Goal: Communication & Community: Ask a question

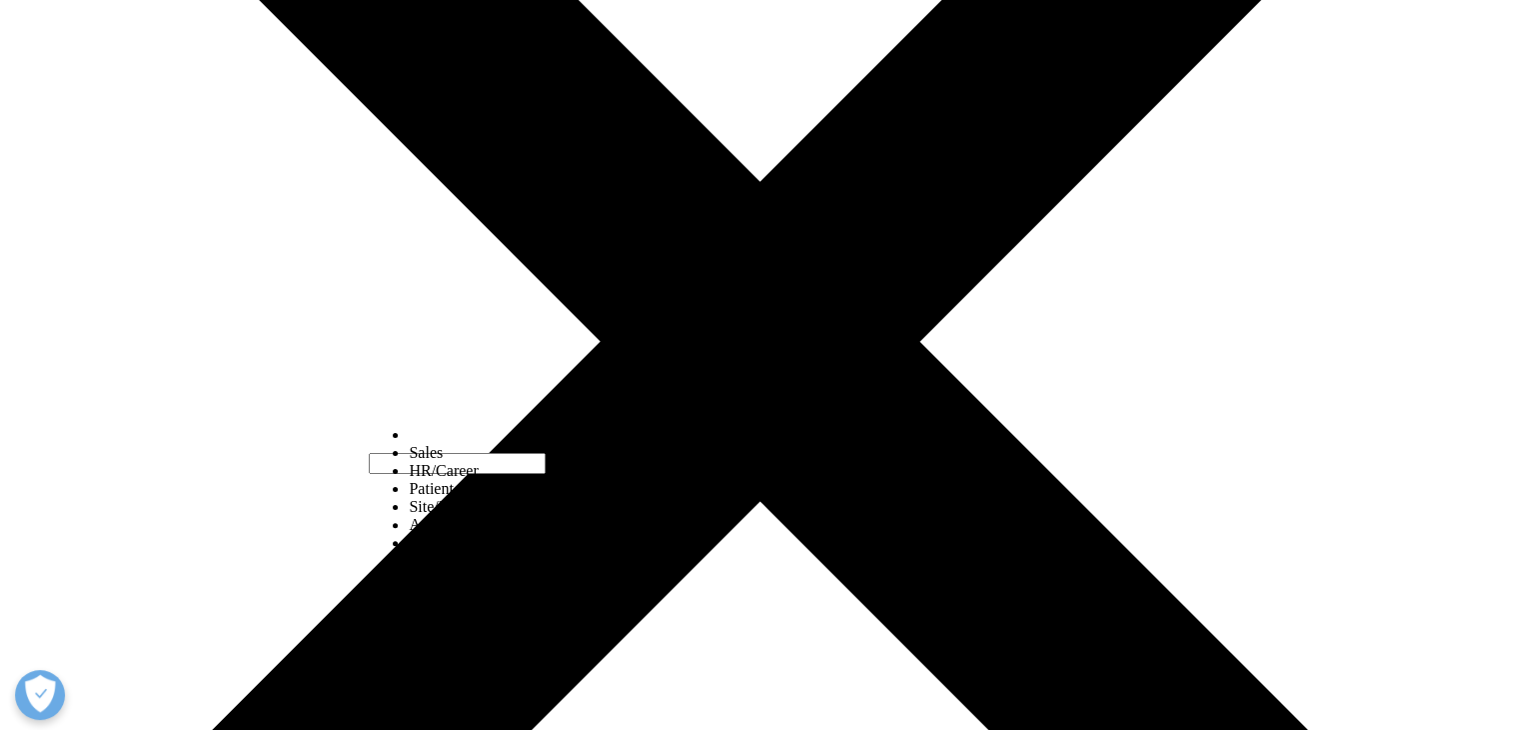
scroll to position [435, 0]
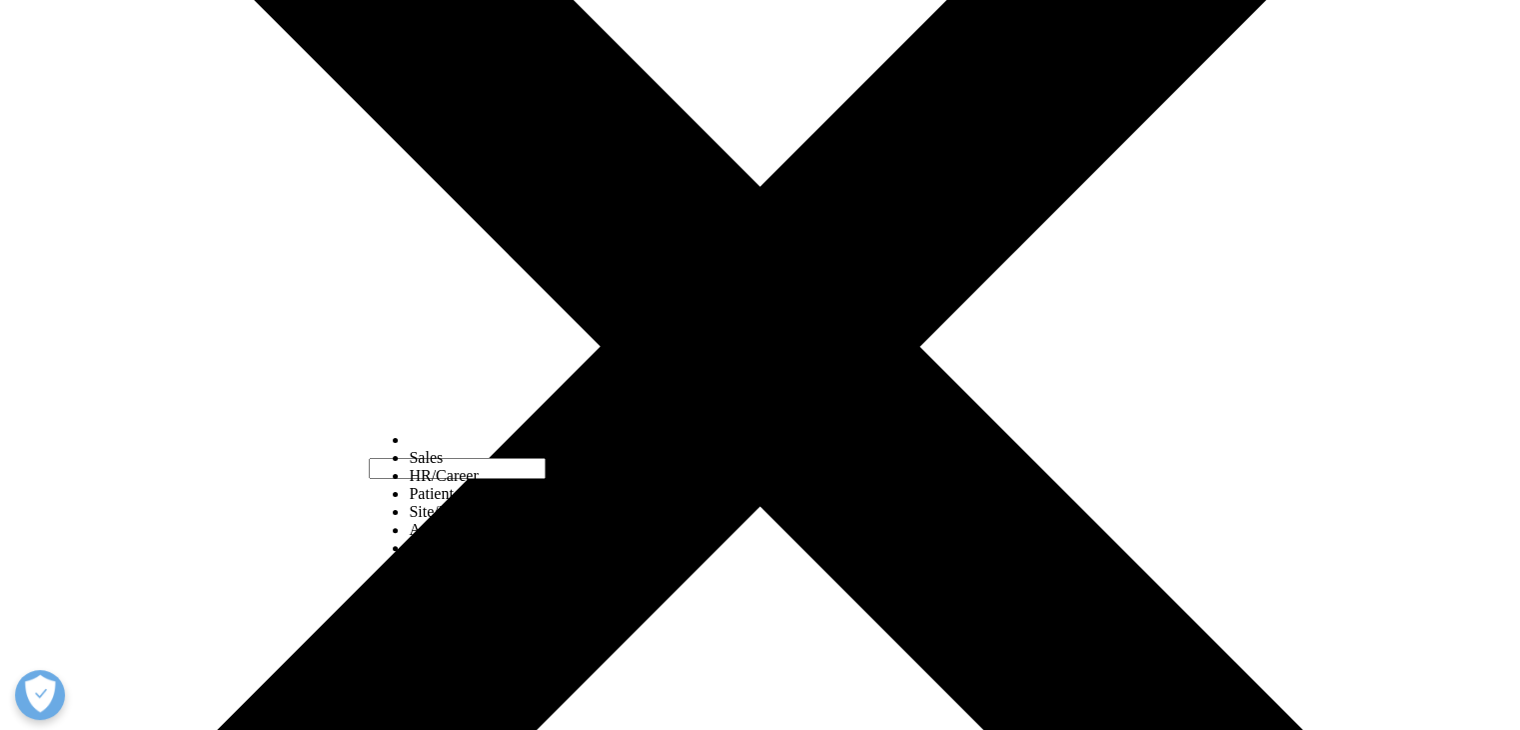
select select "HR/Career"
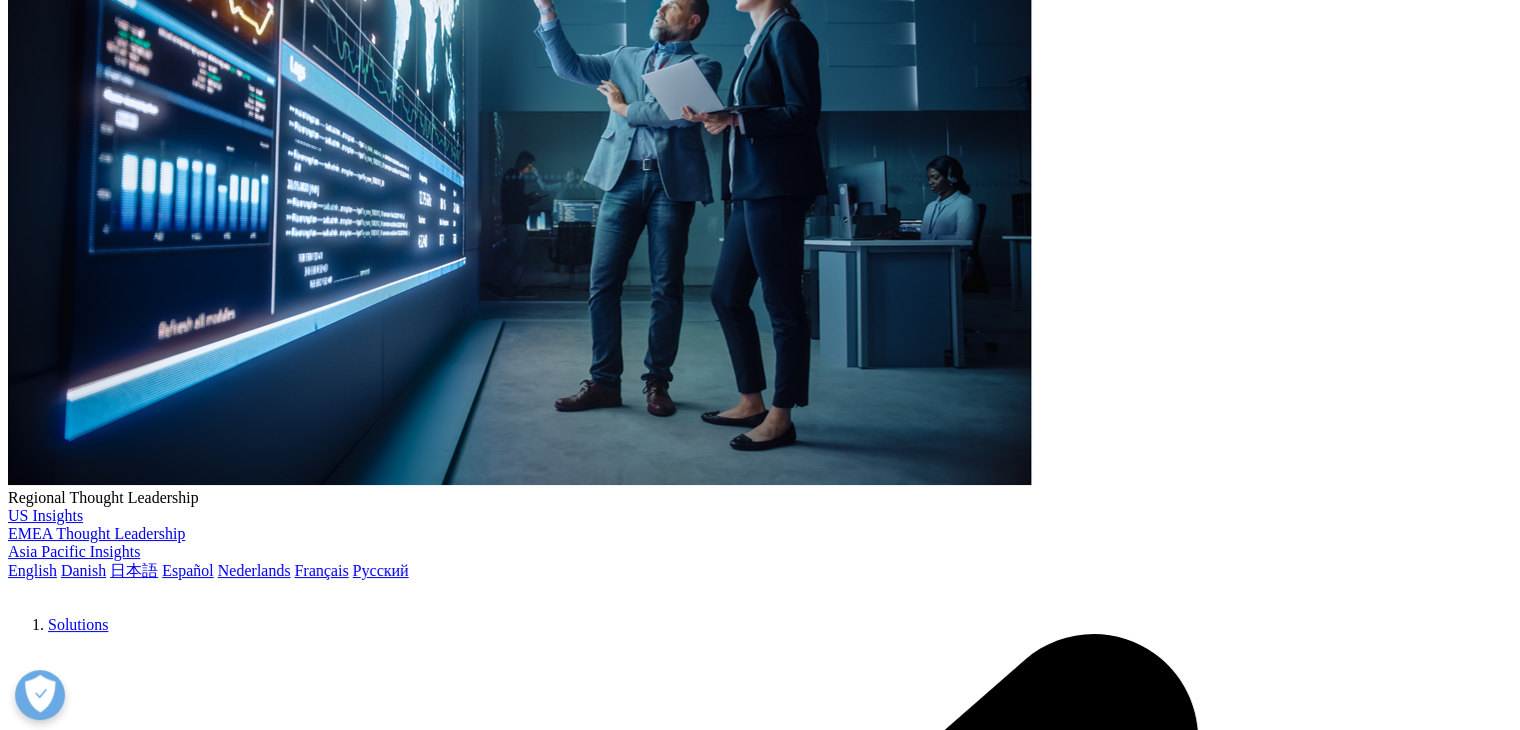
type input "Kavin"
type input "T"
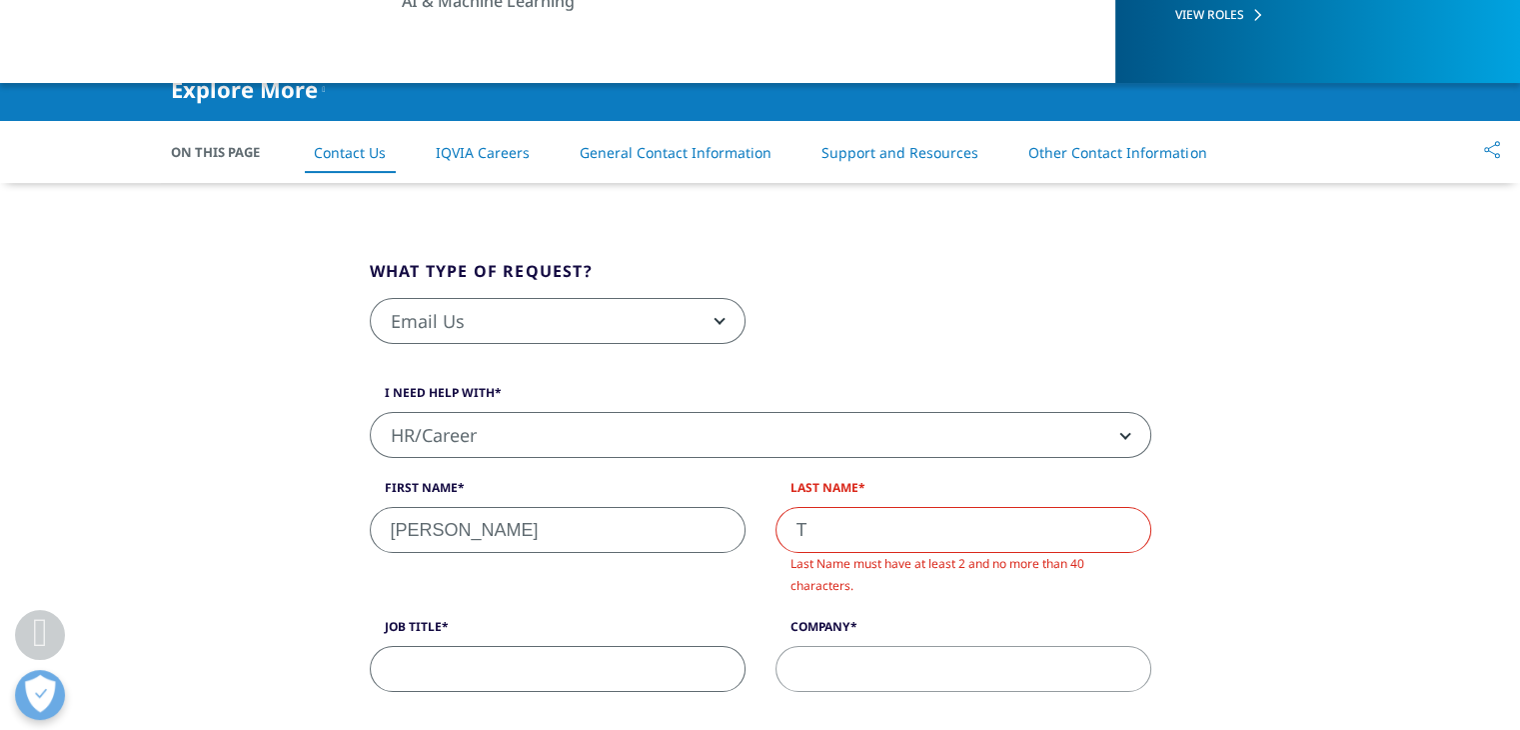
click at [656, 629] on div "Job Title" at bounding box center [558, 655] width 406 height 74
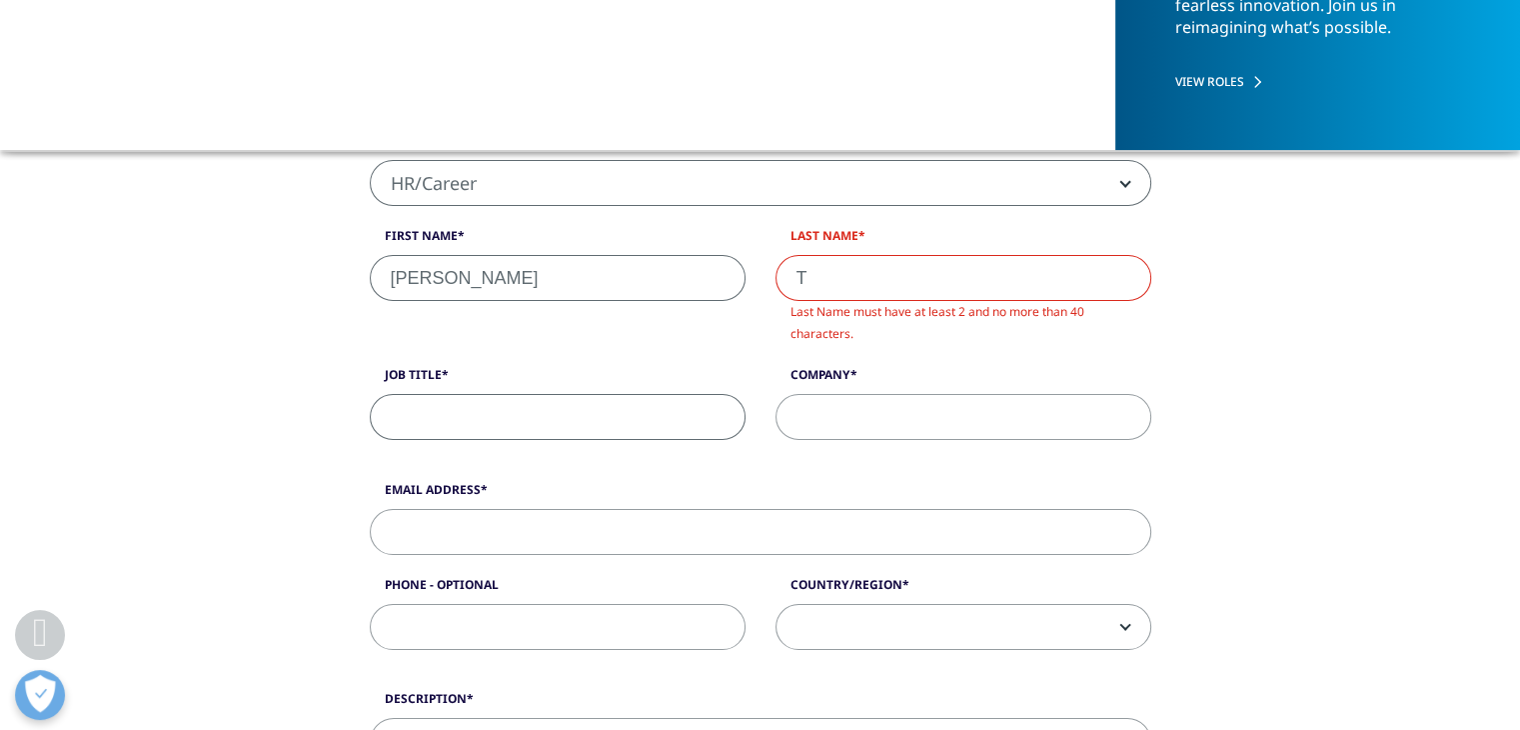
scroll to position [536, 0]
click at [975, 266] on input "T" at bounding box center [964, 277] width 376 height 46
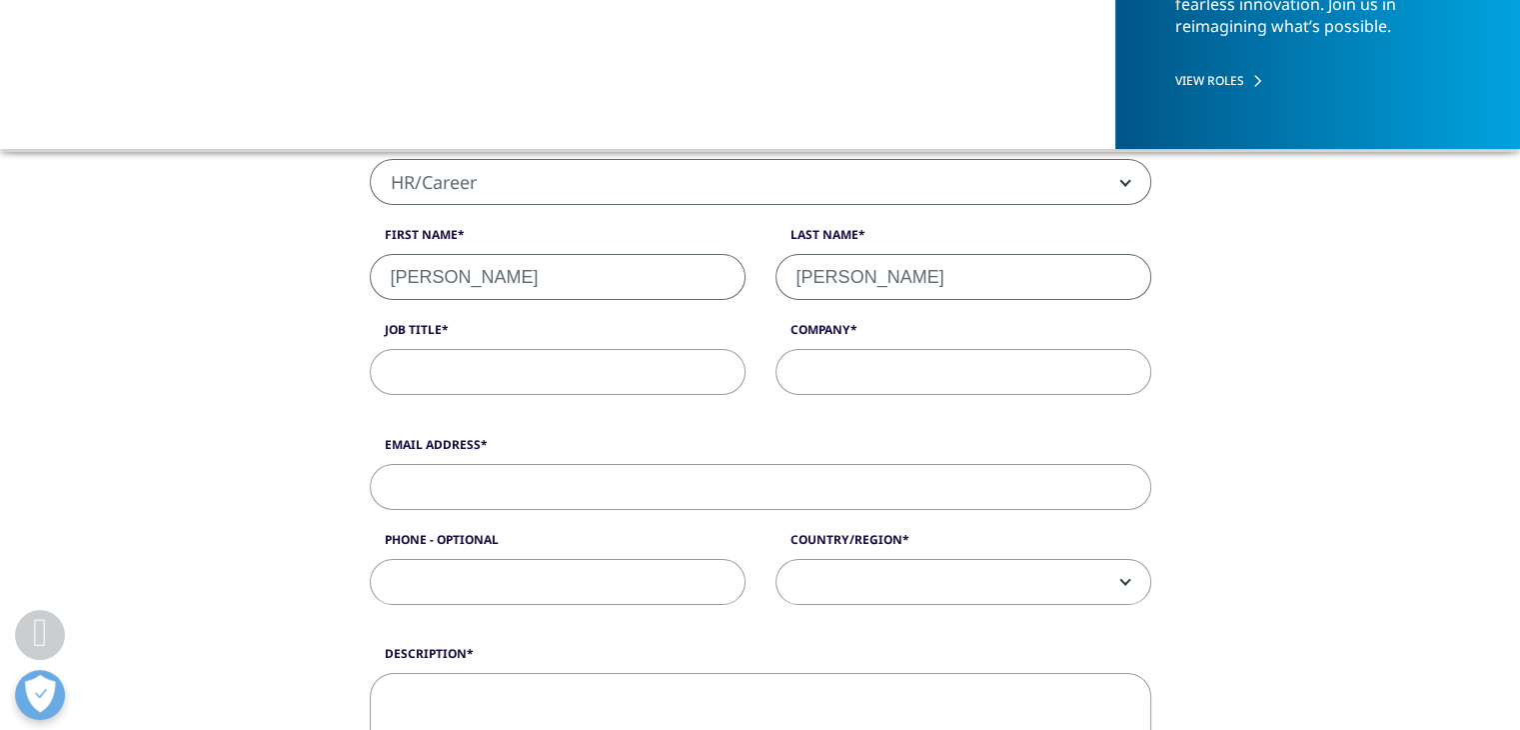
type input "[PERSON_NAME]"
click at [568, 355] on input "Job Title" at bounding box center [558, 372] width 376 height 46
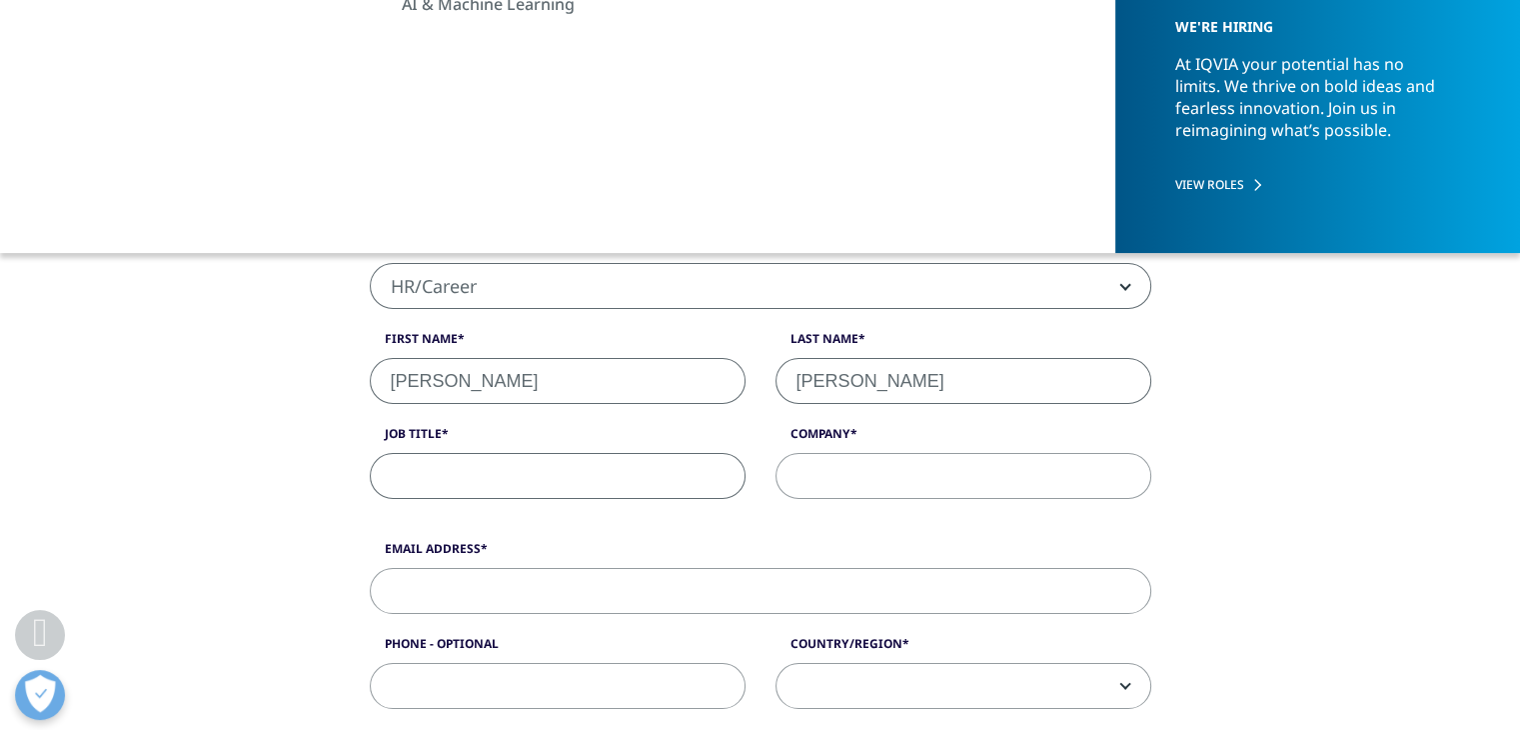
scroll to position [507, 0]
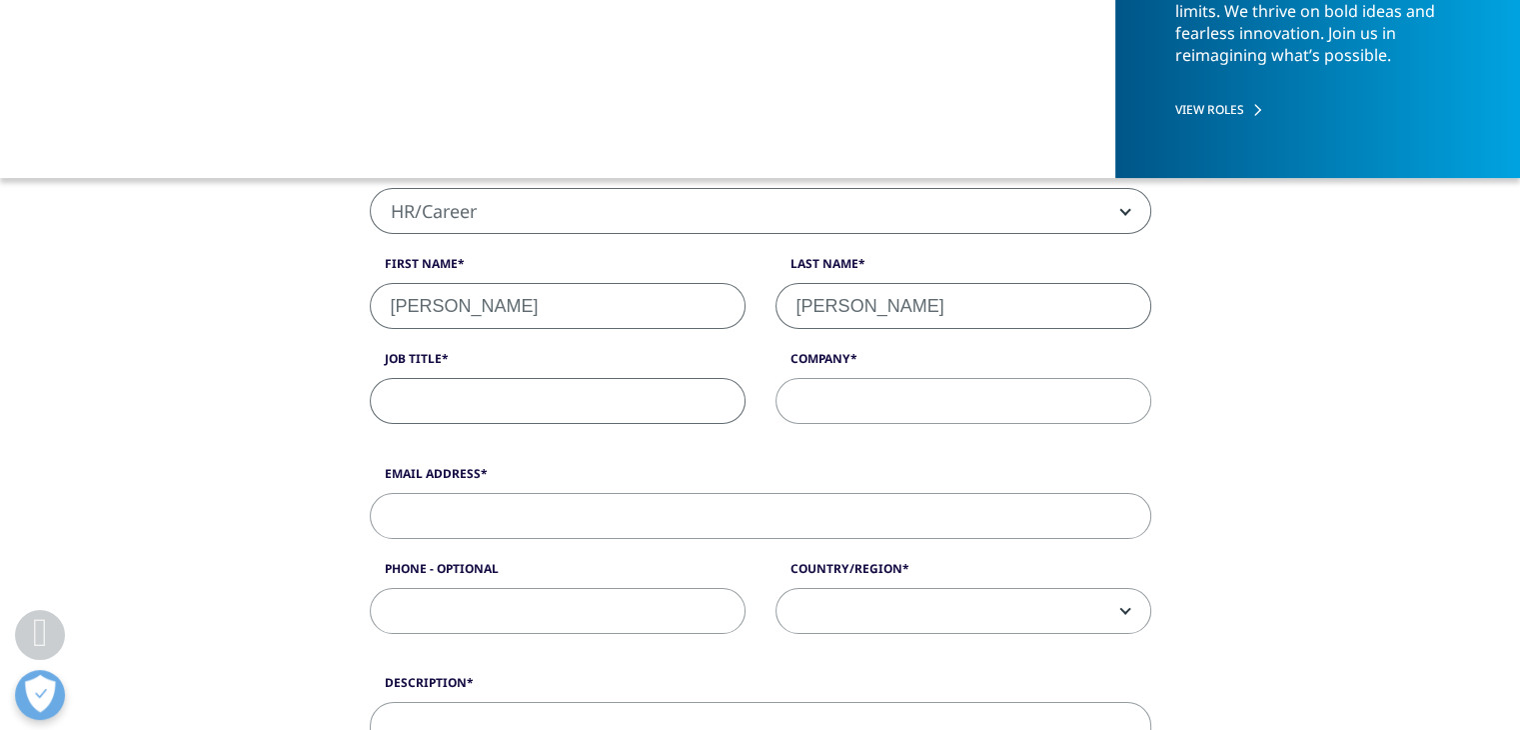
click at [557, 407] on input "Job Title" at bounding box center [558, 401] width 376 height 46
type input "Associate Test Engineer"
click at [895, 409] on input "Company" at bounding box center [964, 401] width 376 height 46
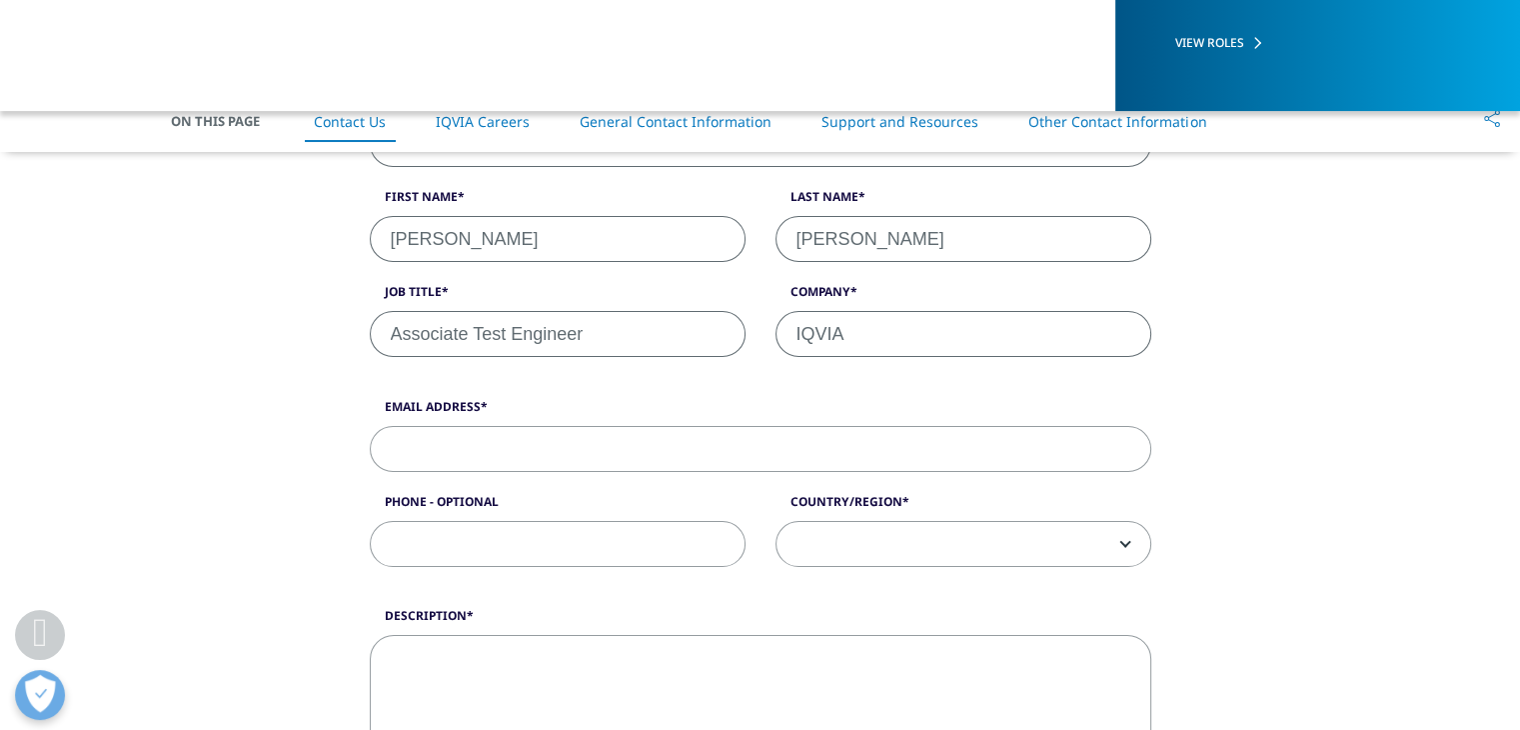
scroll to position [575, 0]
type input "IQVIA"
click at [597, 446] on input "Email Address" at bounding box center [761, 448] width 782 height 46
type input "[EMAIL_ADDRESS][DOMAIN_NAME]"
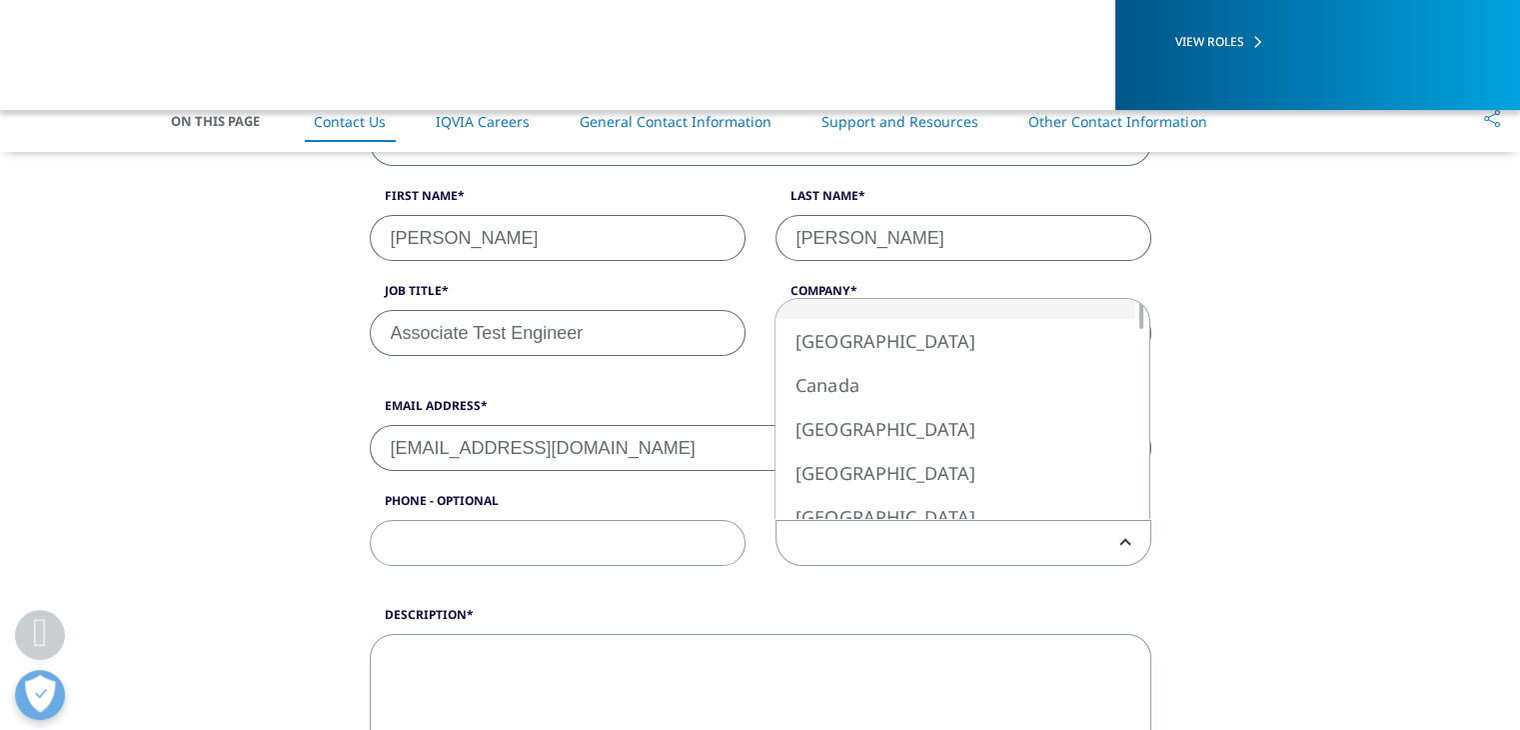
click at [840, 549] on span at bounding box center [964, 544] width 374 height 46
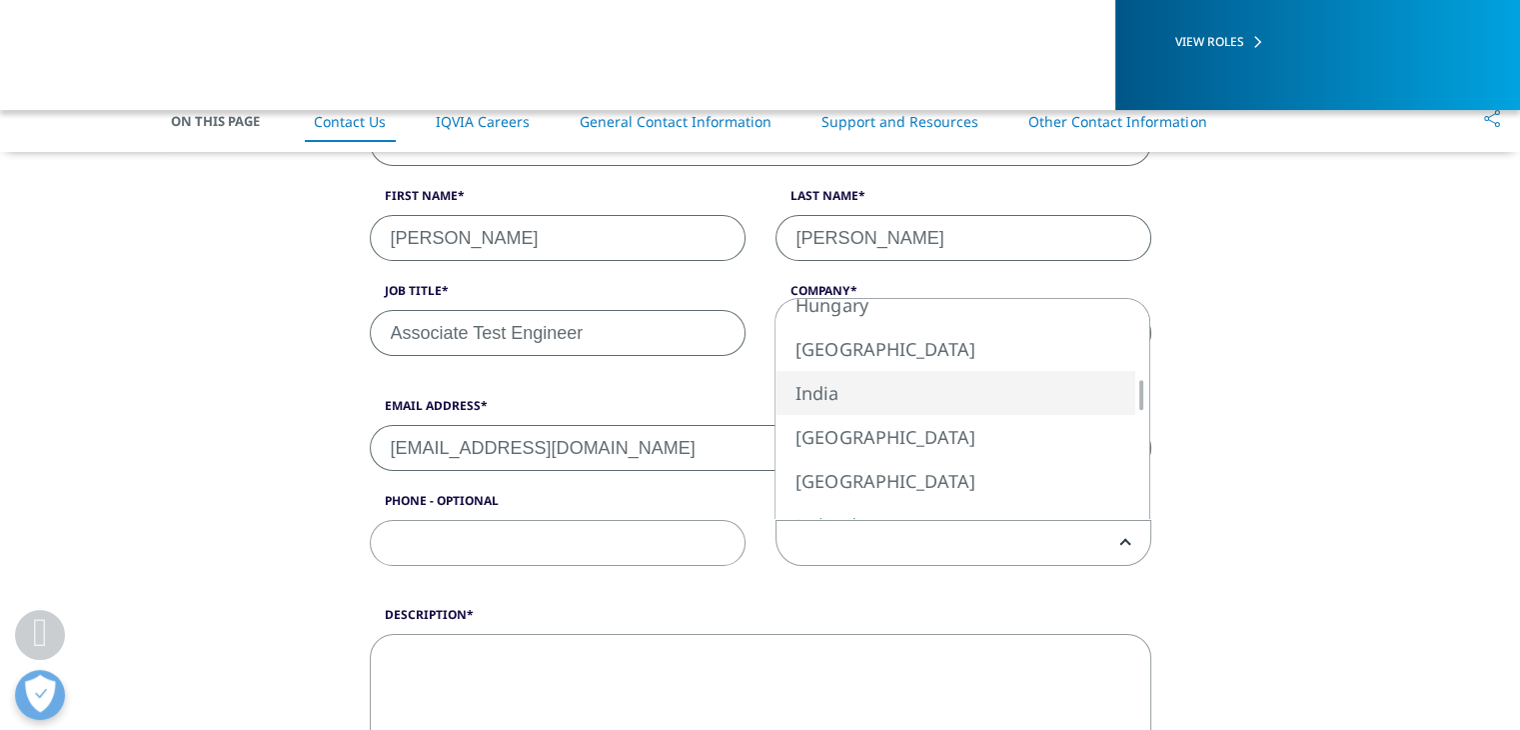
select select "India"
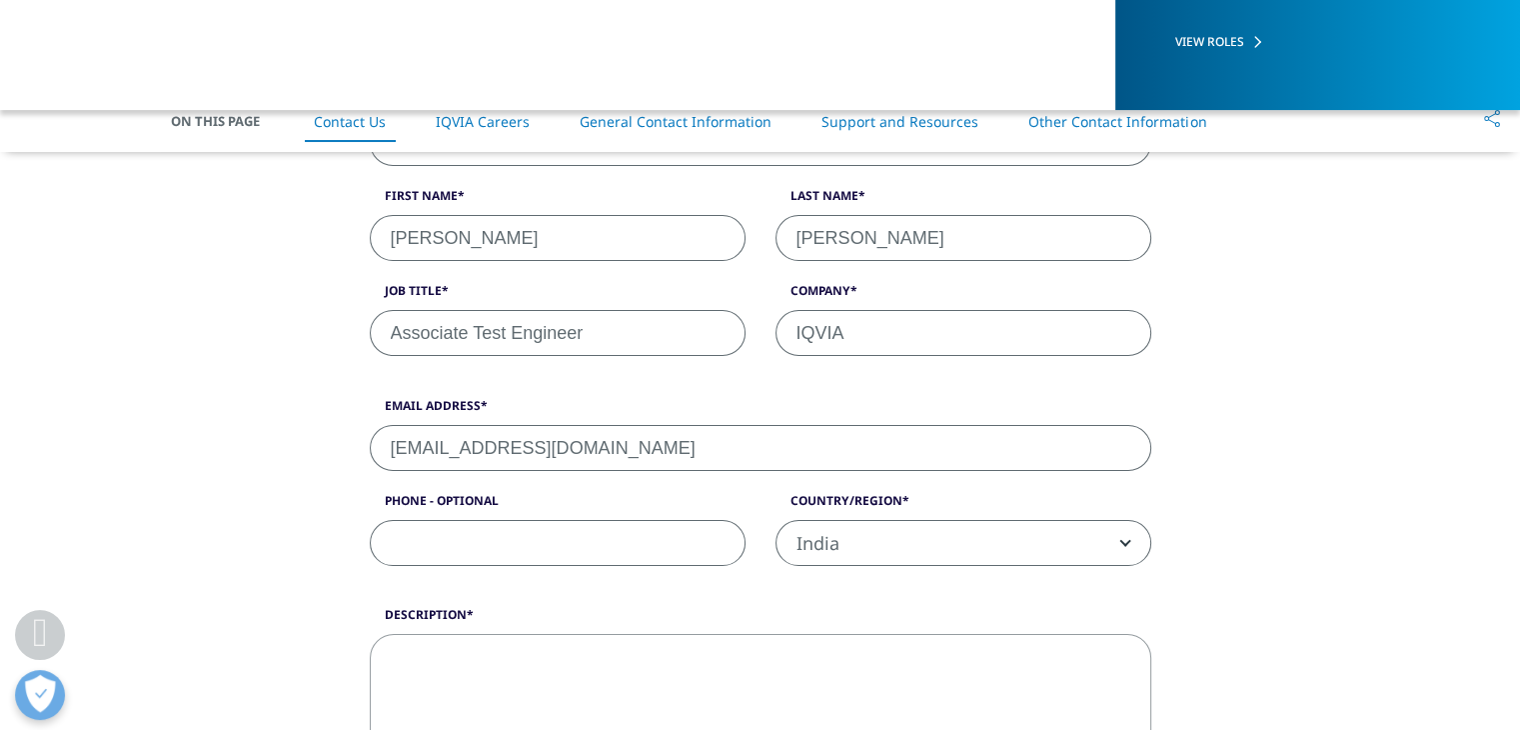
click at [613, 559] on input "Phone - Optional" at bounding box center [558, 543] width 376 height 46
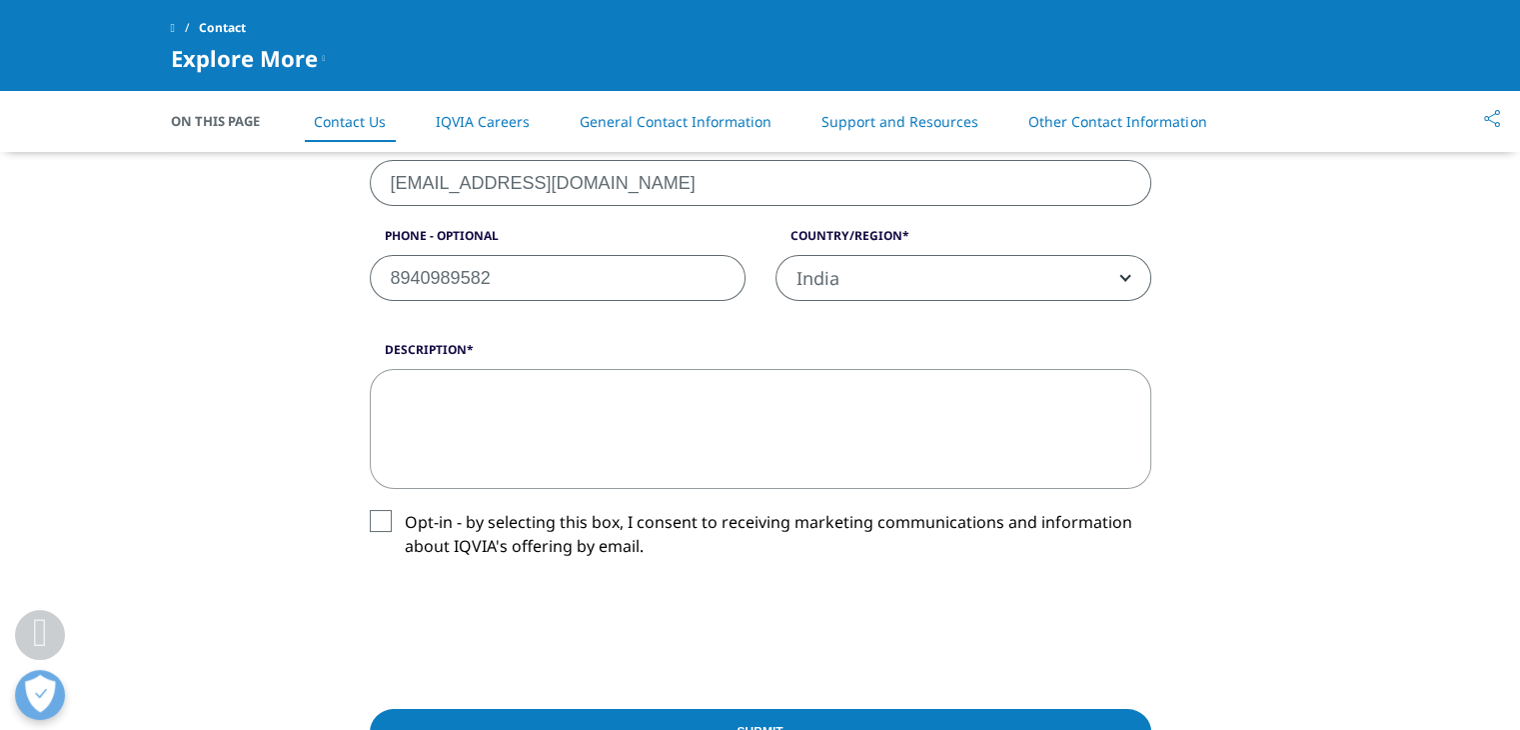
scroll to position [843, 0]
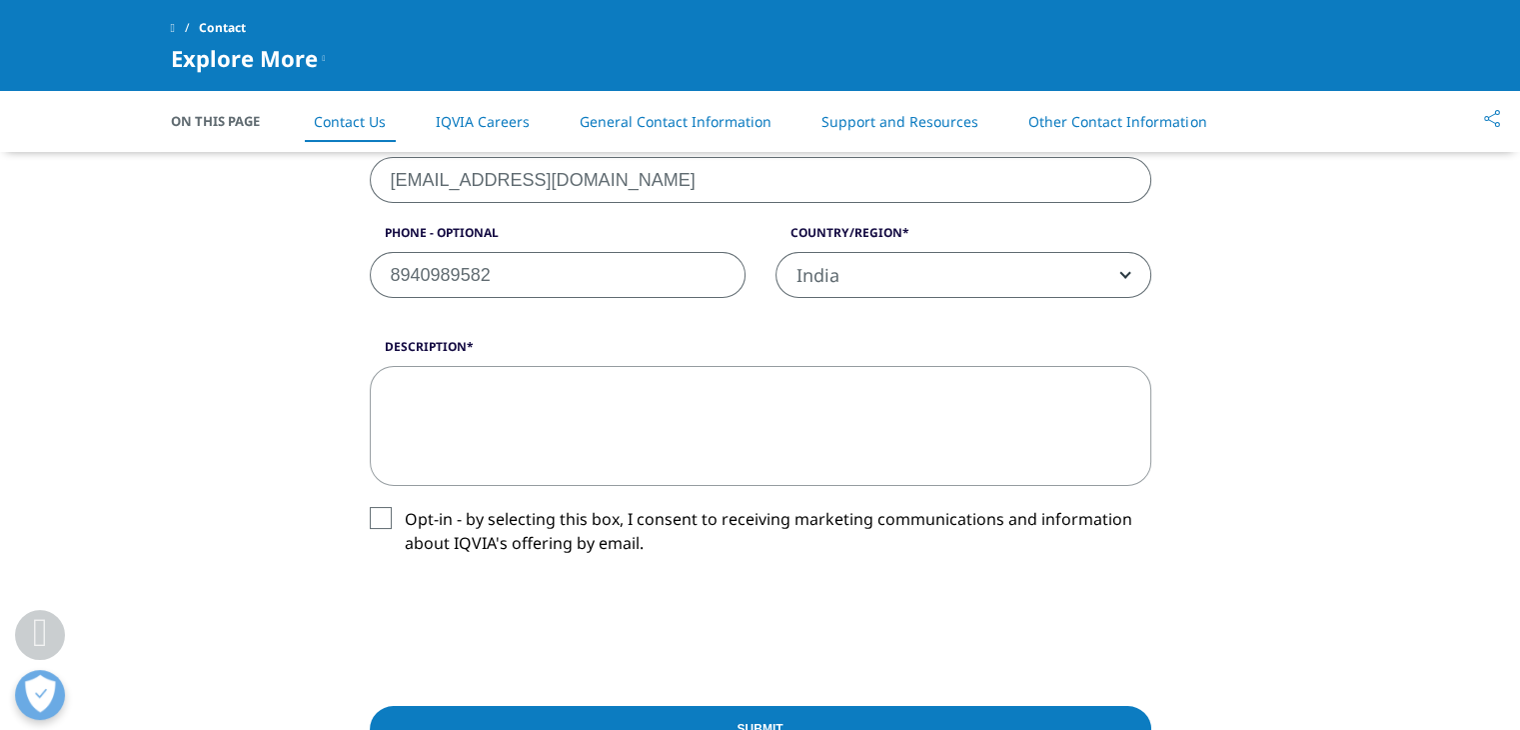
type input "8940989582"
click at [617, 415] on textarea "Description" at bounding box center [761, 426] width 782 height 120
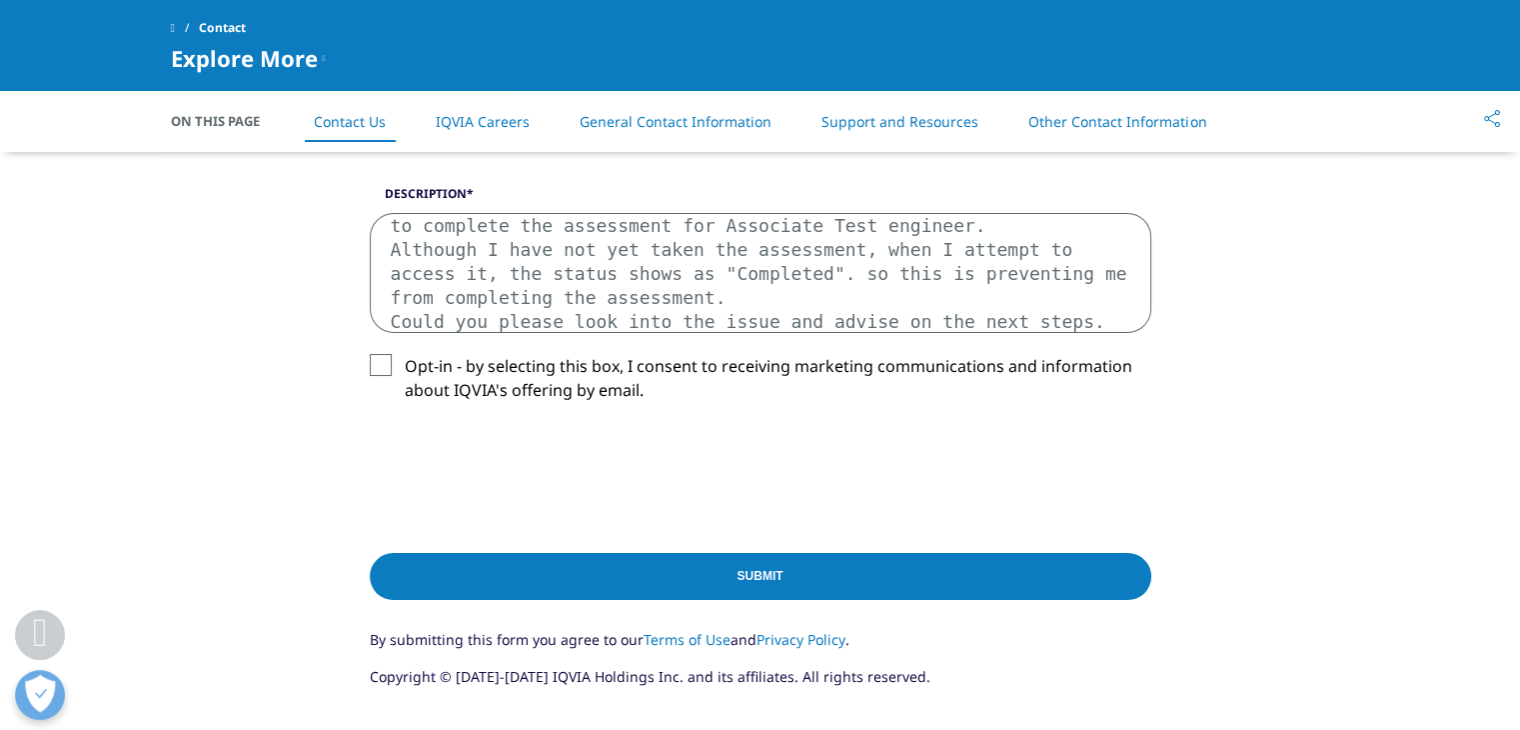
scroll to position [974, 0]
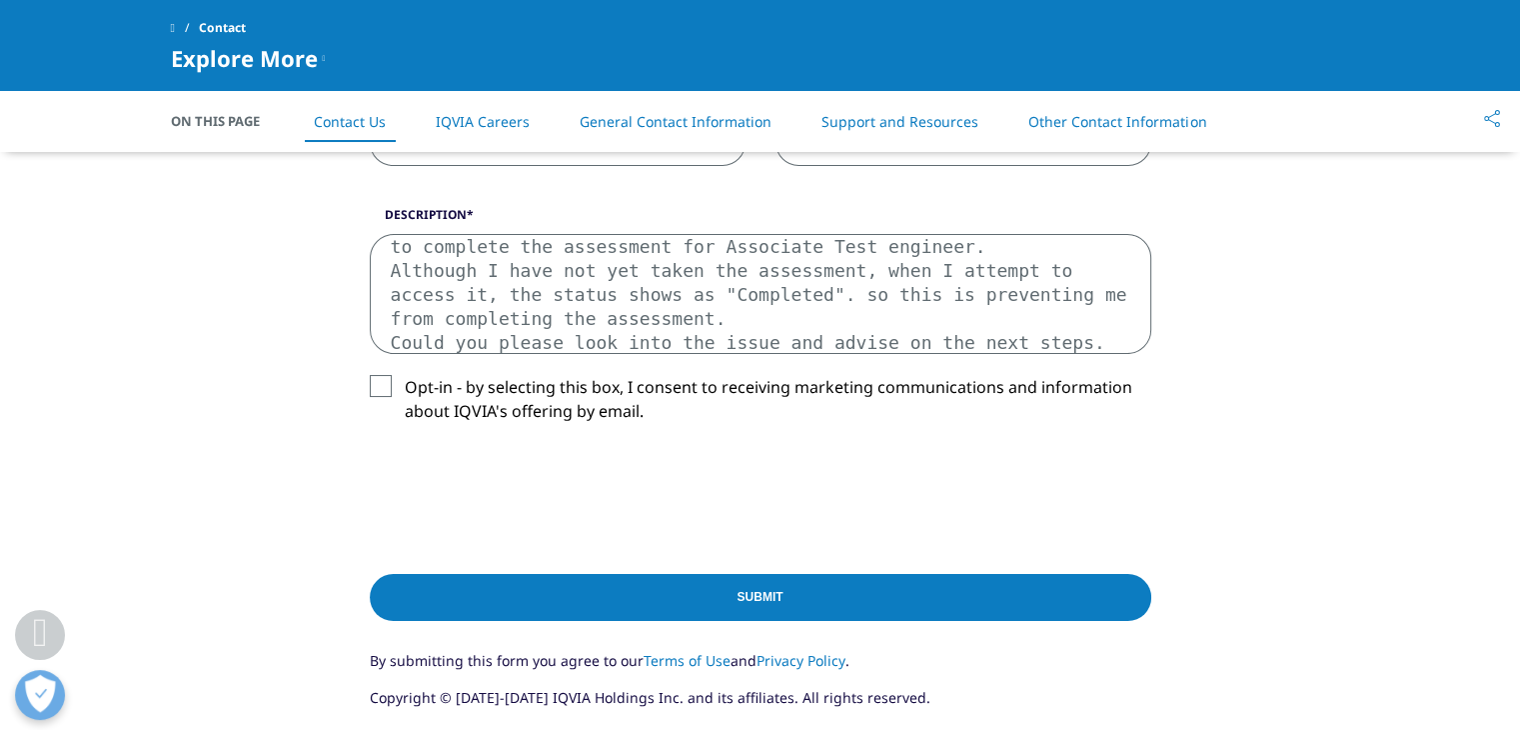
click at [411, 314] on textarea "I am writing to inform you about an issue I encountered while trying to complet…" at bounding box center [761, 294] width 782 height 120
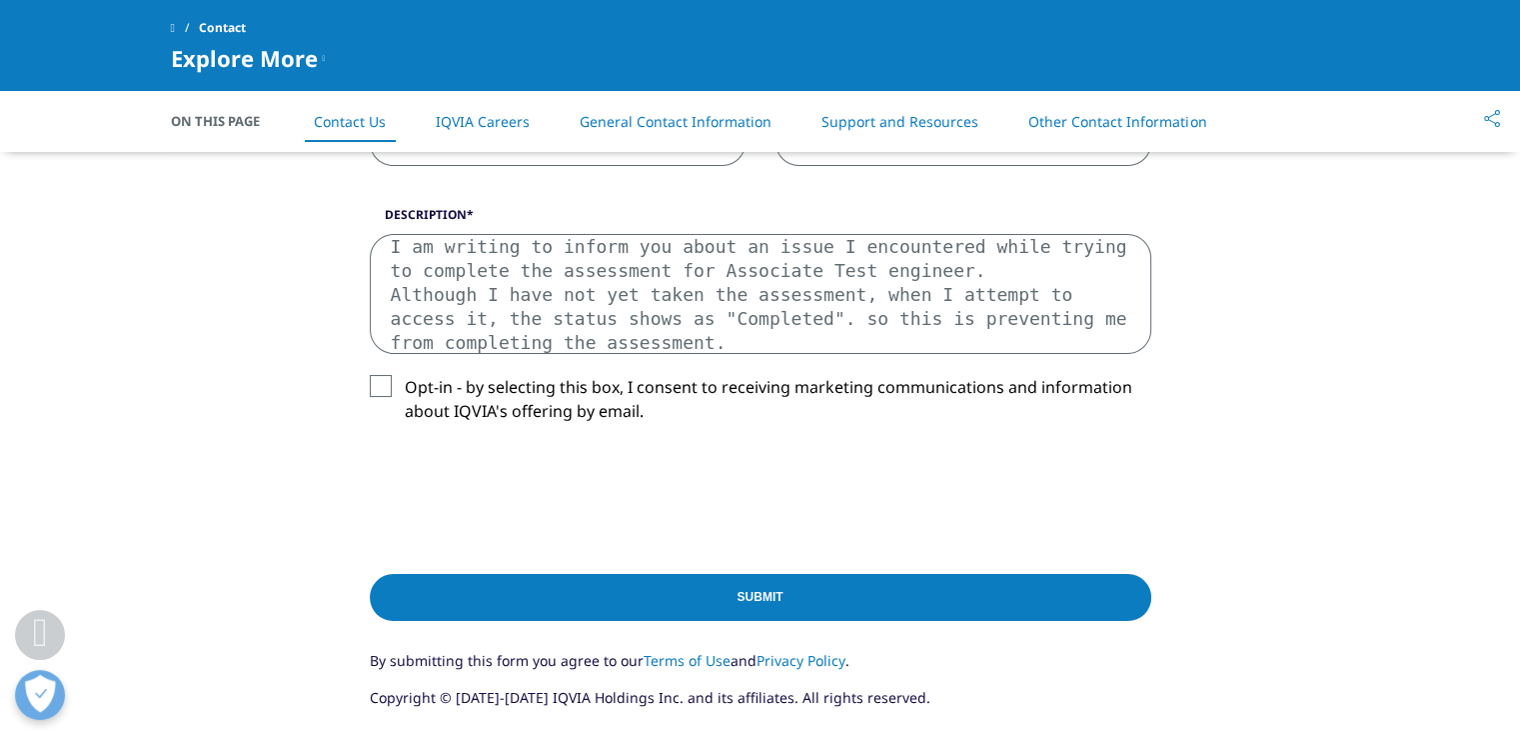
click at [734, 331] on textarea "I am writing to inform you about an issue I encountered while trying to complet…" at bounding box center [761, 294] width 782 height 120
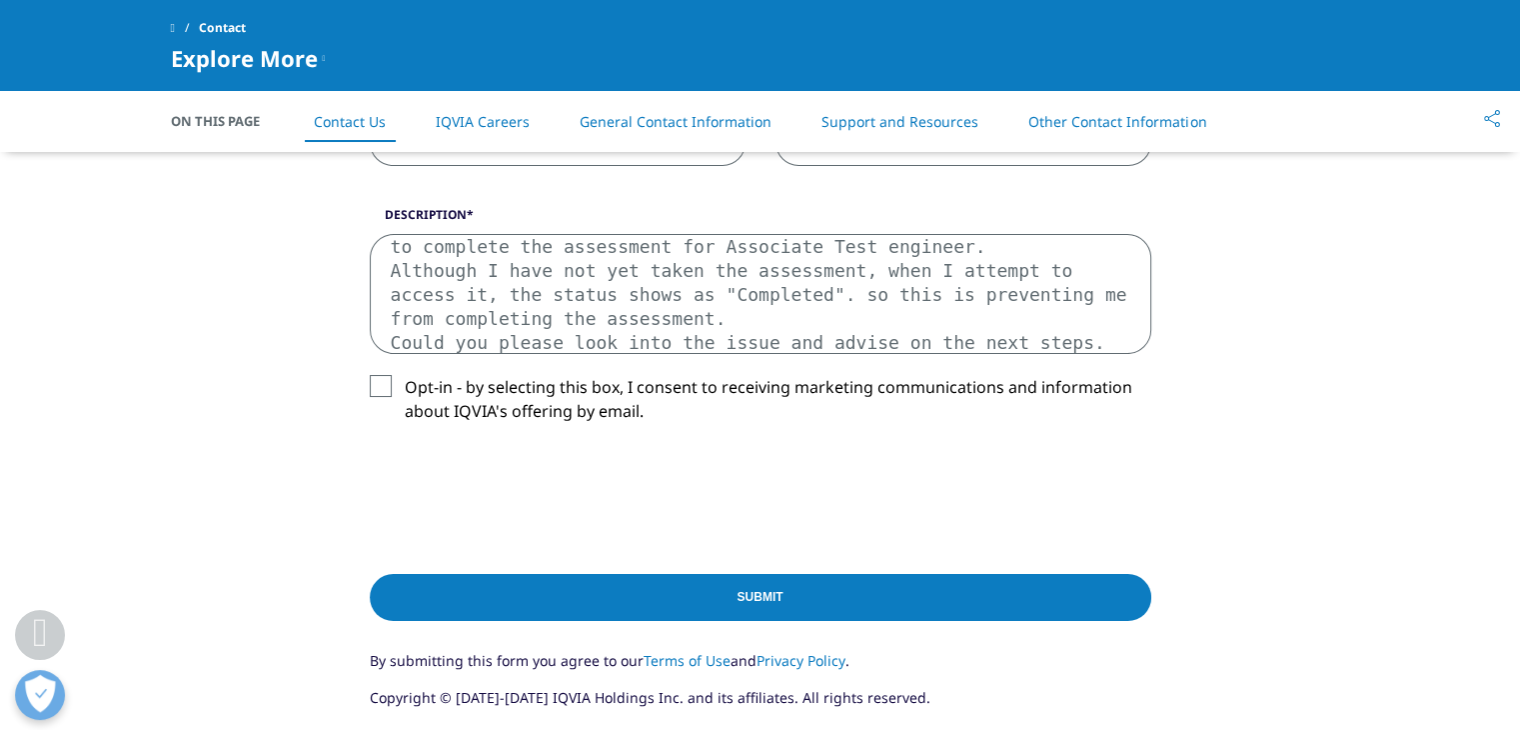
type textarea "I am writing to inform you about an issue I encountered while trying to complet…"
click at [384, 391] on label "Opt-in - by selecting this box, I consent to receiving marketing communications…" at bounding box center [761, 404] width 782 height 59
click at [405, 375] on input "Opt-in - by selecting this box, I consent to receiving marketing communications…" at bounding box center [405, 375] width 0 height 0
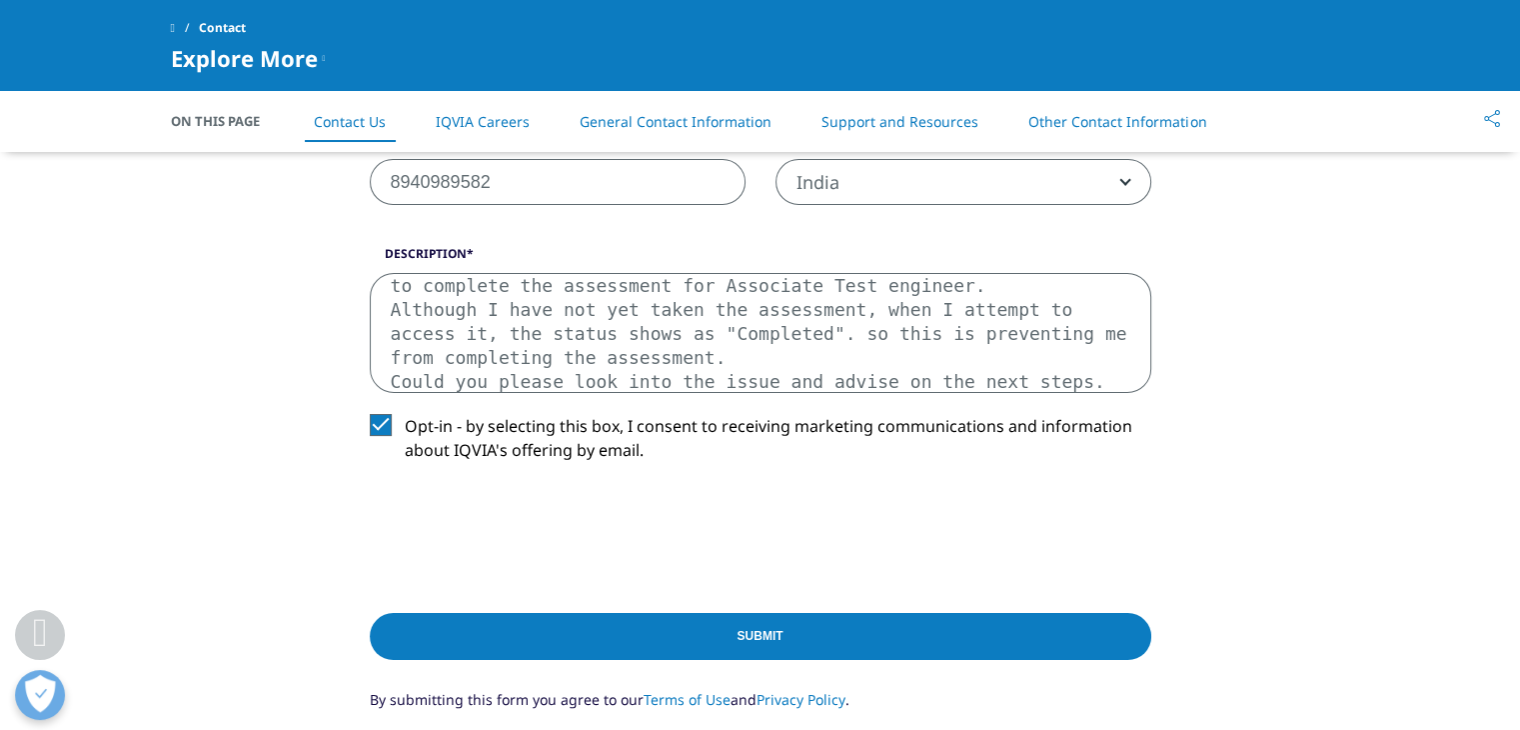
scroll to position [934, 0]
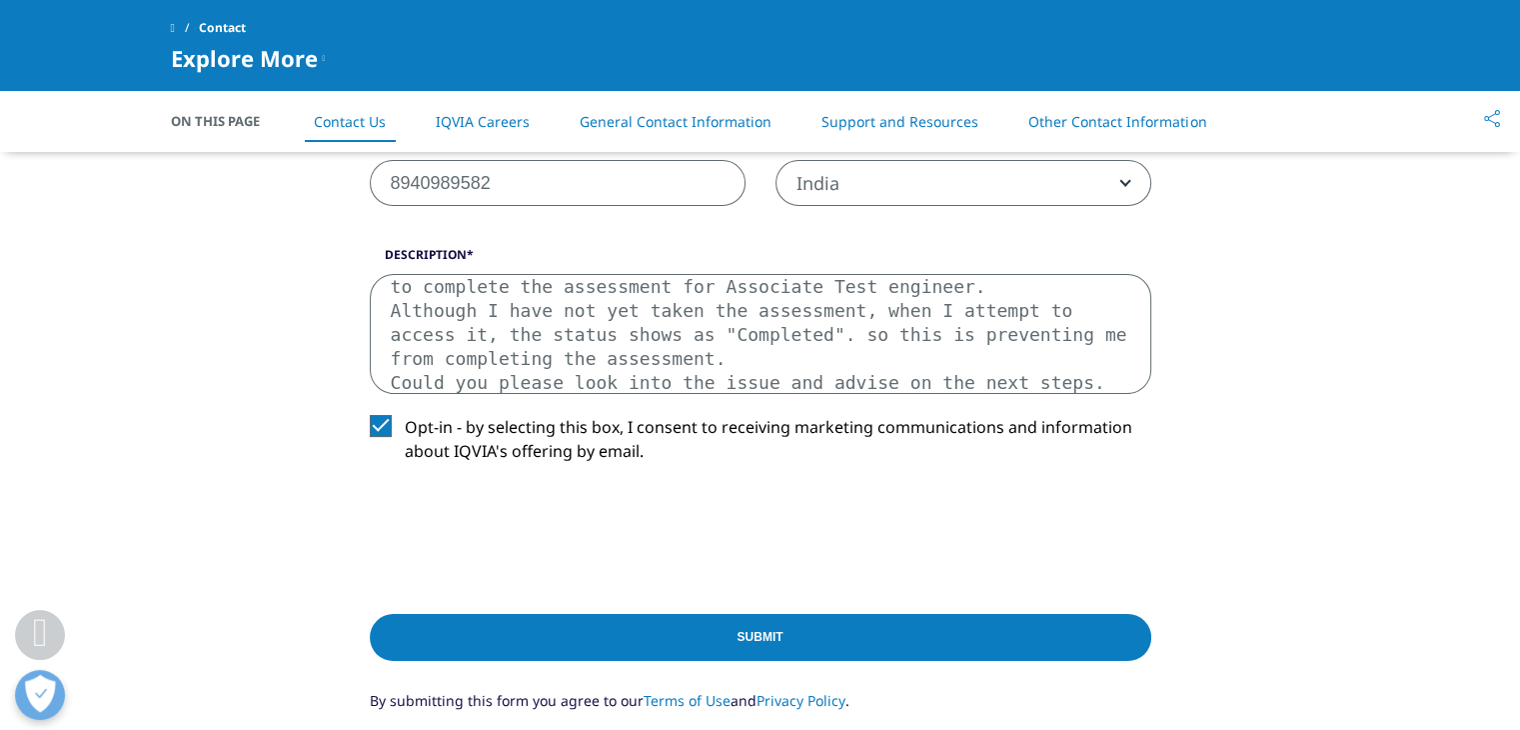
click at [944, 132] on li "Support and Resources" at bounding box center [900, 121] width 197 height 59
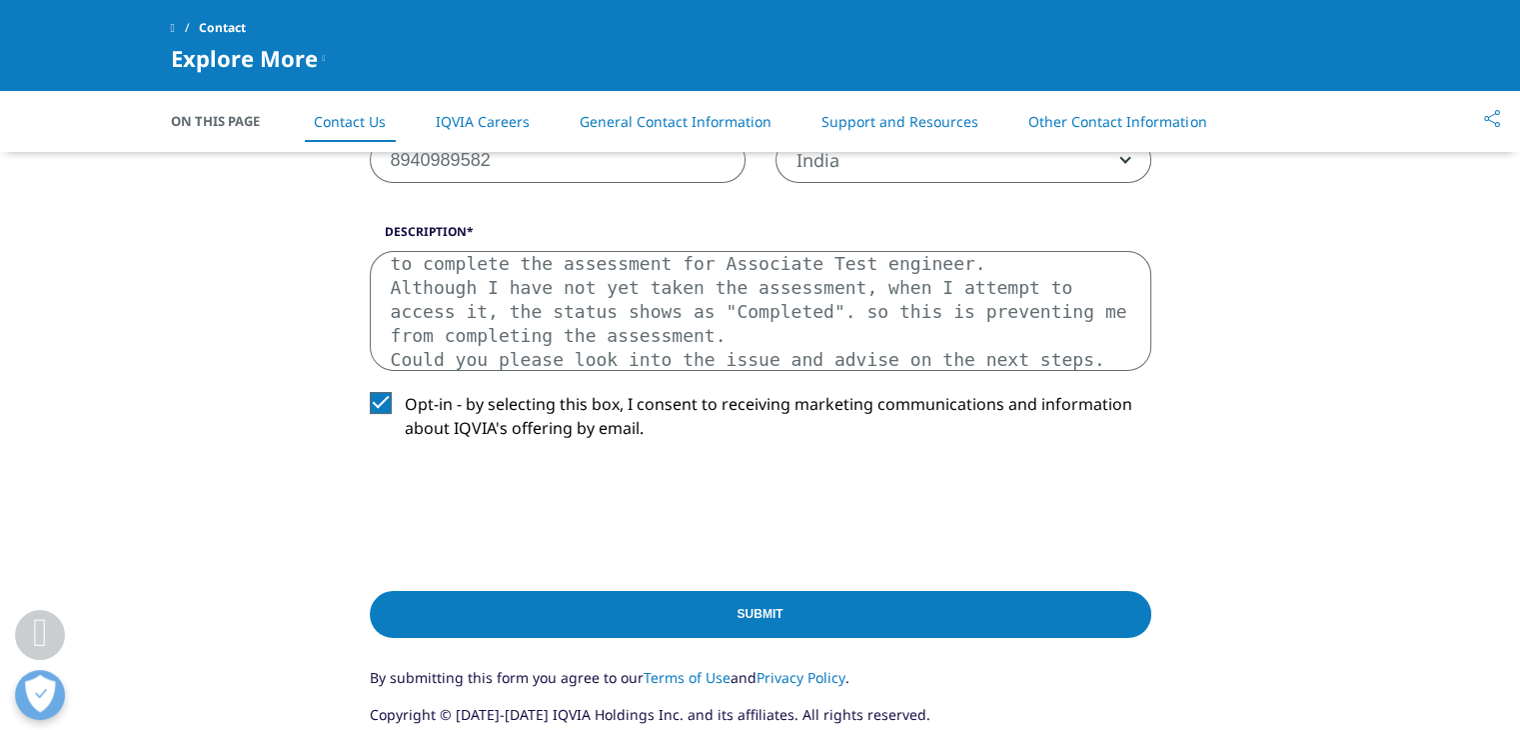
scroll to position [959, 0]
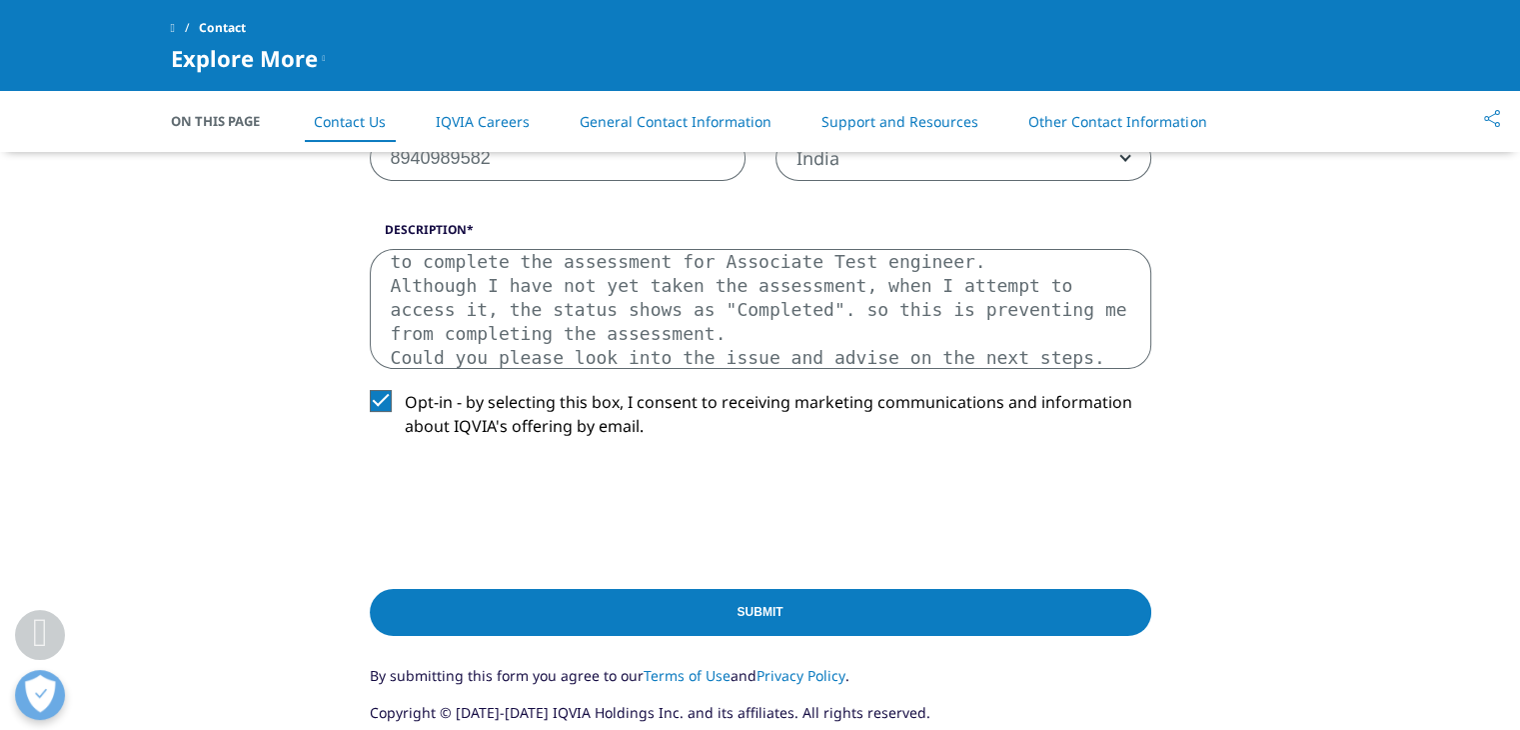
click at [780, 600] on input "Submit" at bounding box center [761, 612] width 782 height 47
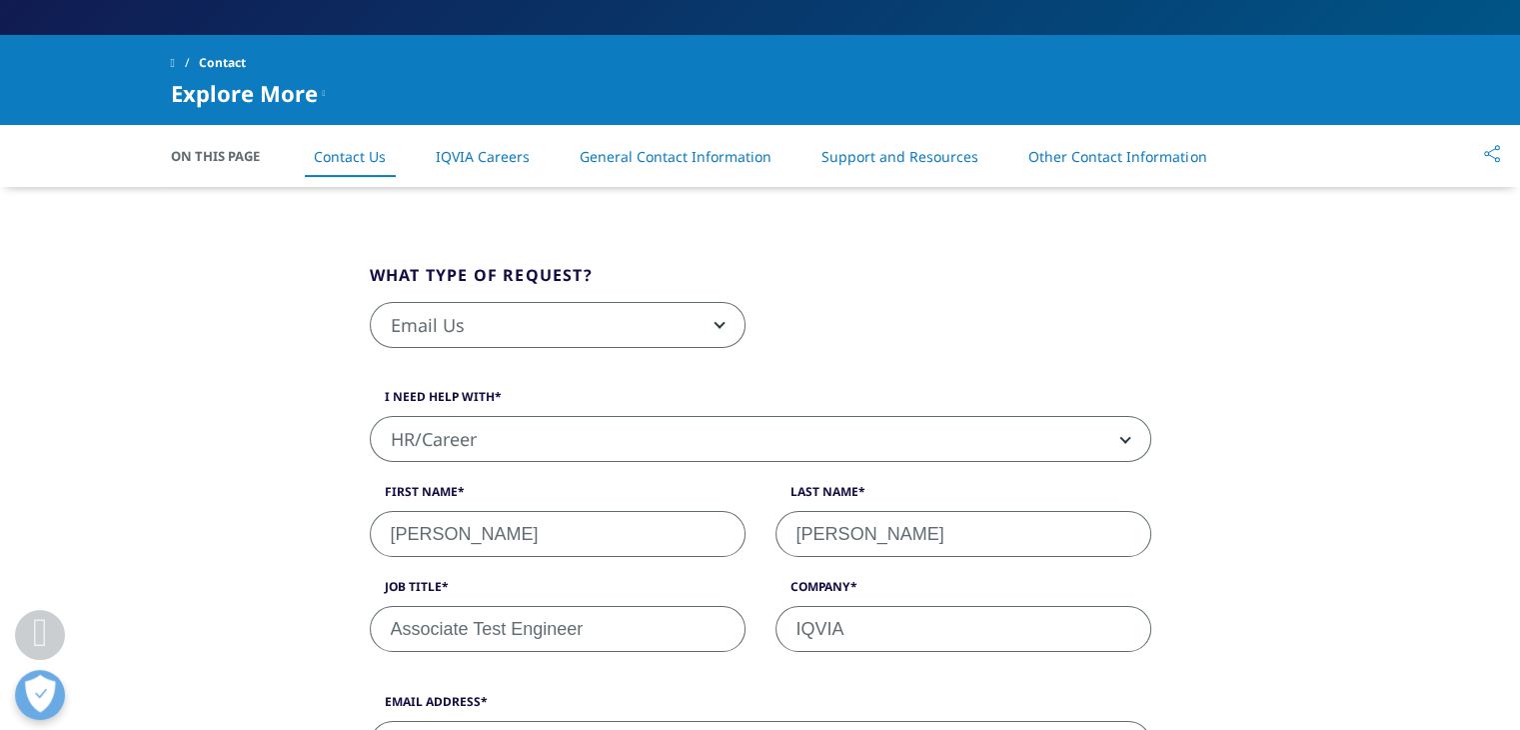
scroll to position [428, 0]
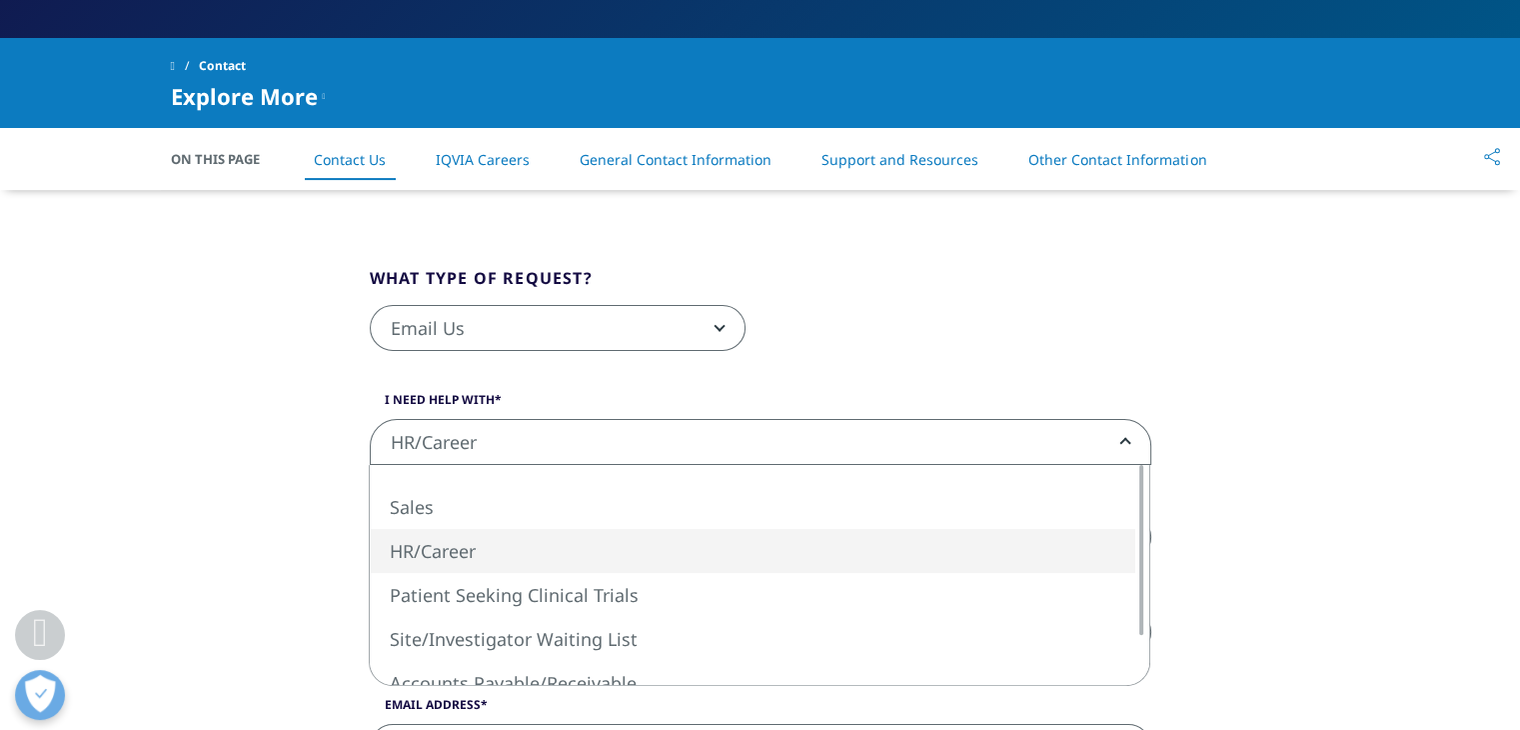
click at [1121, 442] on b at bounding box center [1121, 442] width 0 height 0
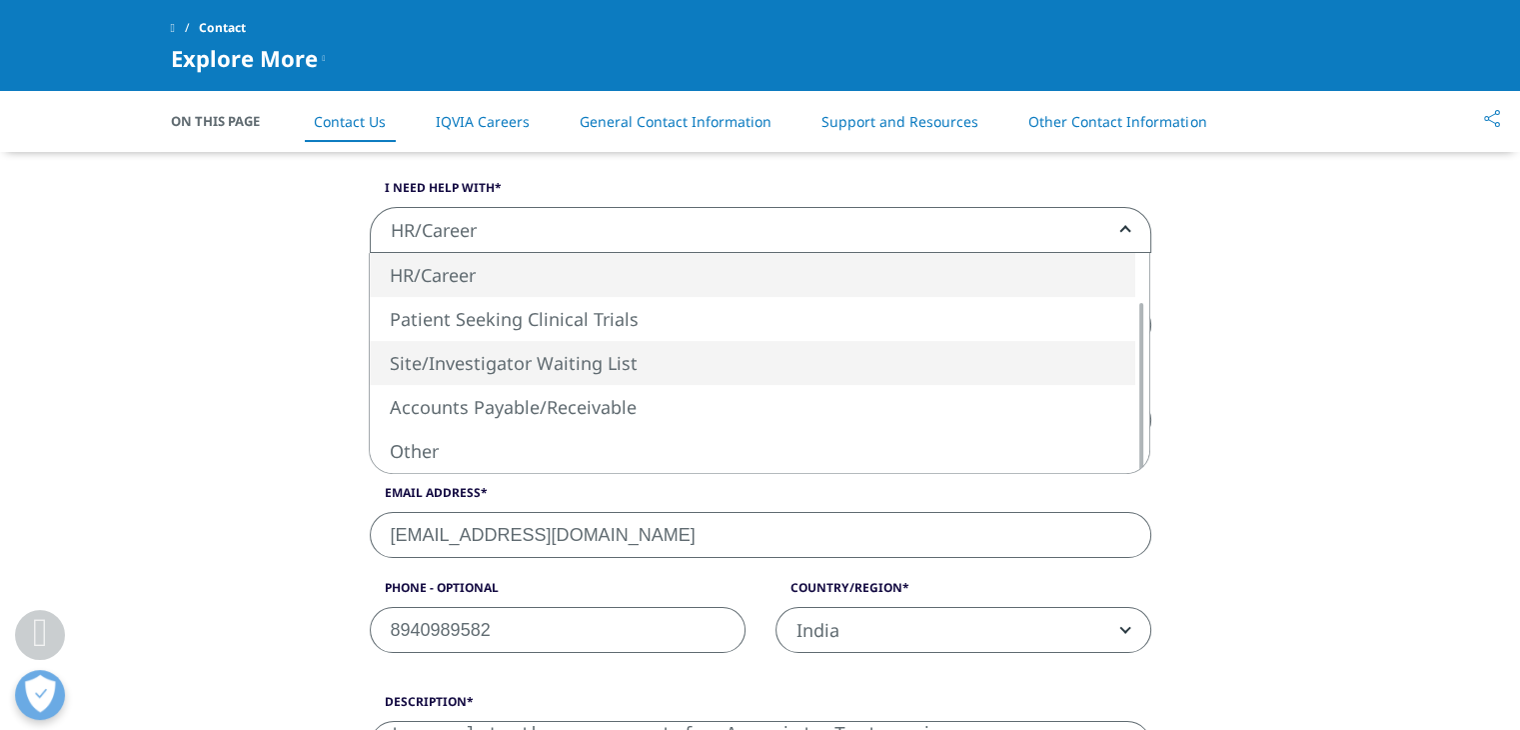
scroll to position [491, 0]
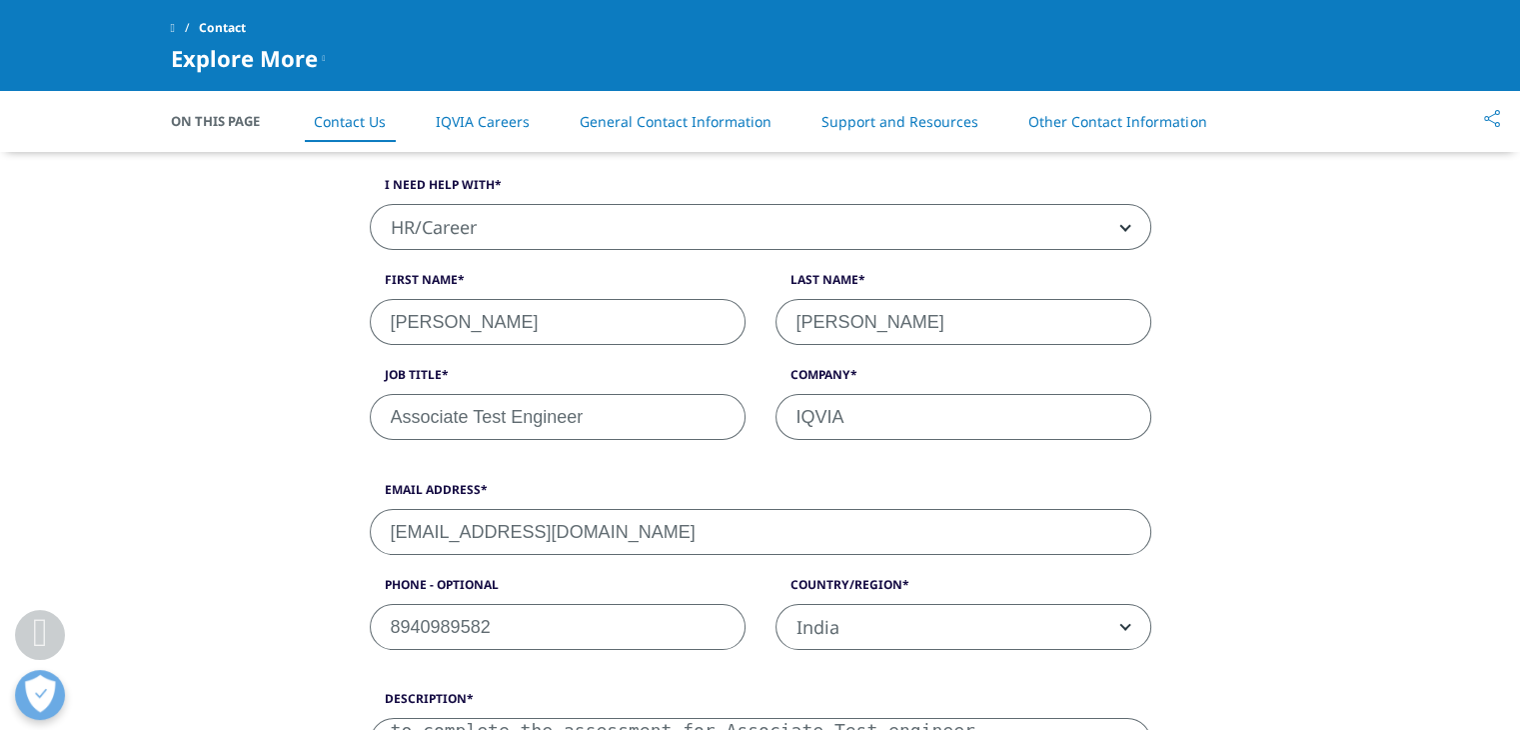
click at [1239, 453] on div "What type of request? Email Us Request a Demo IQVIA Institute Inquiries Media I…" at bounding box center [760, 619] width 1139 height 1288
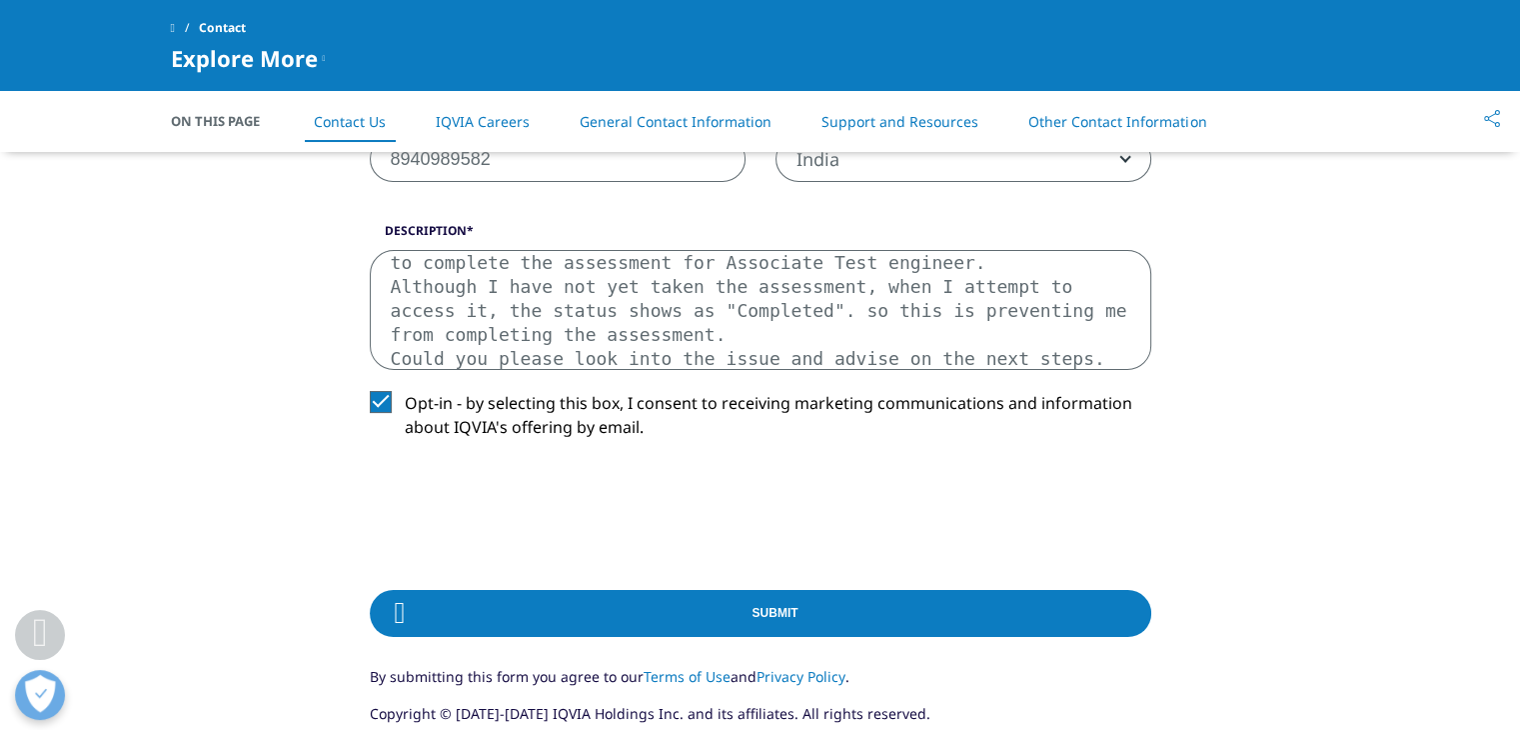
scroll to position [959, 0]
click at [412, 609] on span at bounding box center [400, 612] width 62 height 48
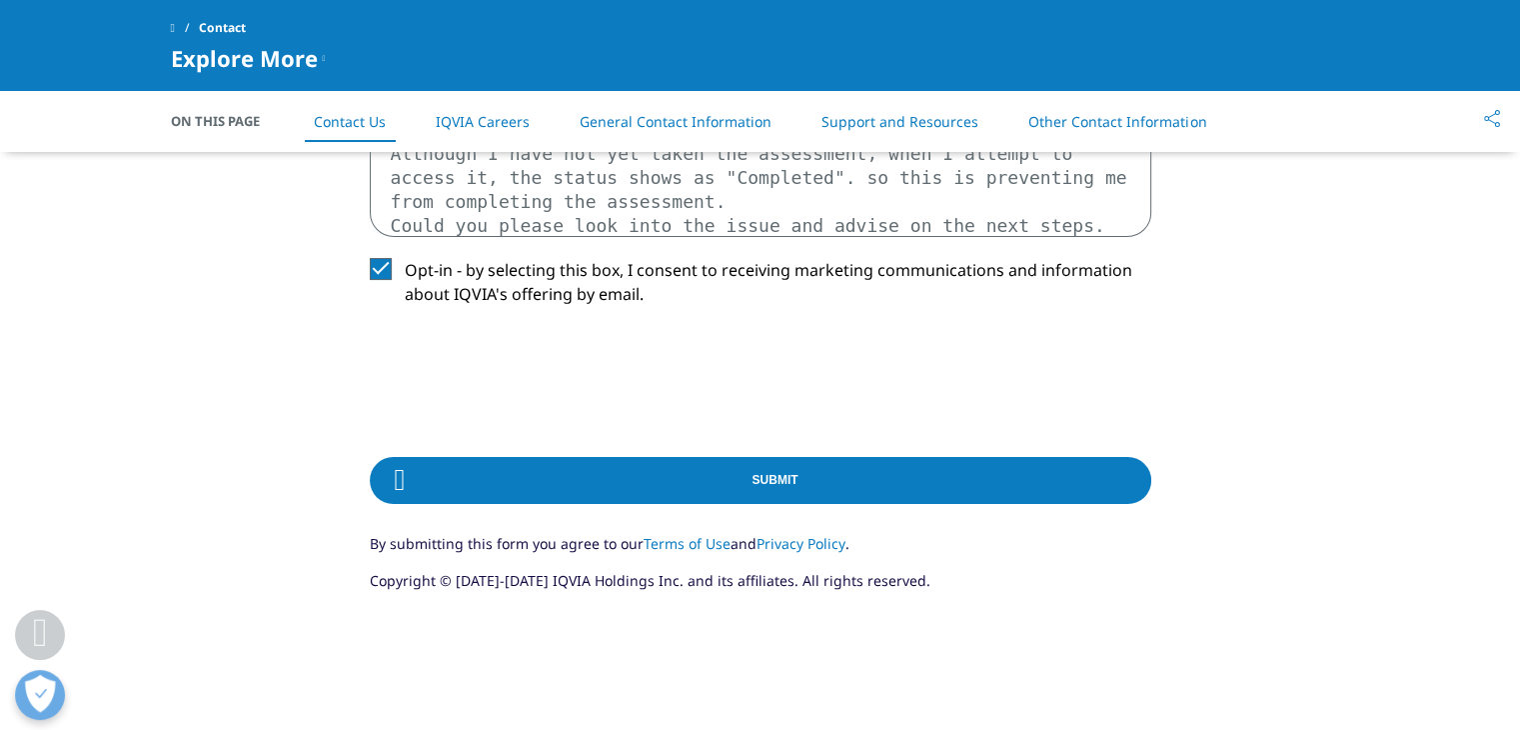
scroll to position [1095, 0]
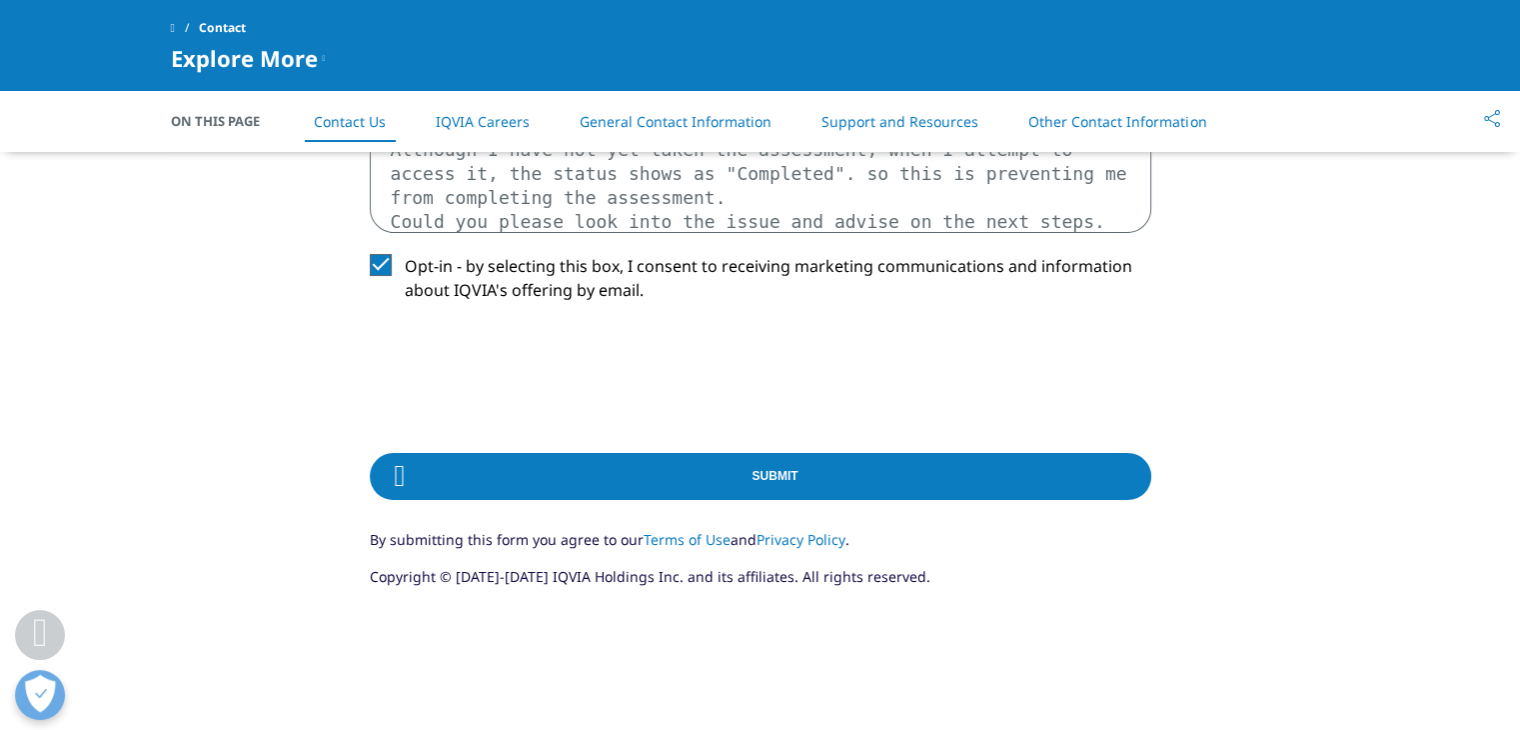
click at [373, 258] on label "Opt-in - by selecting this box, I consent to receiving marketing communications…" at bounding box center [761, 283] width 782 height 59
click at [405, 254] on input "Opt-in - by selecting this box, I consent to receiving marketing communications…" at bounding box center [405, 254] width 0 height 0
click at [373, 258] on label "Opt-in - by selecting this box, I consent to receiving marketing communications…" at bounding box center [761, 283] width 782 height 59
click at [405, 254] on input "Opt-in - by selecting this box, I consent to receiving marketing communications…" at bounding box center [405, 254] width 0 height 0
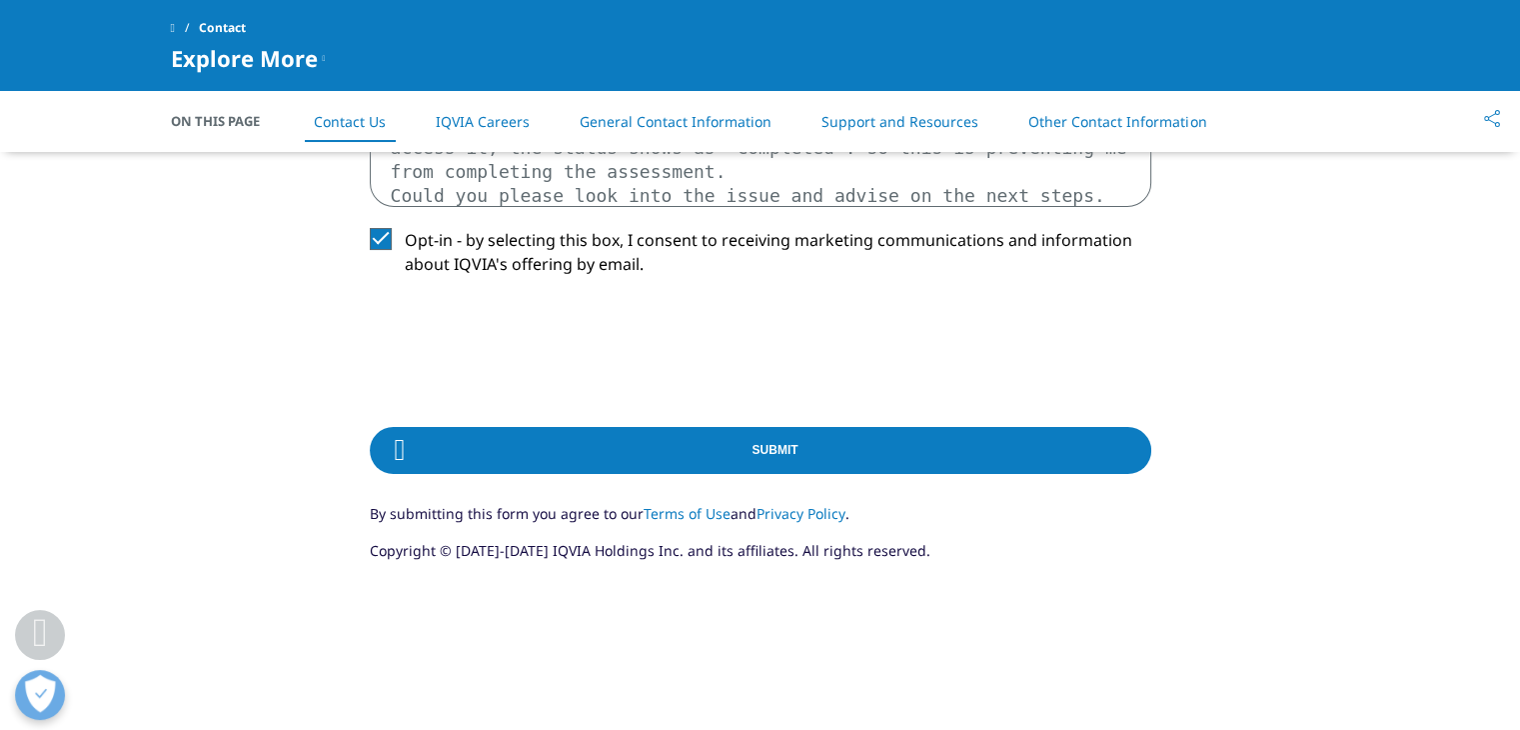
scroll to position [1117, 0]
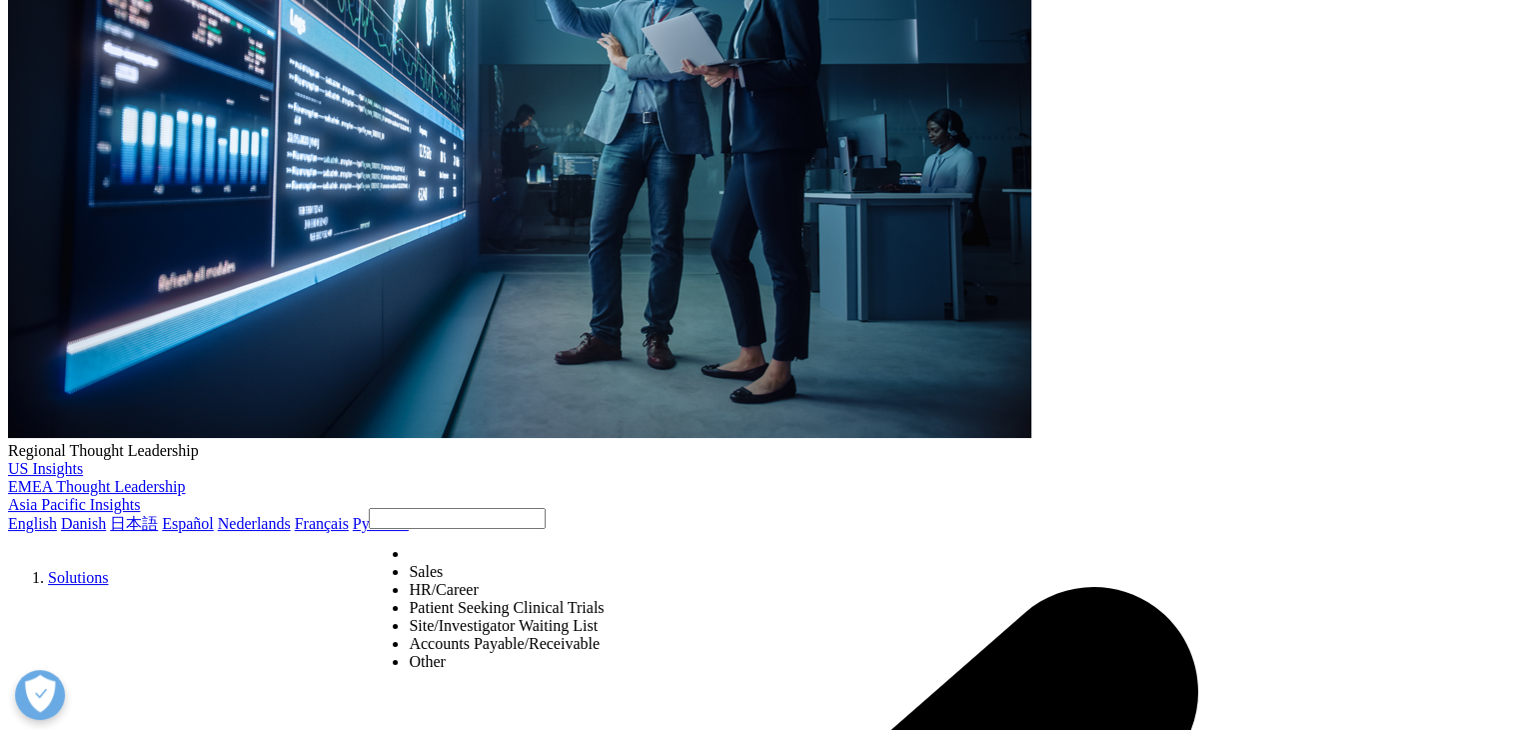
select select "HR/Career"
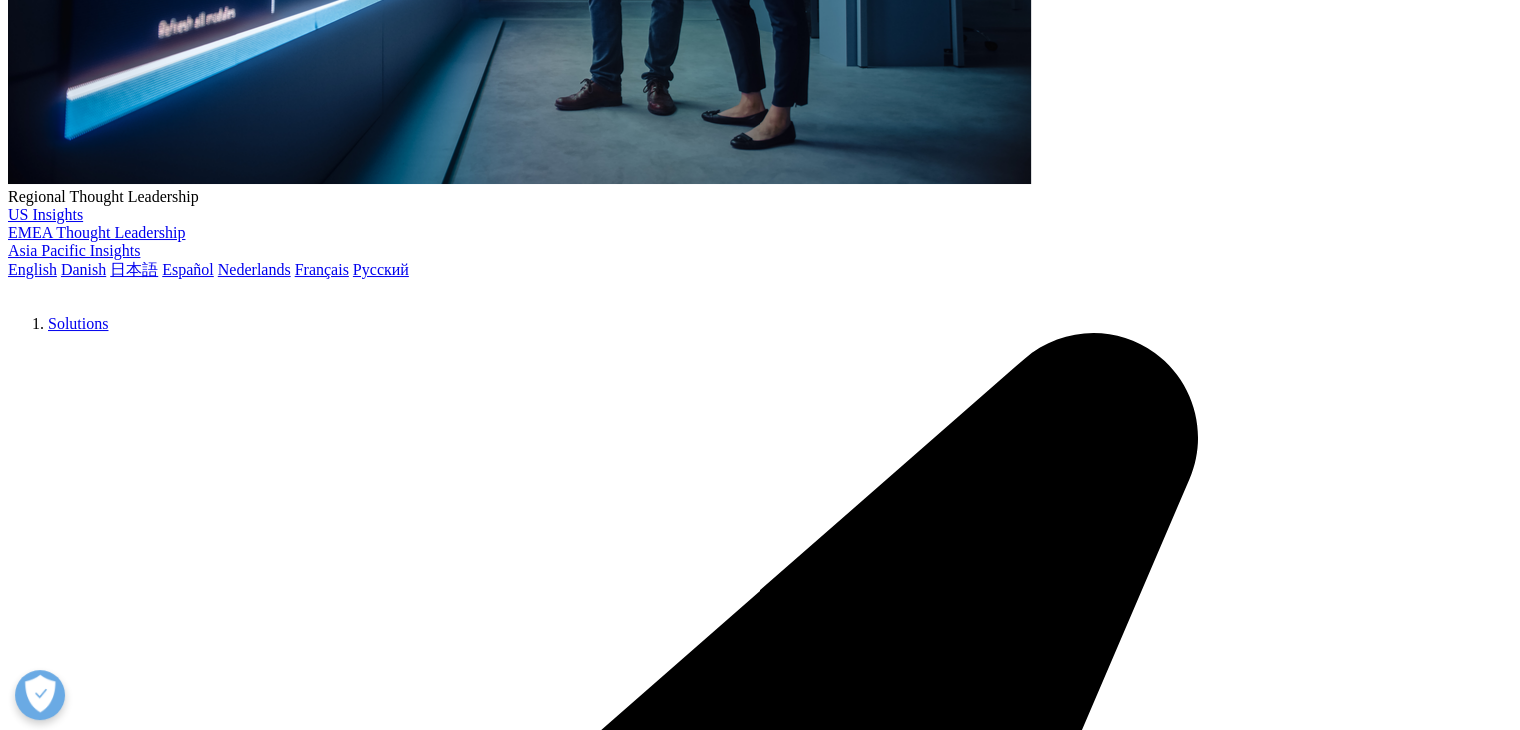
scroll to position [641, 0]
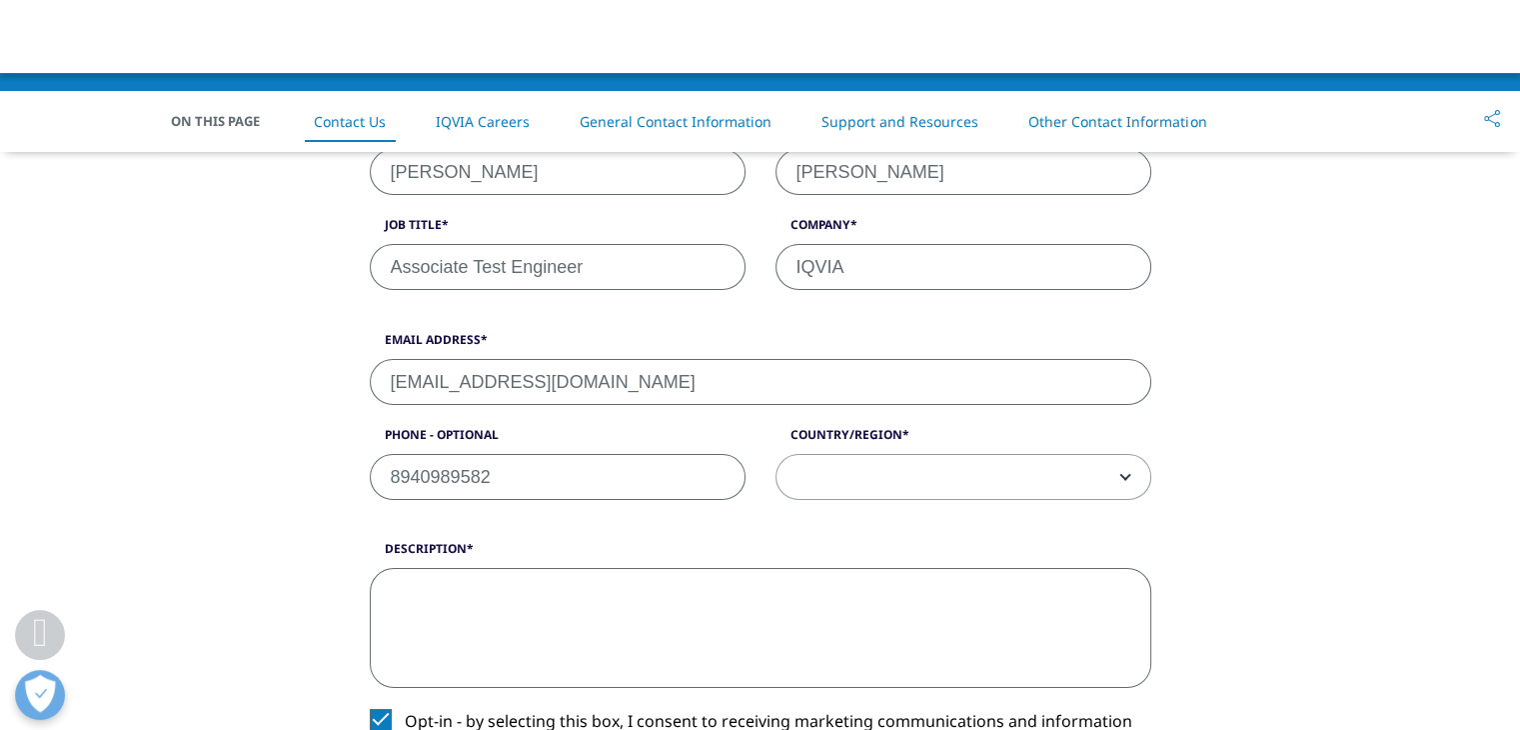
click at [716, 629] on textarea "Description" at bounding box center [761, 628] width 782 height 120
click at [758, 545] on label "Description" at bounding box center [761, 554] width 782 height 28
click at [758, 568] on textarea "Description" at bounding box center [761, 628] width 782 height 120
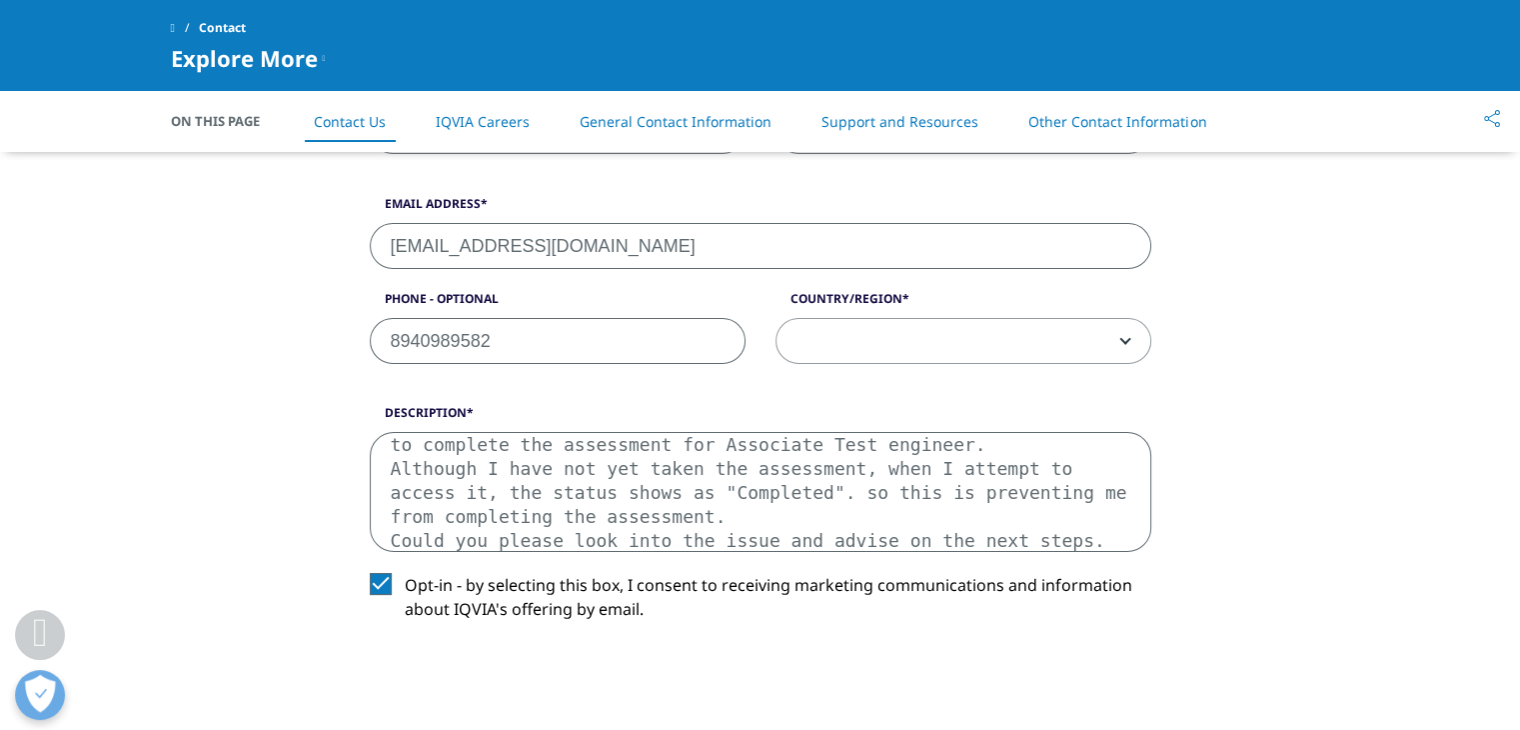
scroll to position [785, 0]
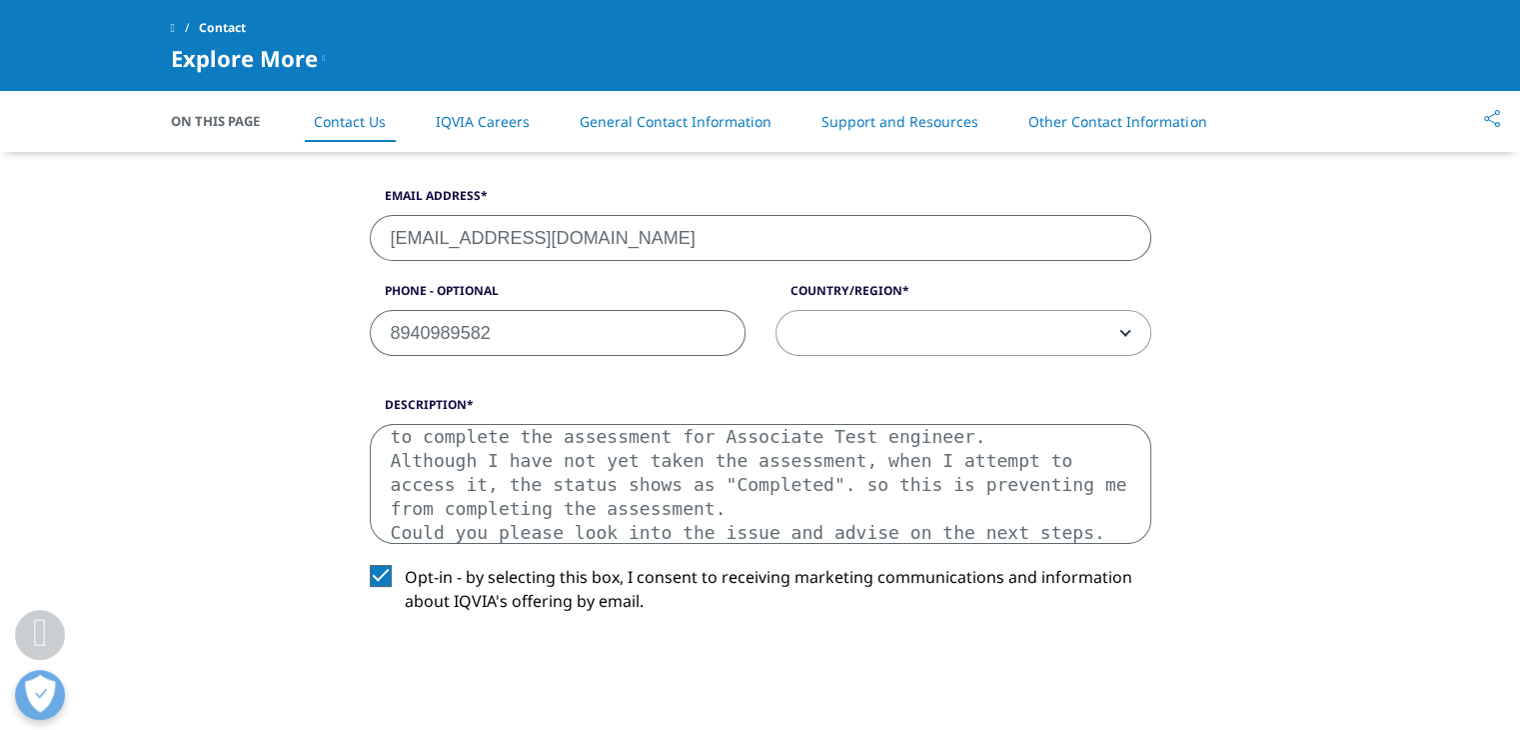
click at [468, 473] on textarea "I am writing to inform you about an issue I encountered while trying to complet…" at bounding box center [761, 484] width 782 height 120
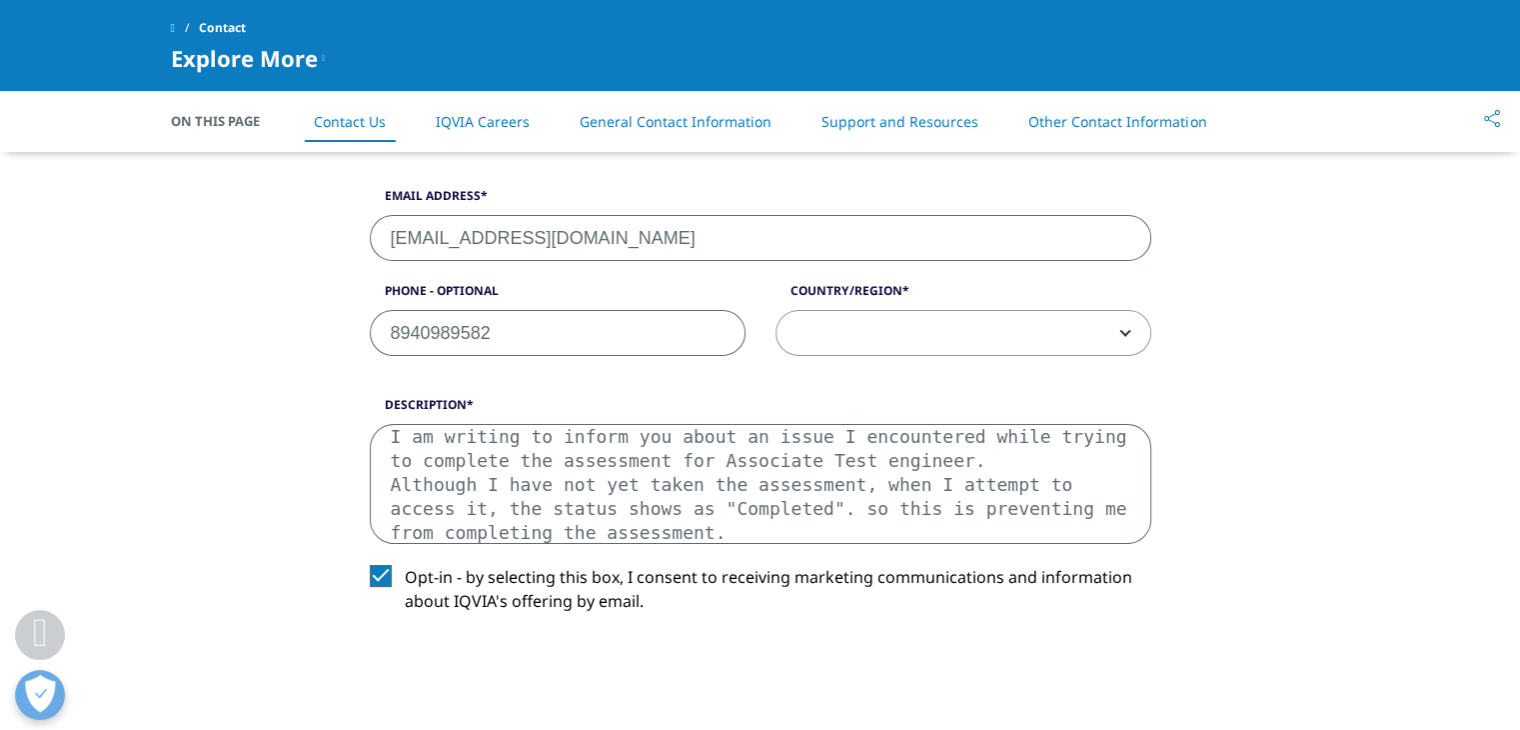
click at [808, 442] on textarea "I am writing to inform you about an issue I encountered while trying to complet…" at bounding box center [761, 484] width 782 height 120
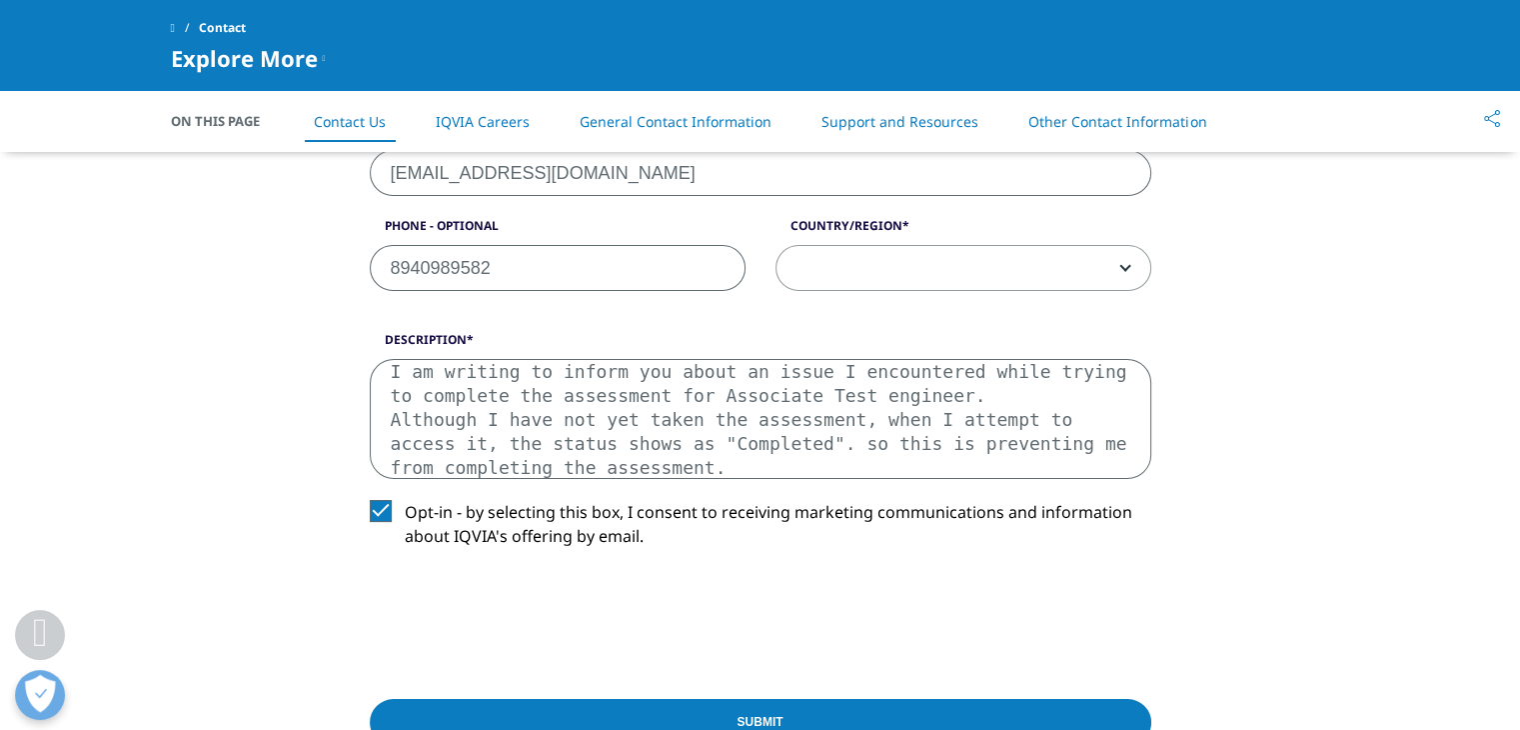
scroll to position [851, 0]
type textarea "I am writing to inform you about an issue I encountered while trying to complet…"
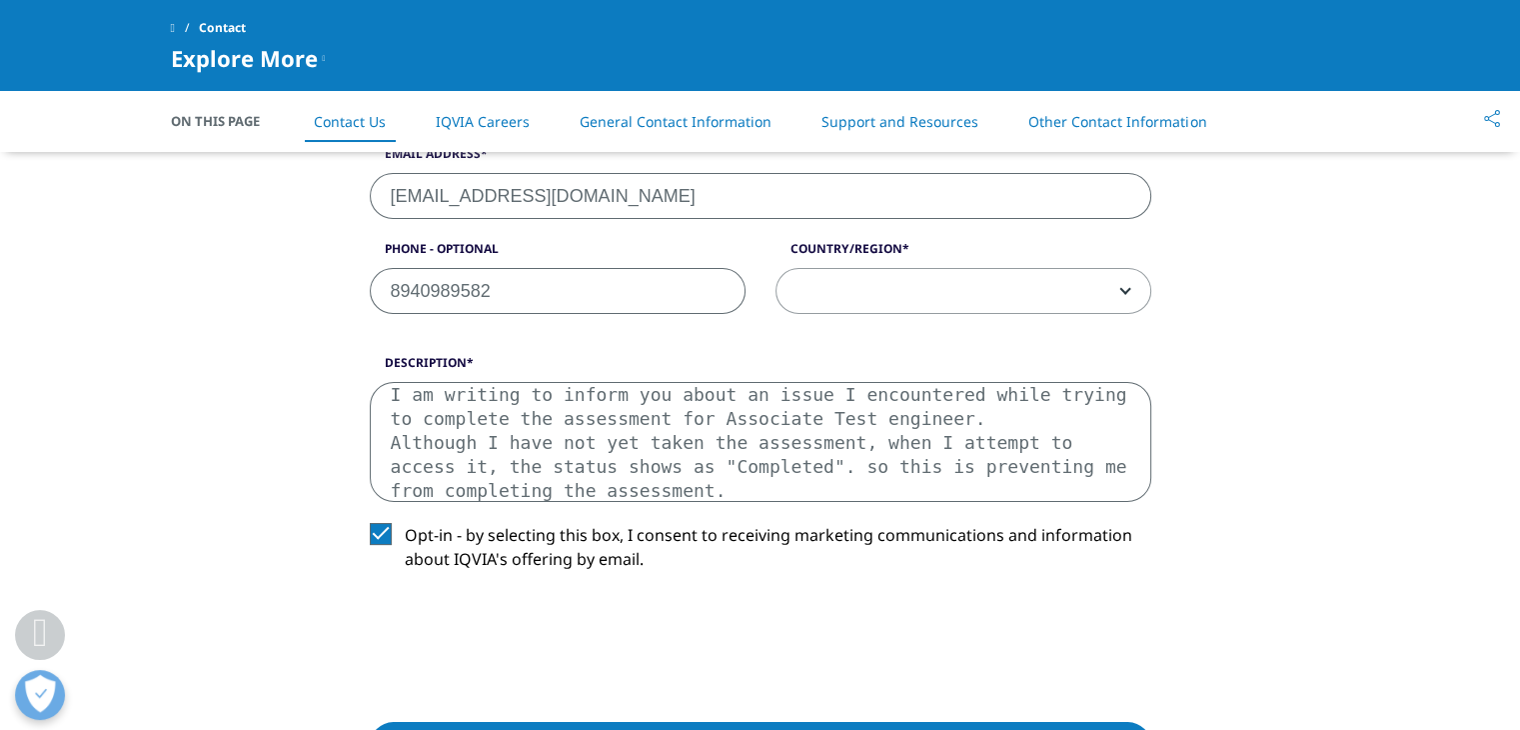
scroll to position [823, 0]
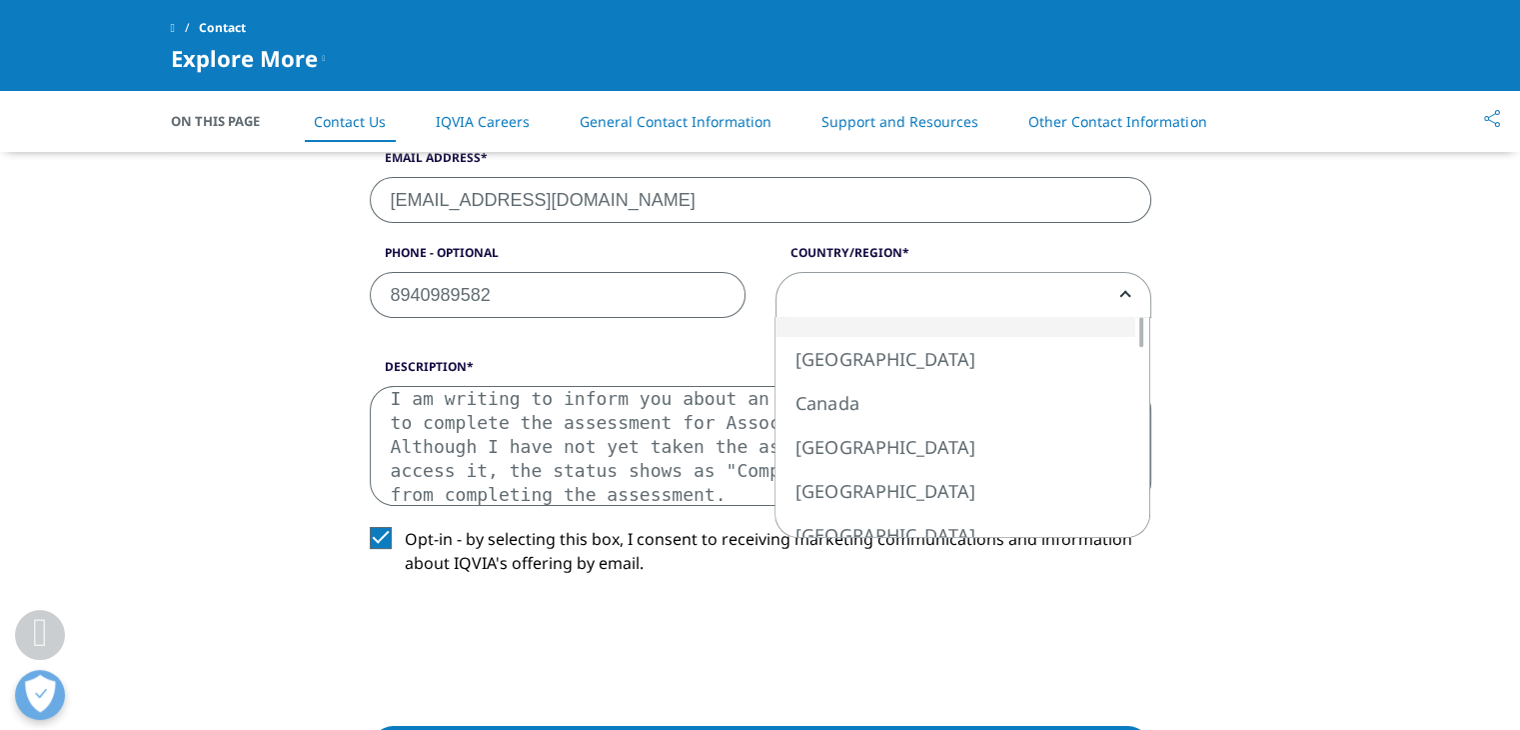
click at [936, 301] on span at bounding box center [964, 296] width 374 height 46
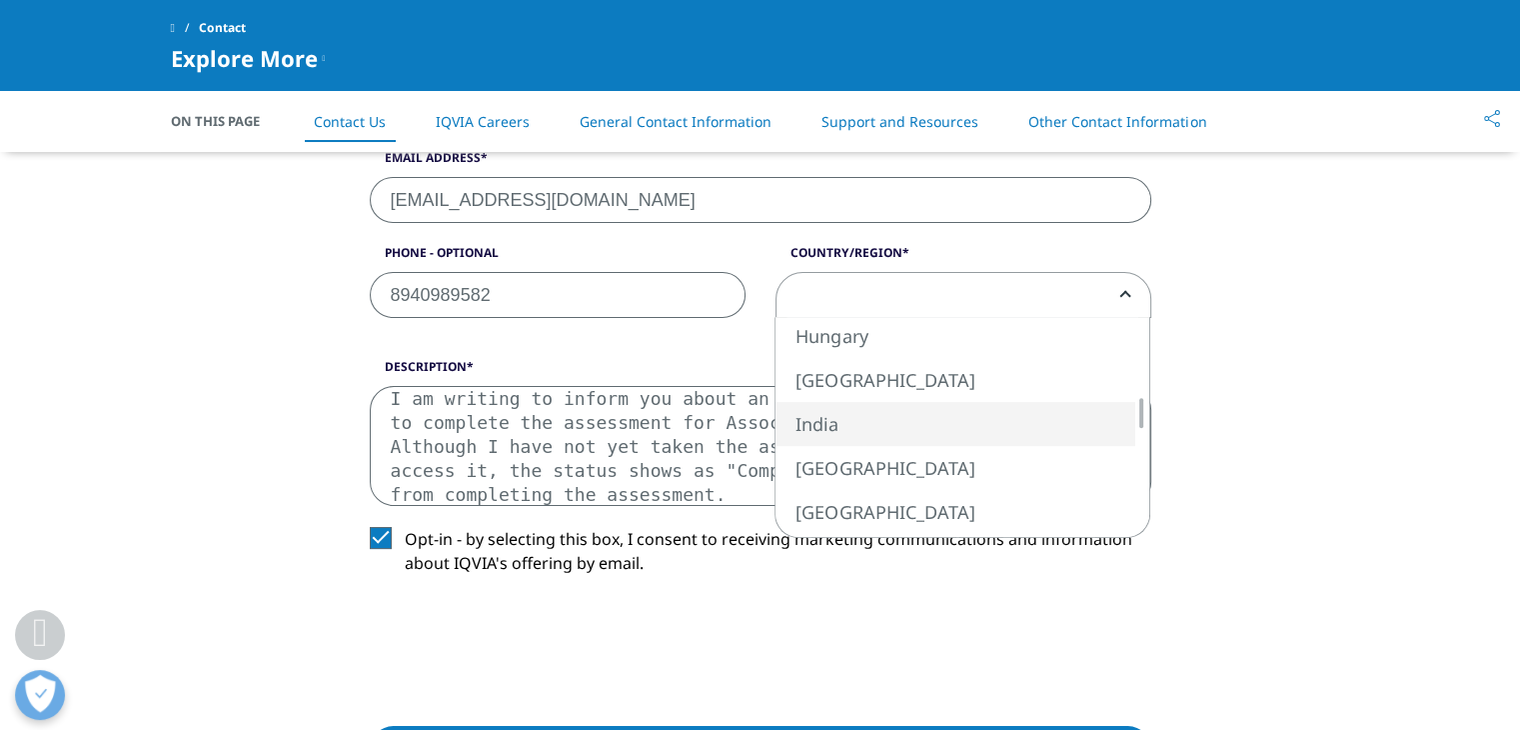
select select "India"
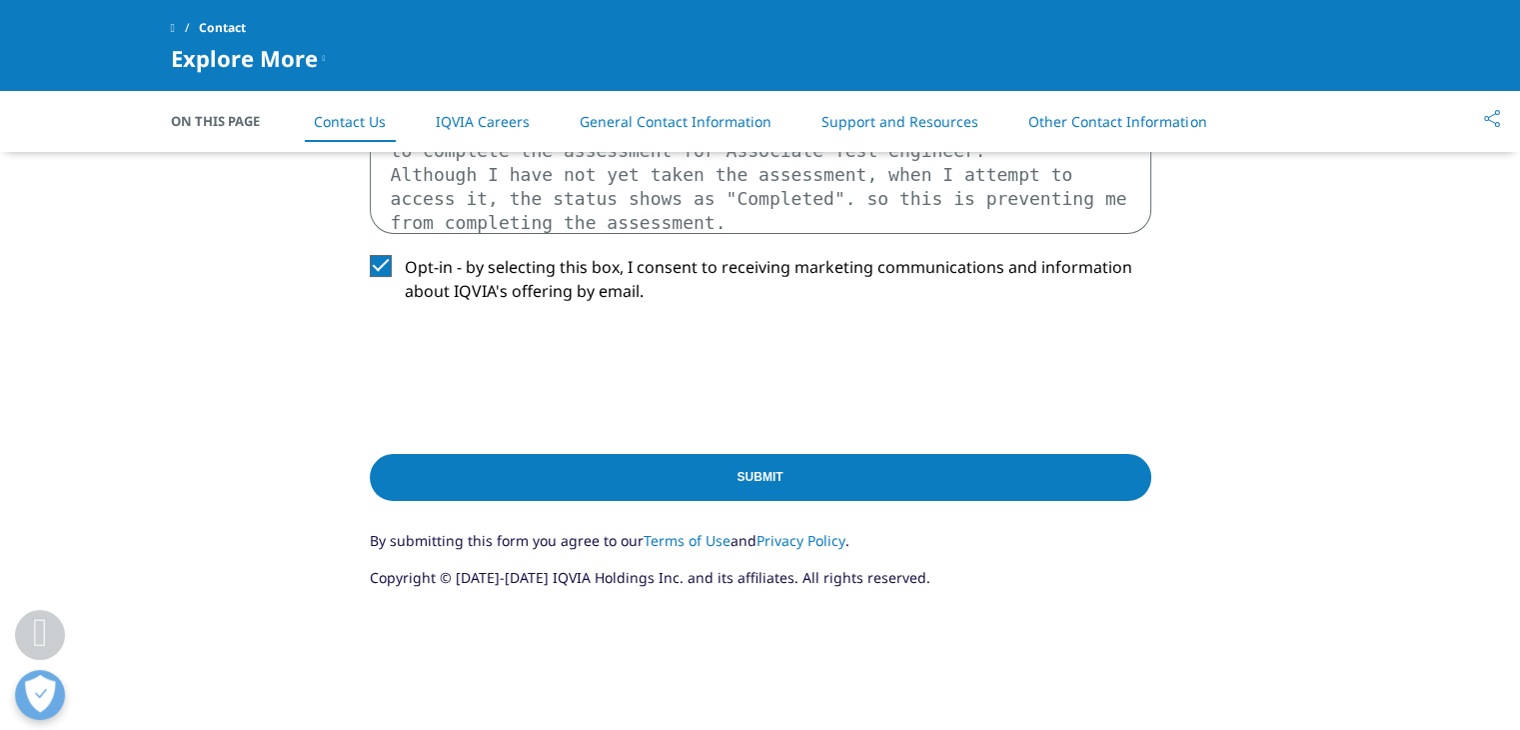
scroll to position [1096, 0]
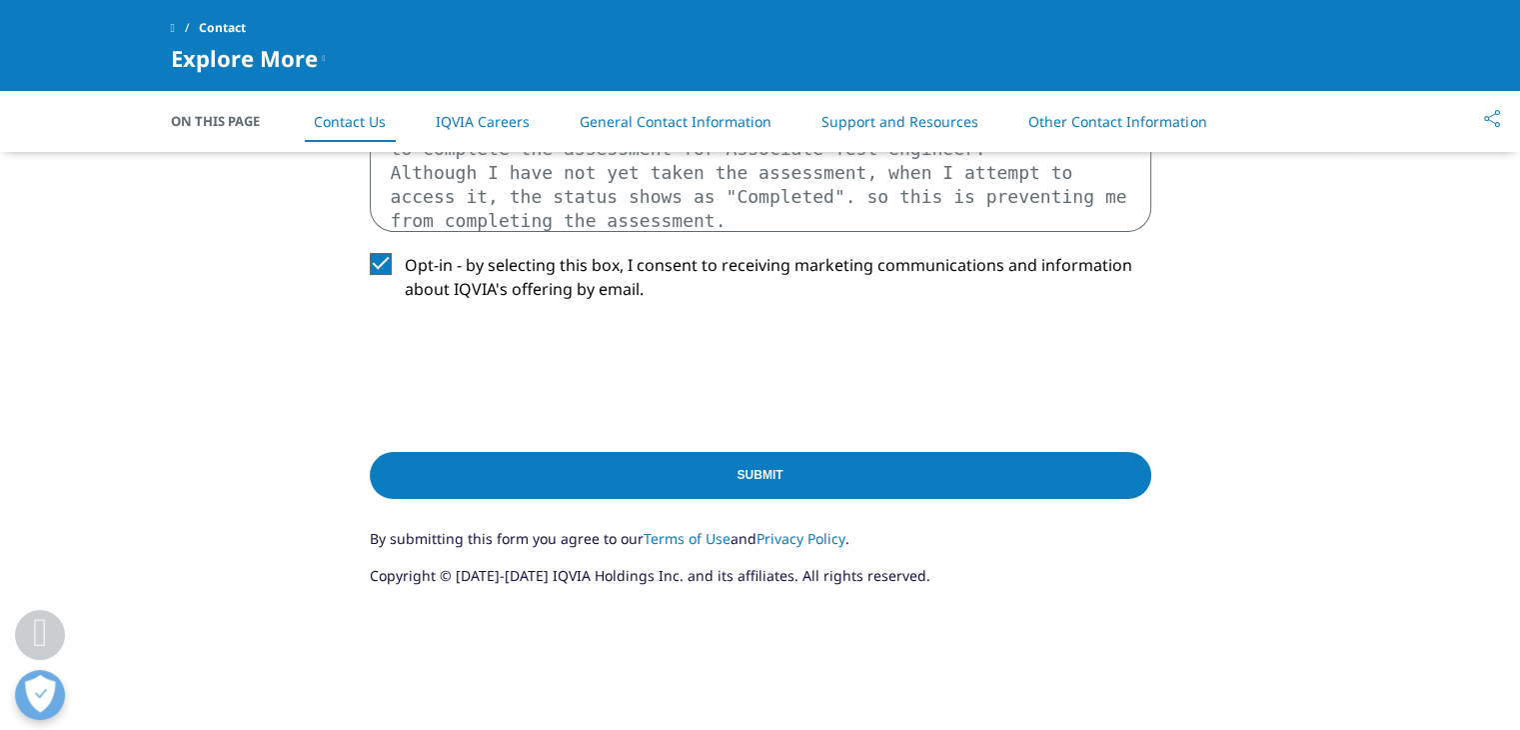
click at [981, 471] on input "Submit" at bounding box center [761, 475] width 782 height 47
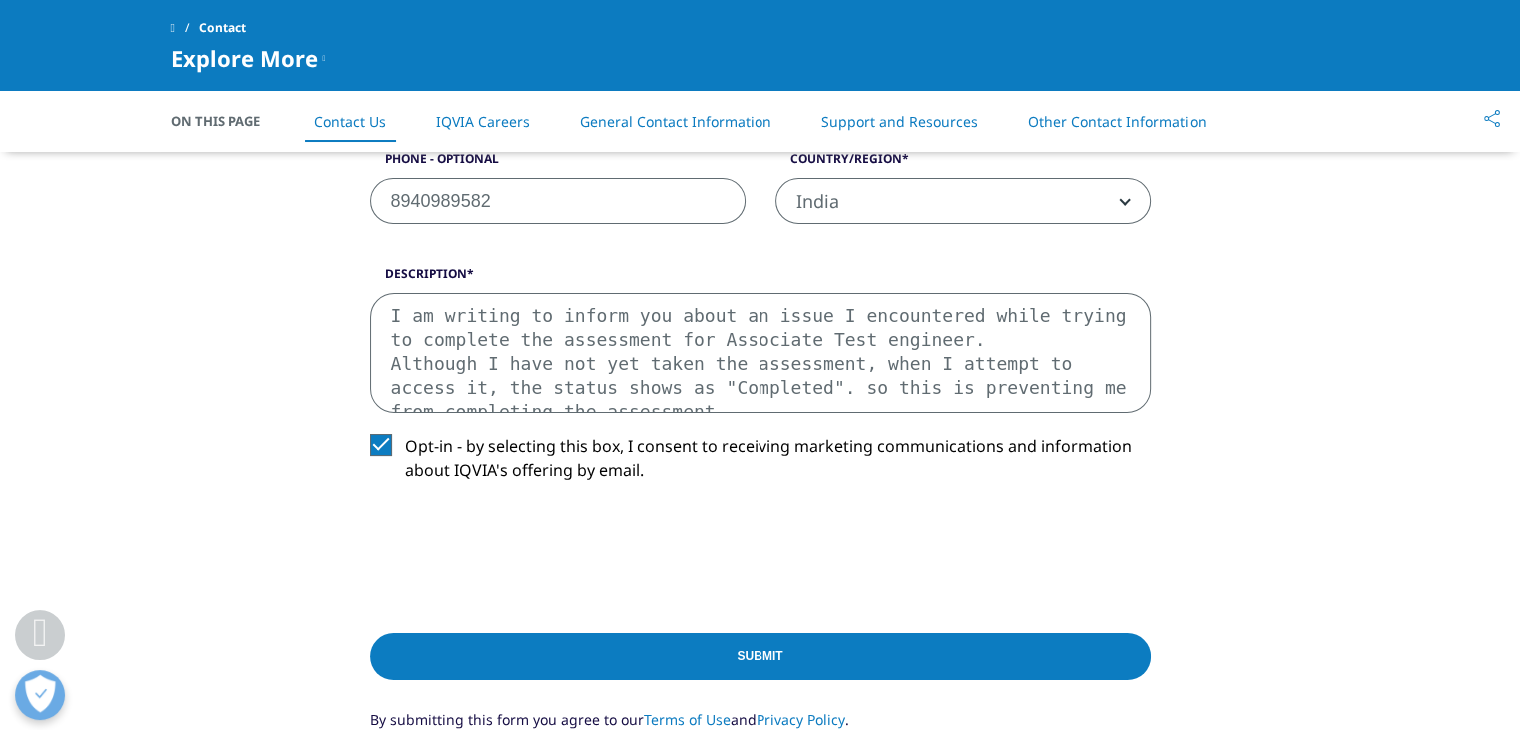
scroll to position [827, 0]
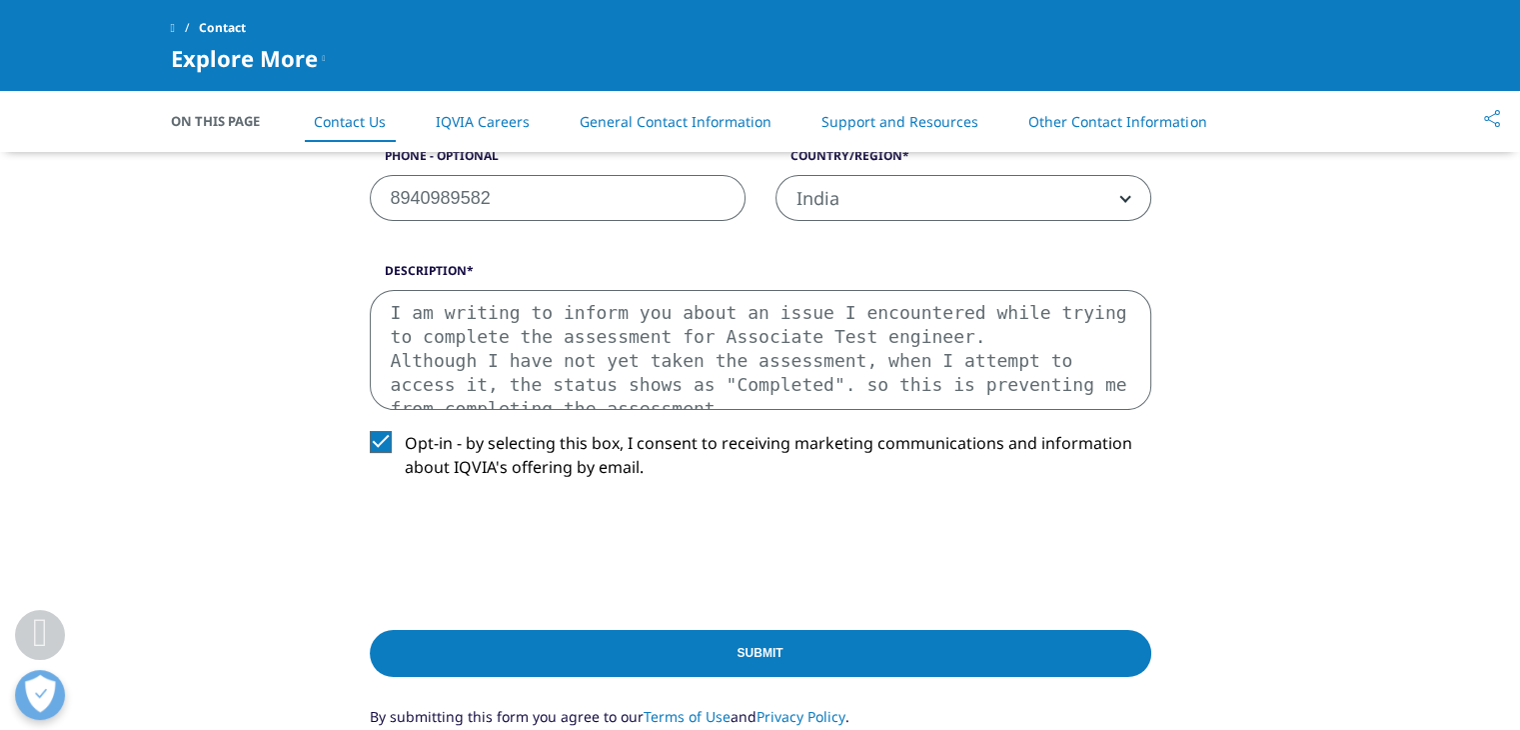
click at [760, 653] on input "Submit" at bounding box center [761, 653] width 782 height 47
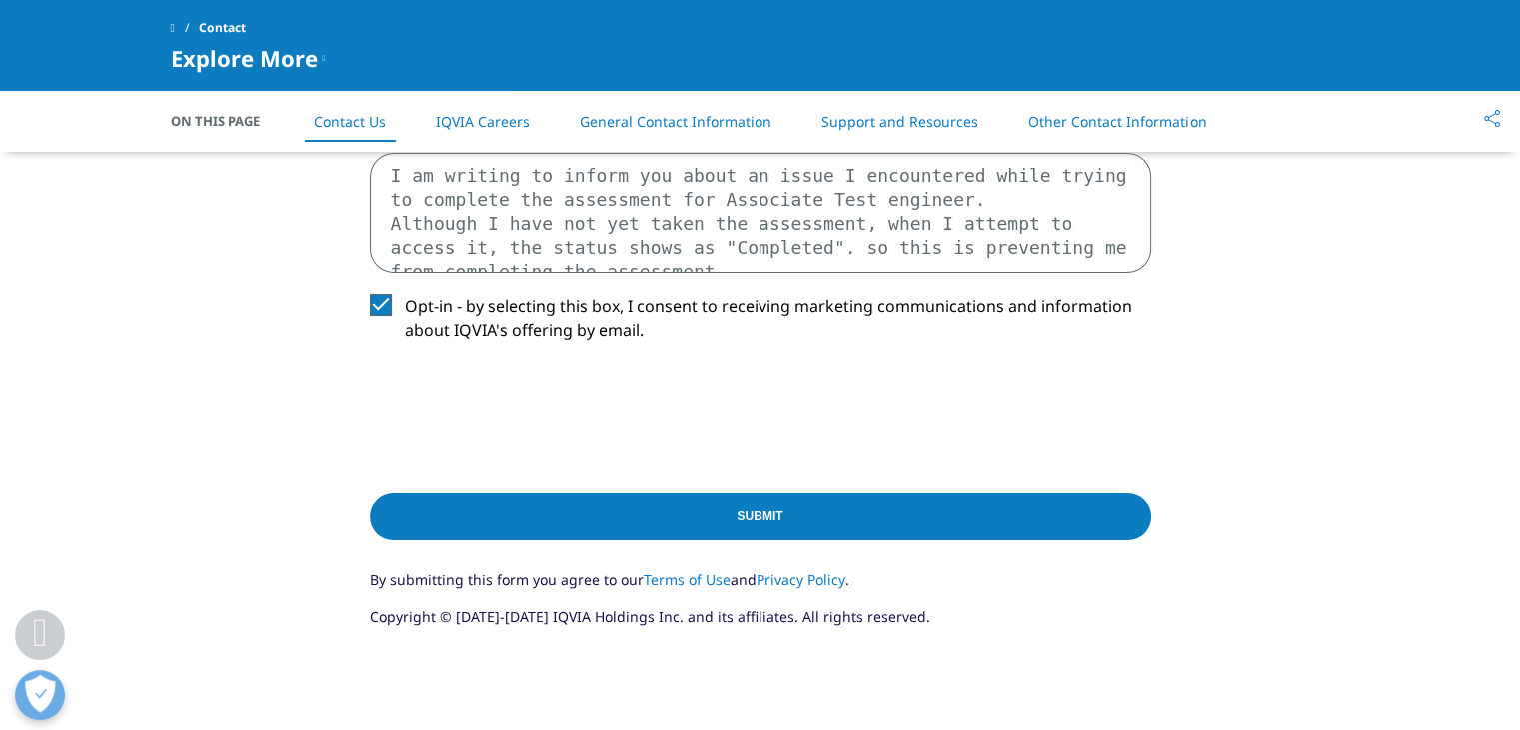
scroll to position [964, 0]
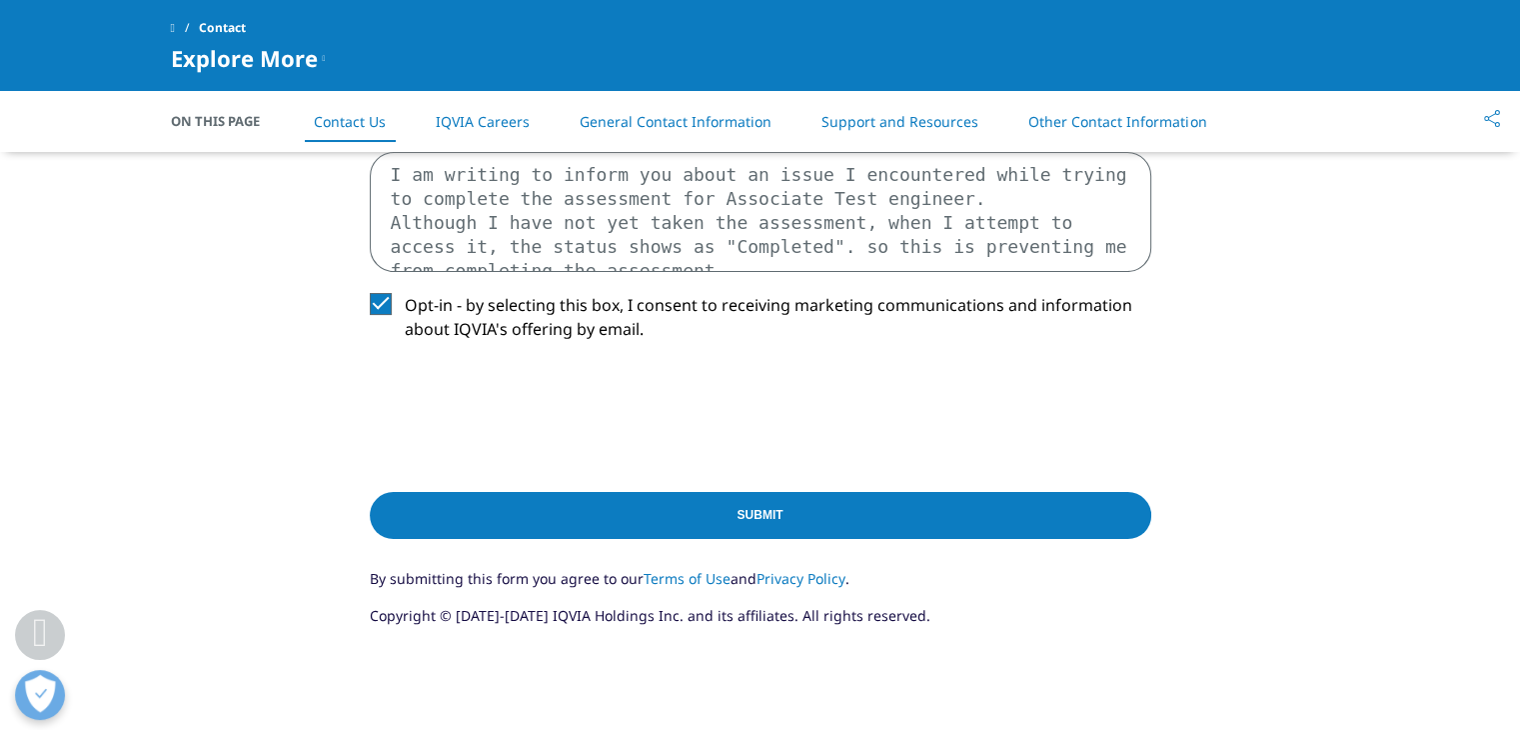
click at [850, 511] on input "Submit" at bounding box center [761, 515] width 782 height 47
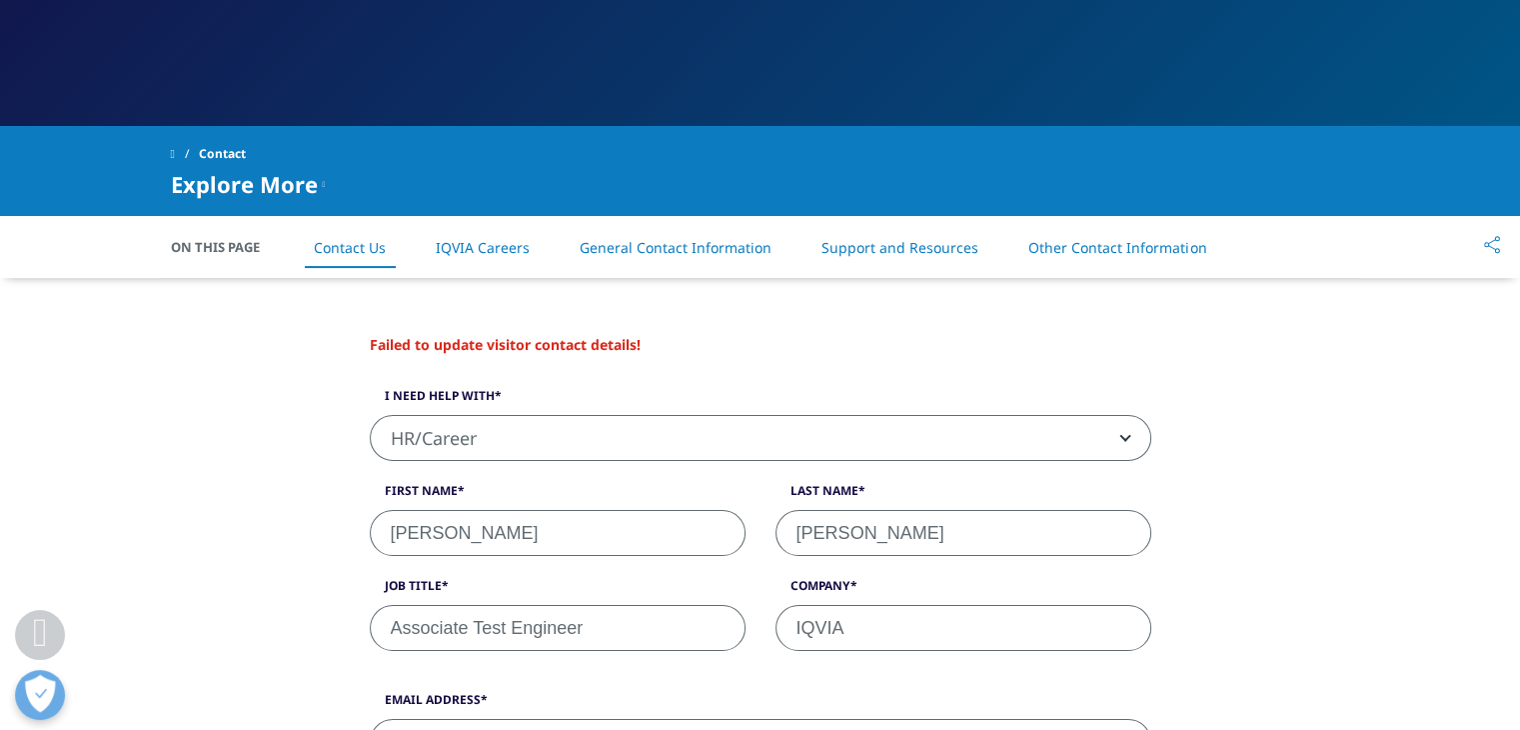
scroll to position [339, 0]
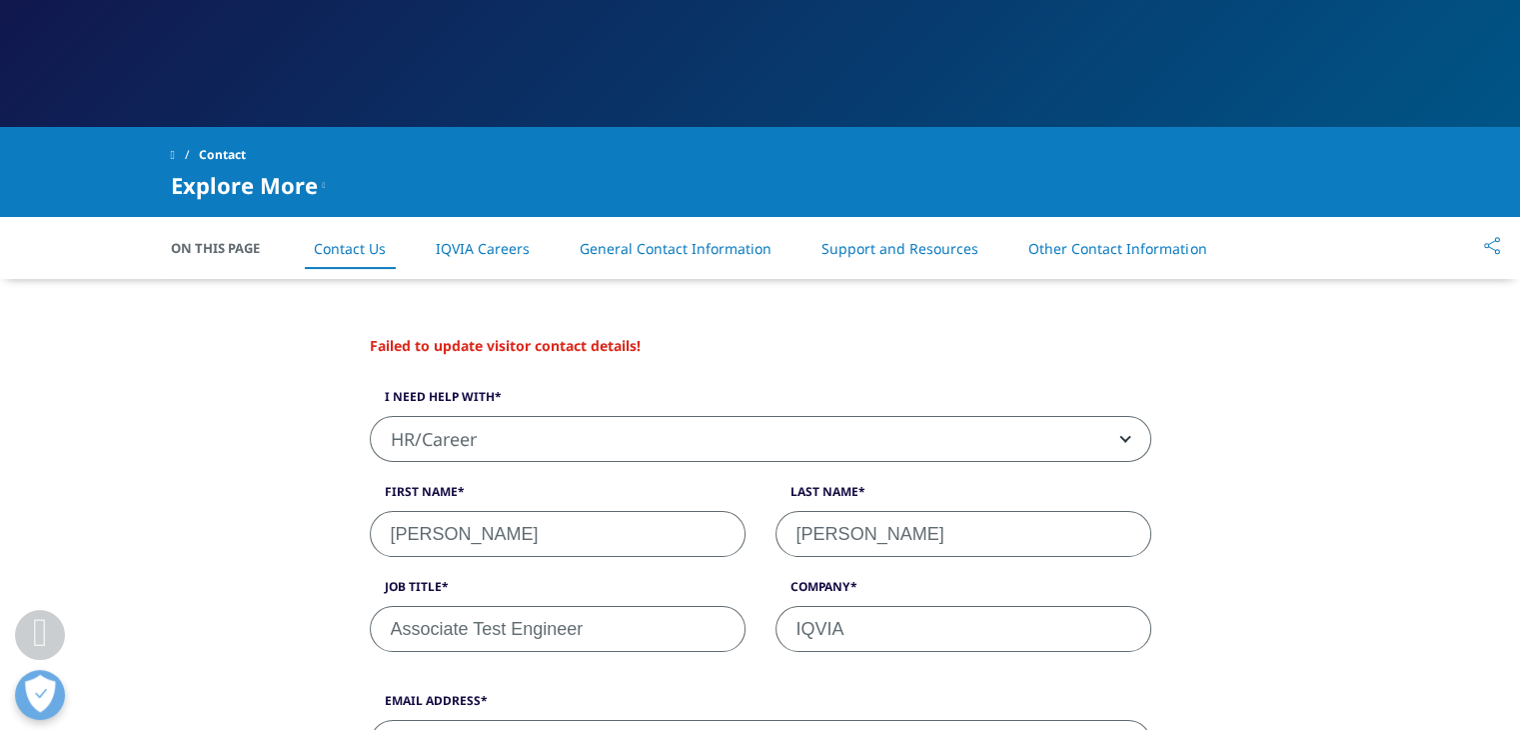
click at [930, 537] on input "[PERSON_NAME]" at bounding box center [964, 534] width 376 height 46
type input "T"
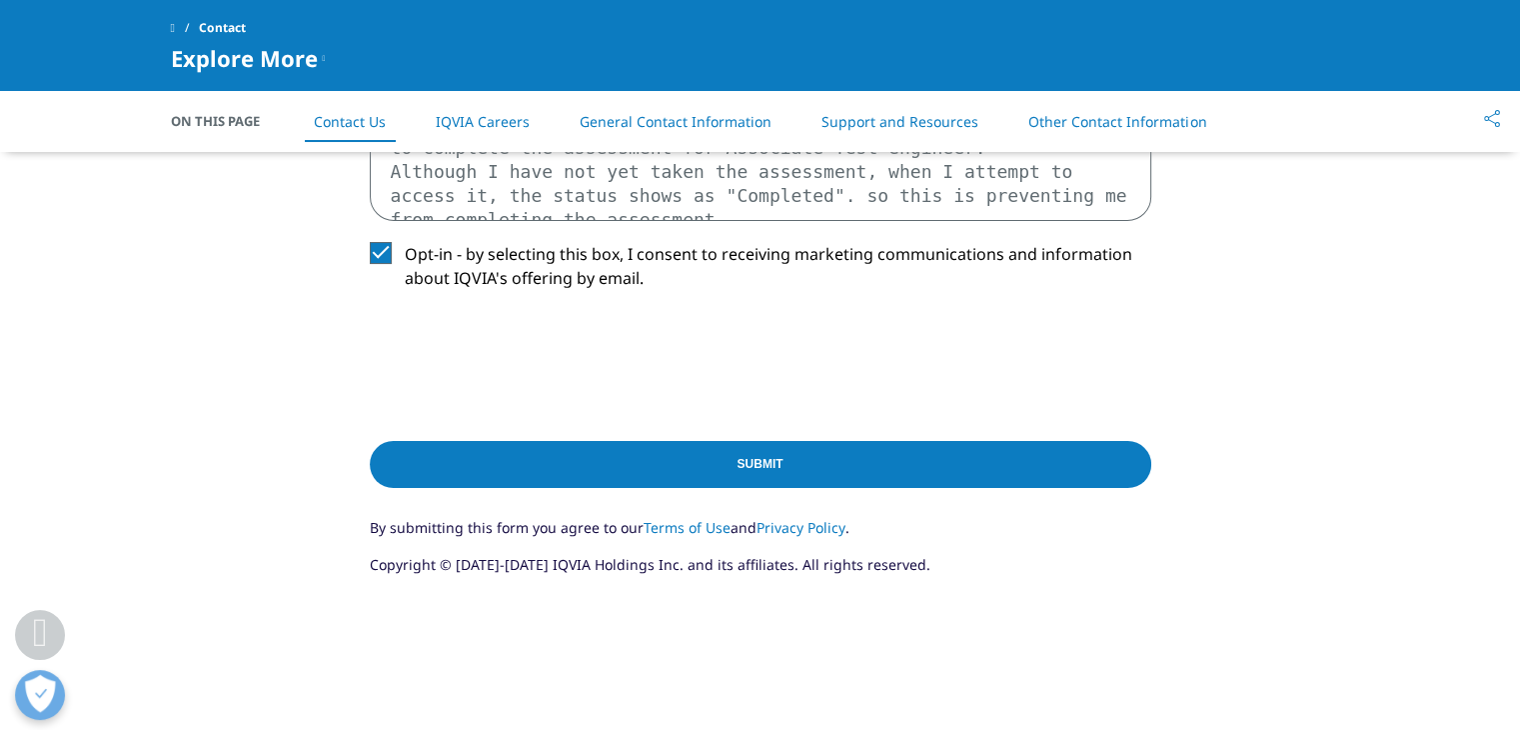
scroll to position [1009, 0]
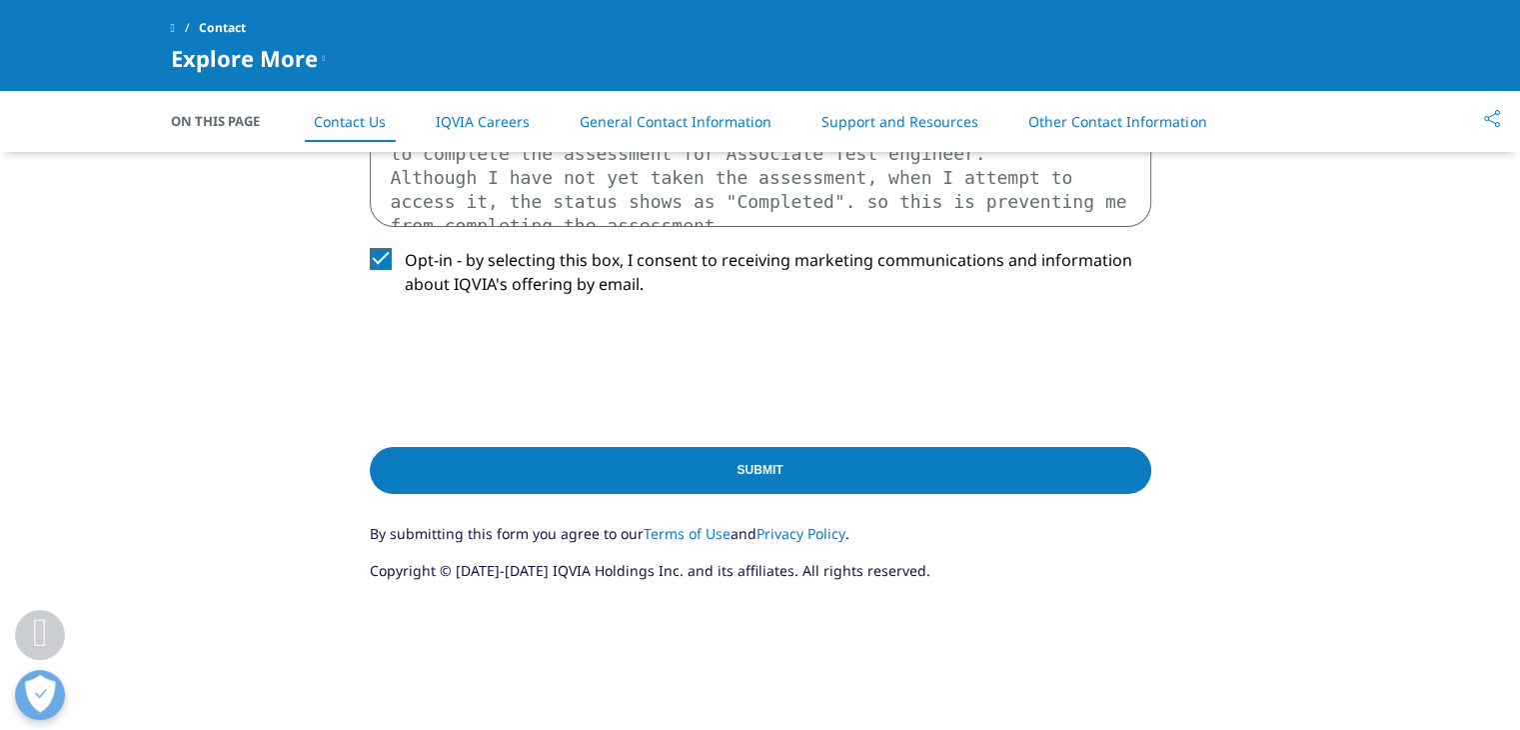
type input "T"
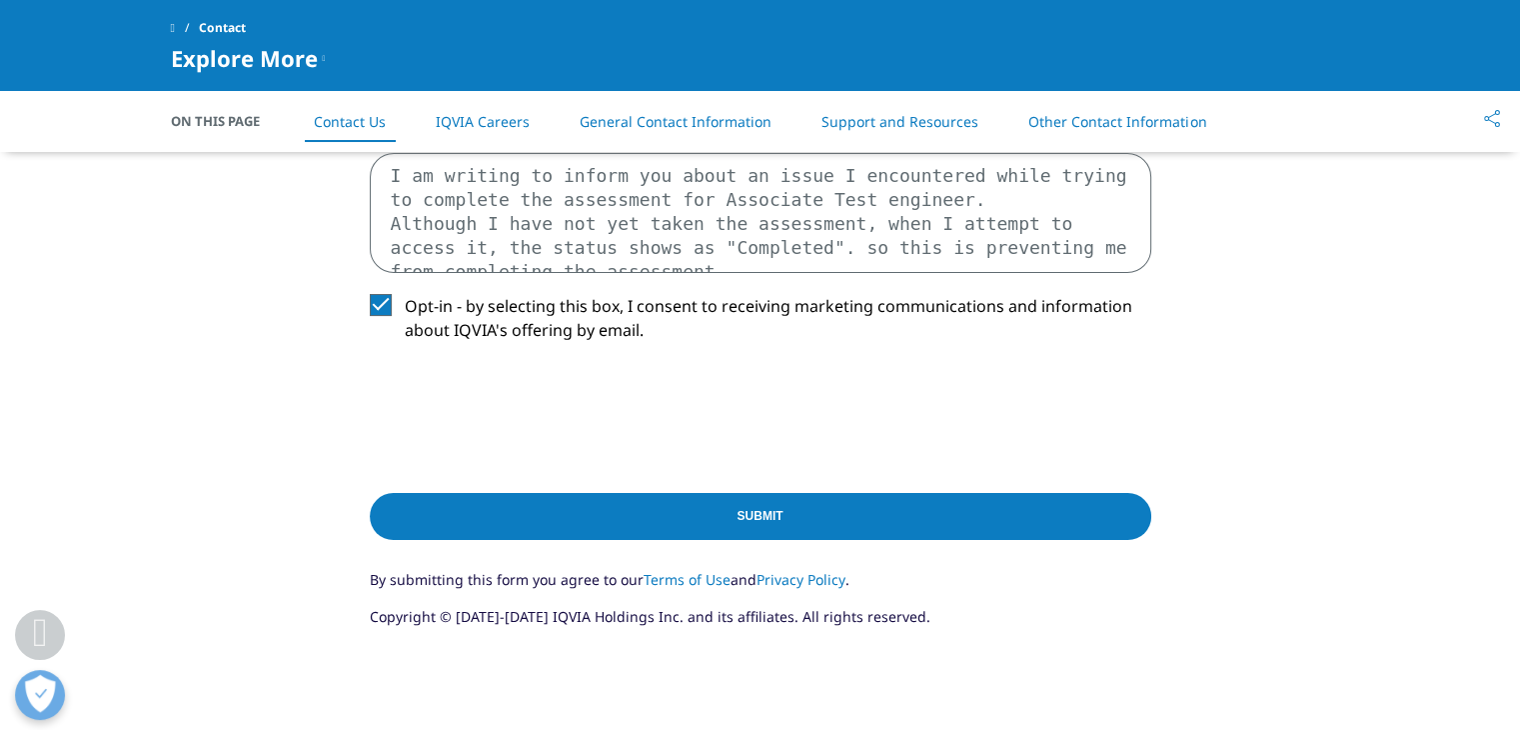
scroll to position [923, 0]
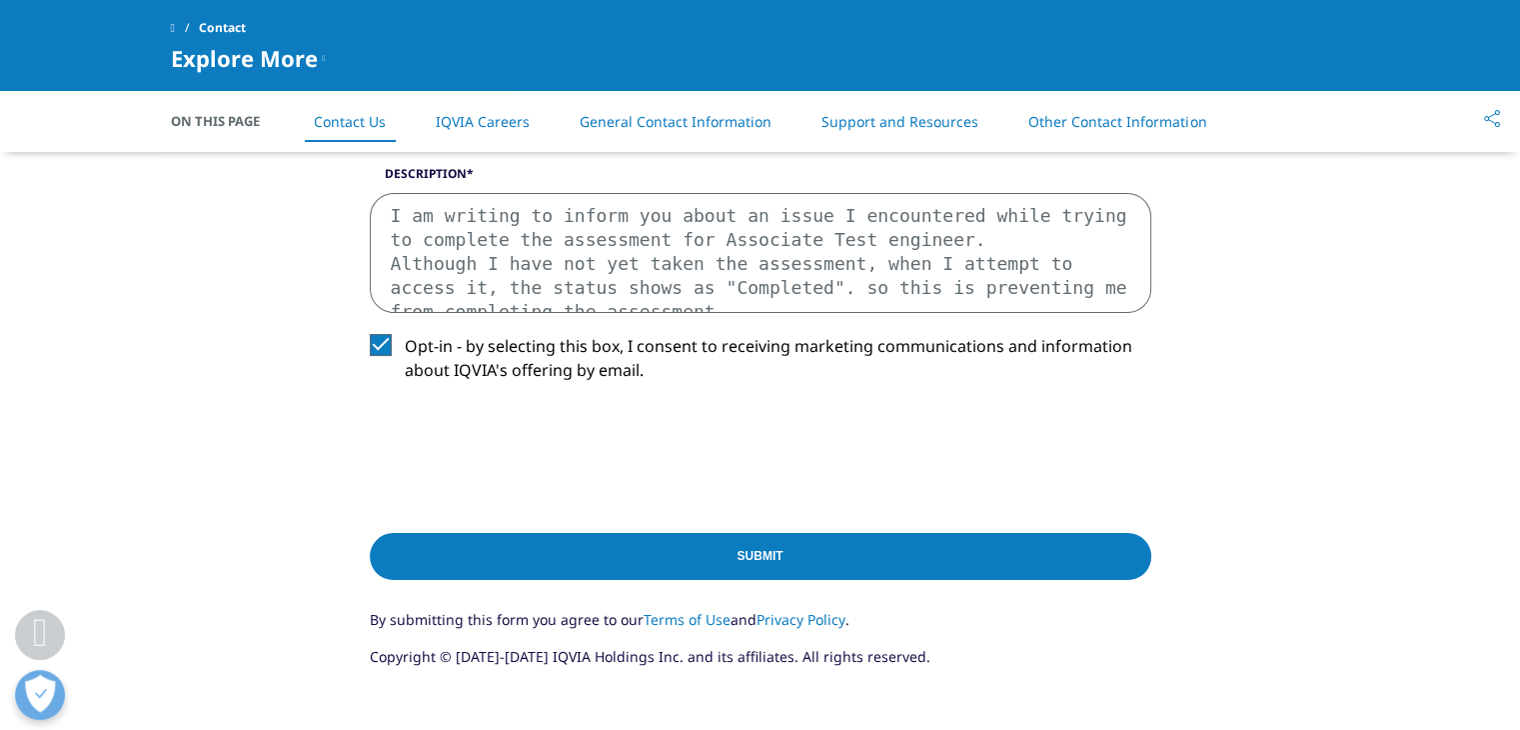
click at [813, 553] on input "Submit" at bounding box center [761, 556] width 782 height 47
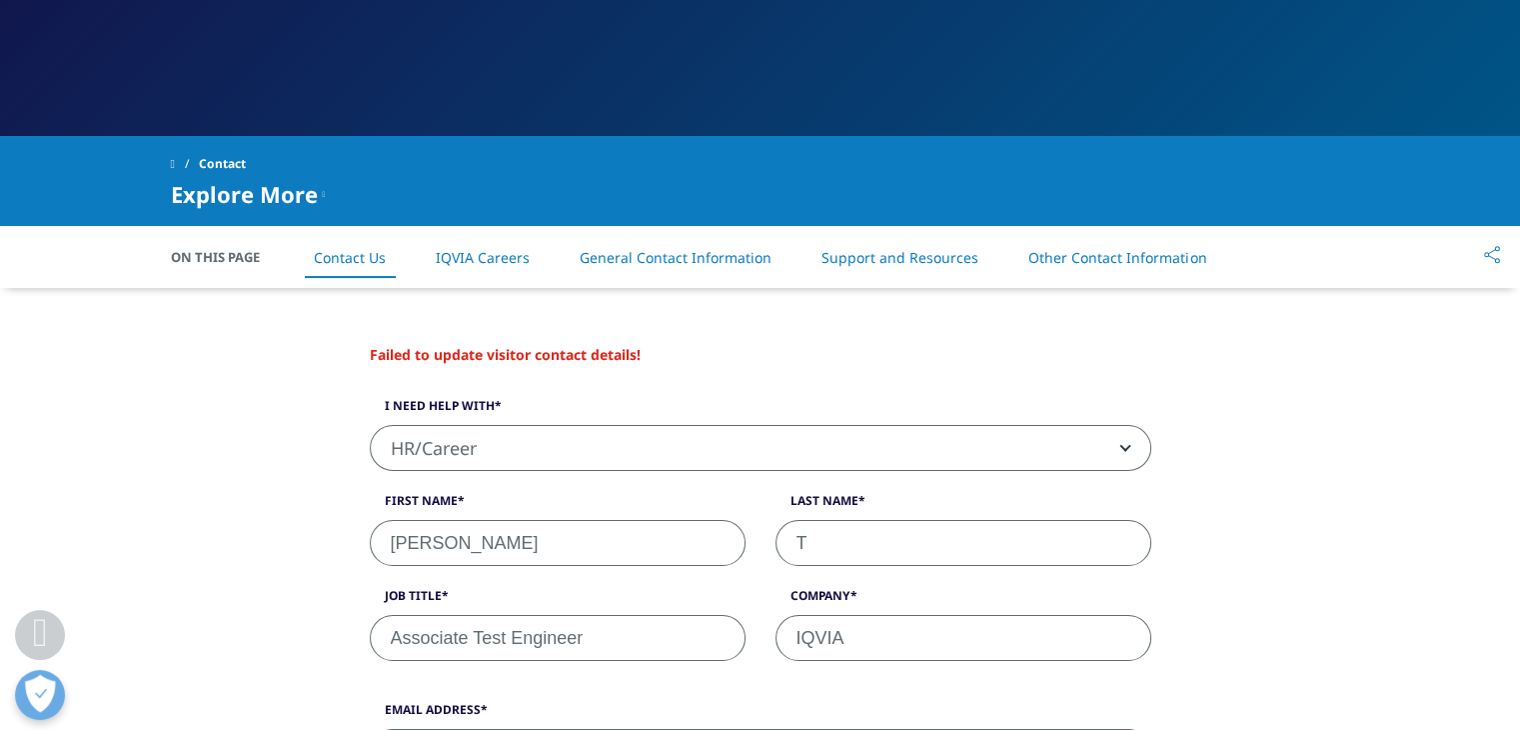
scroll to position [322, 0]
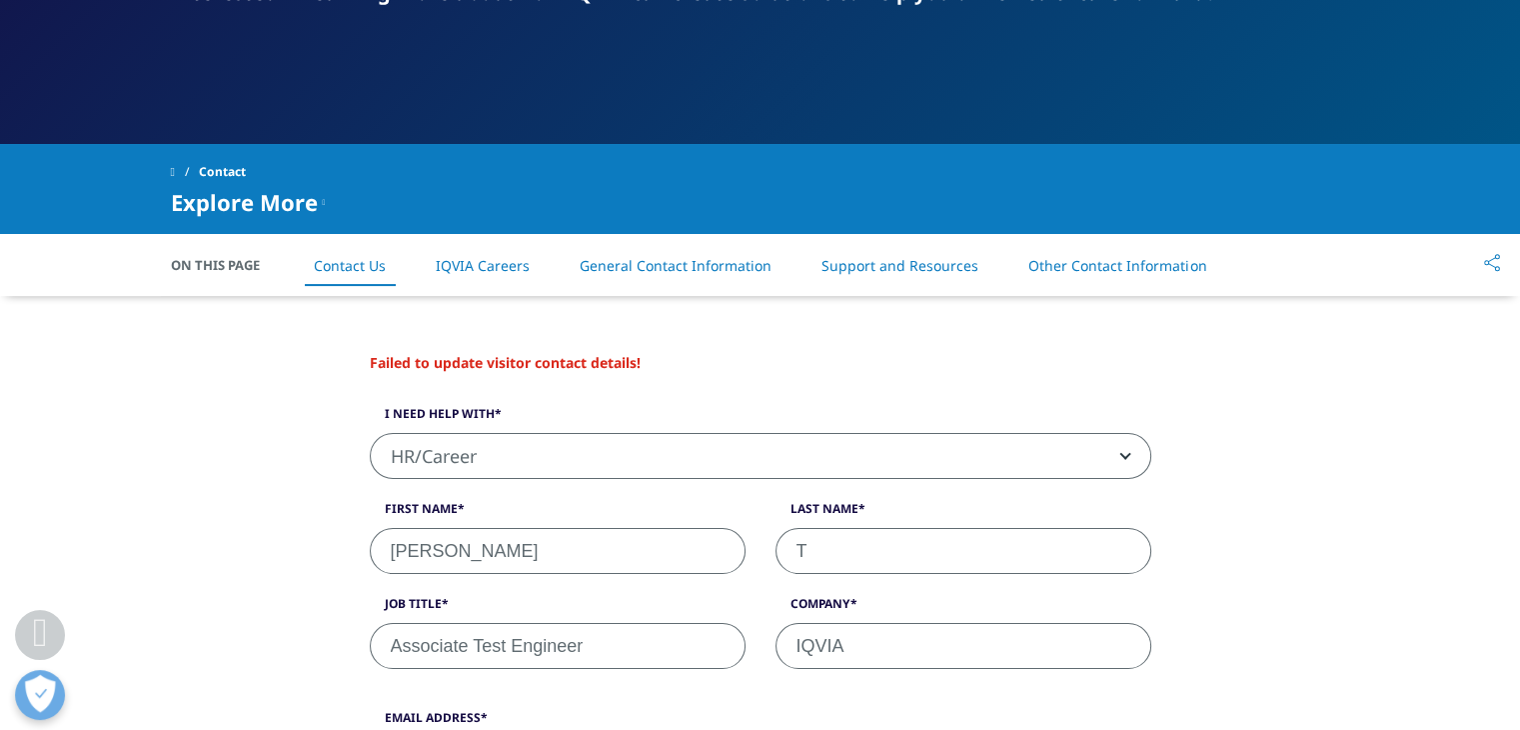
click at [1098, 273] on link "Other Contact Information" at bounding box center [1117, 265] width 178 height 19
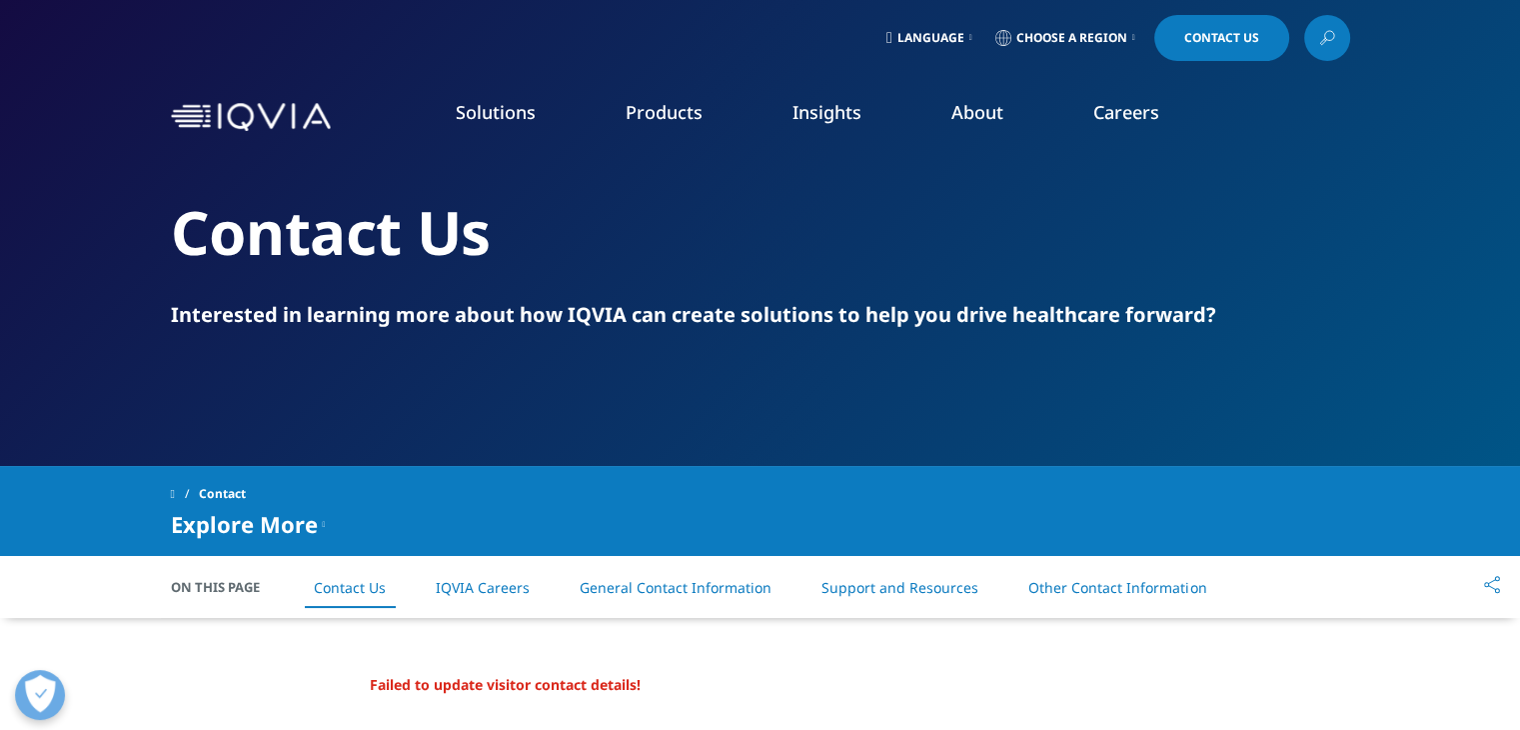
click at [1311, 57] on div "Language Choose a Region Contact Us" at bounding box center [760, 38] width 1179 height 46
click at [1271, 31] on link "Contact Us" at bounding box center [1221, 38] width 135 height 46
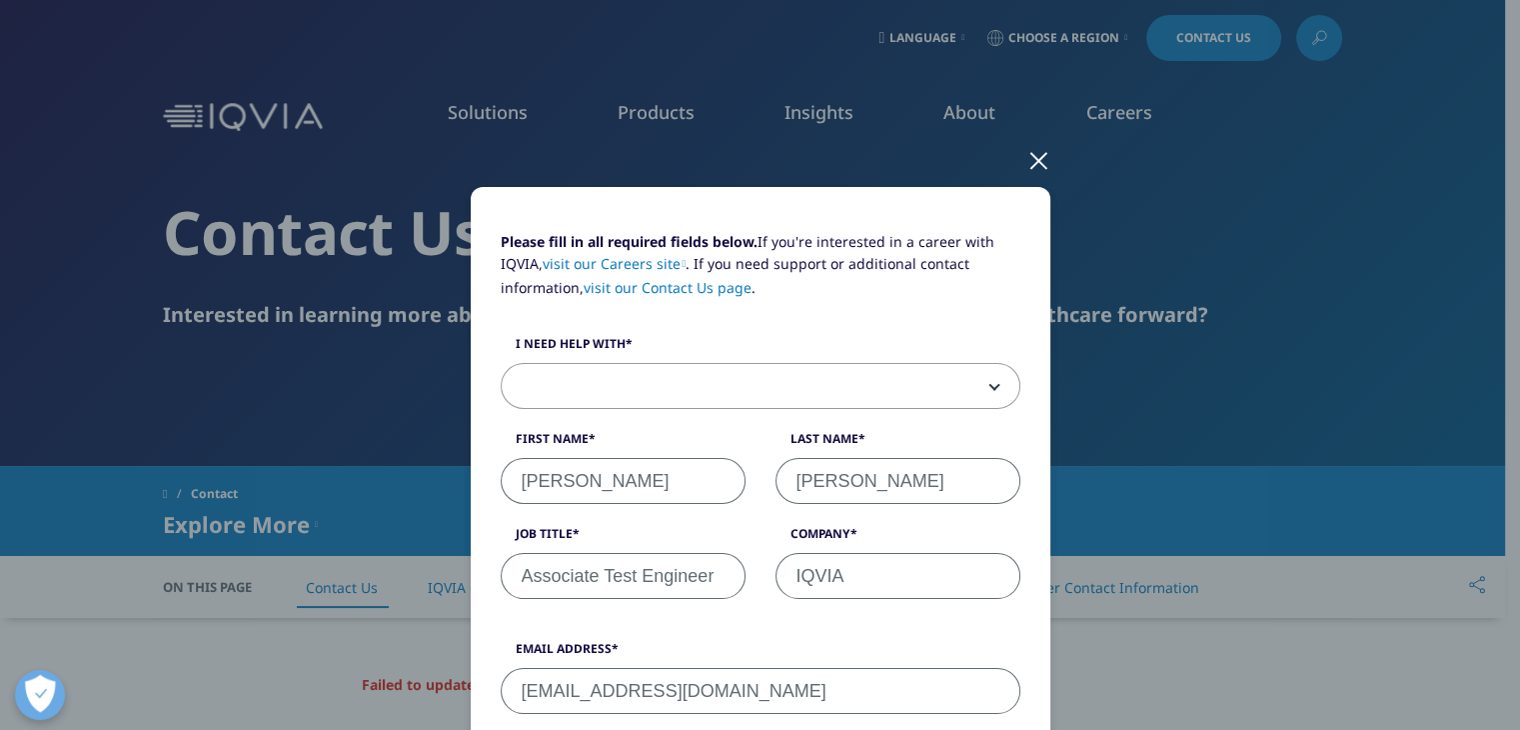
click at [950, 366] on span at bounding box center [761, 387] width 518 height 46
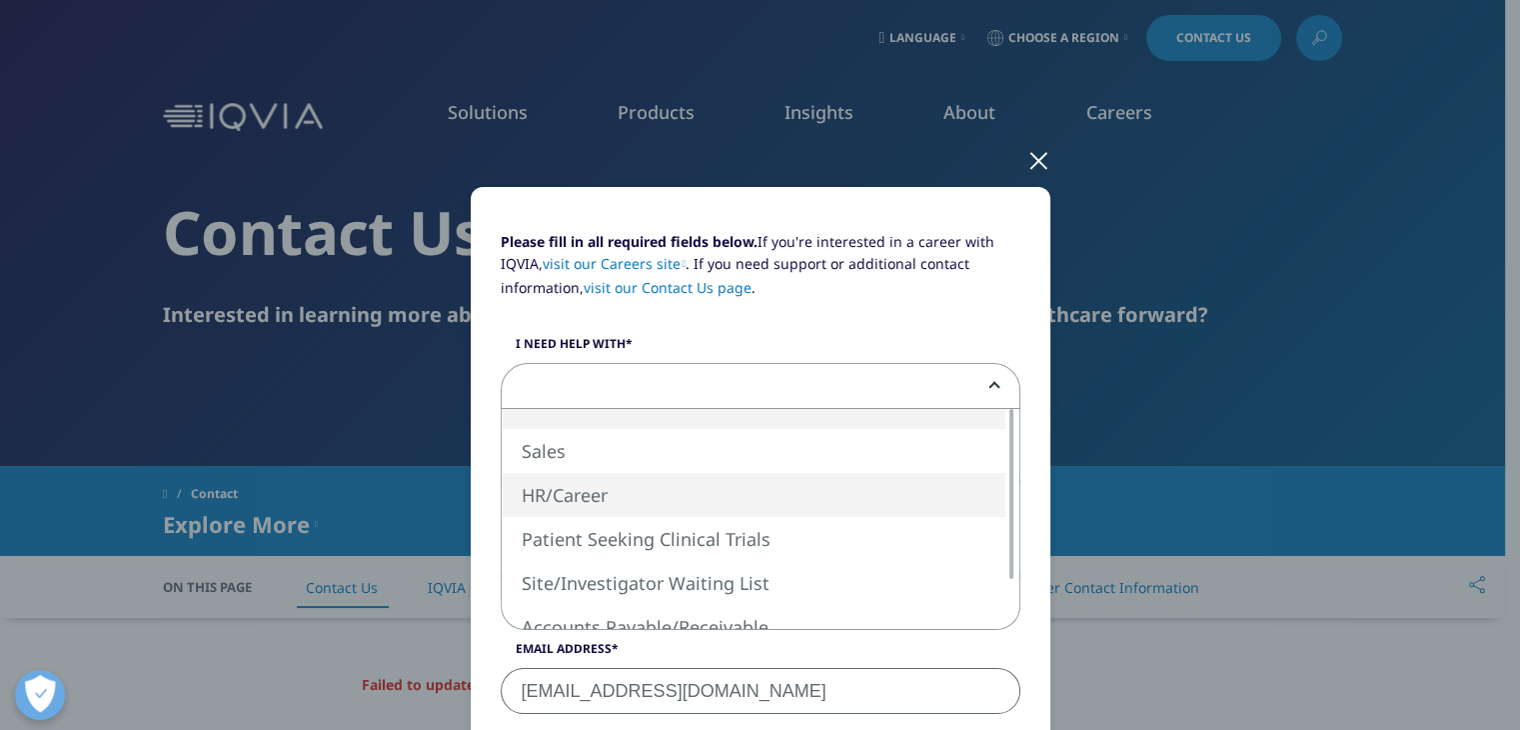
select select "HR Career"
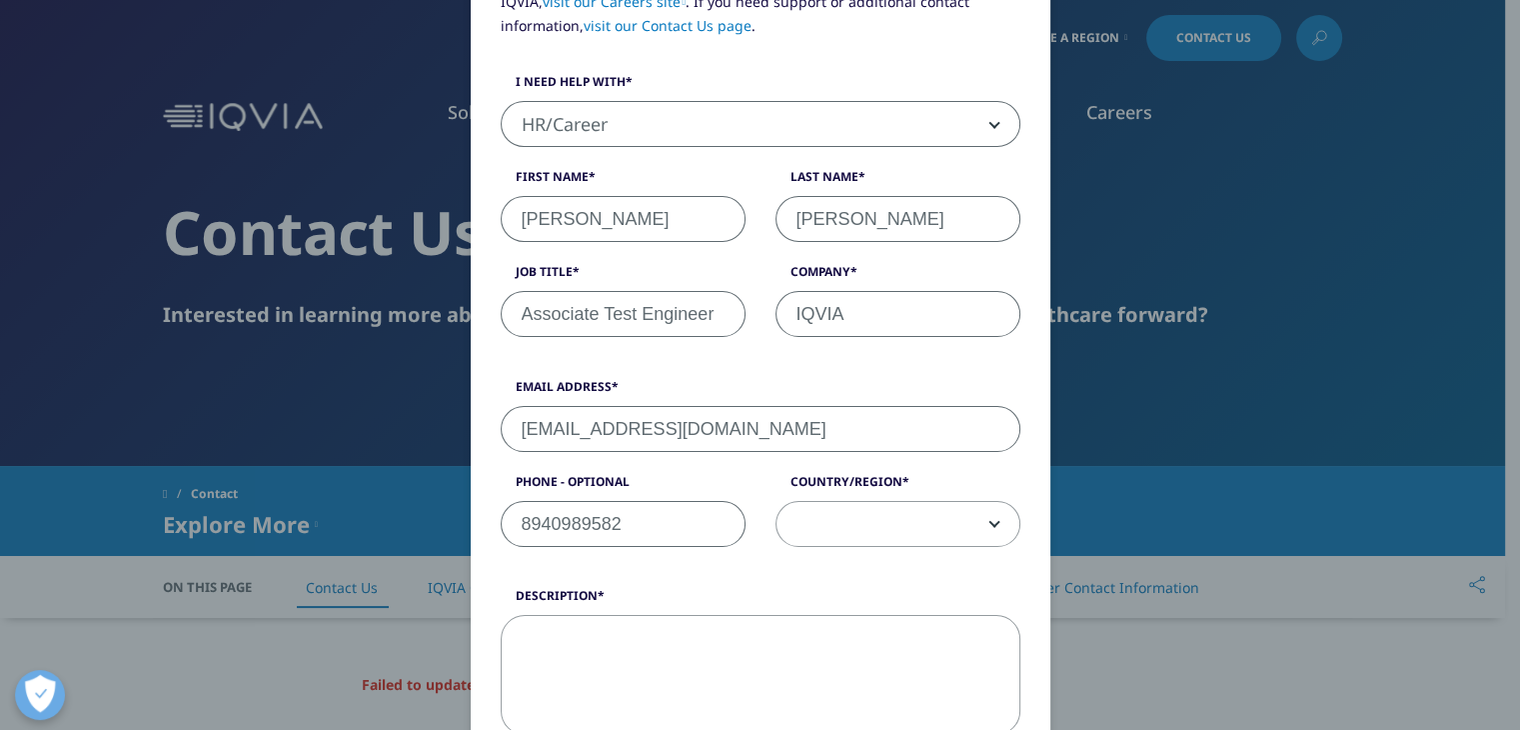
scroll to position [263, 0]
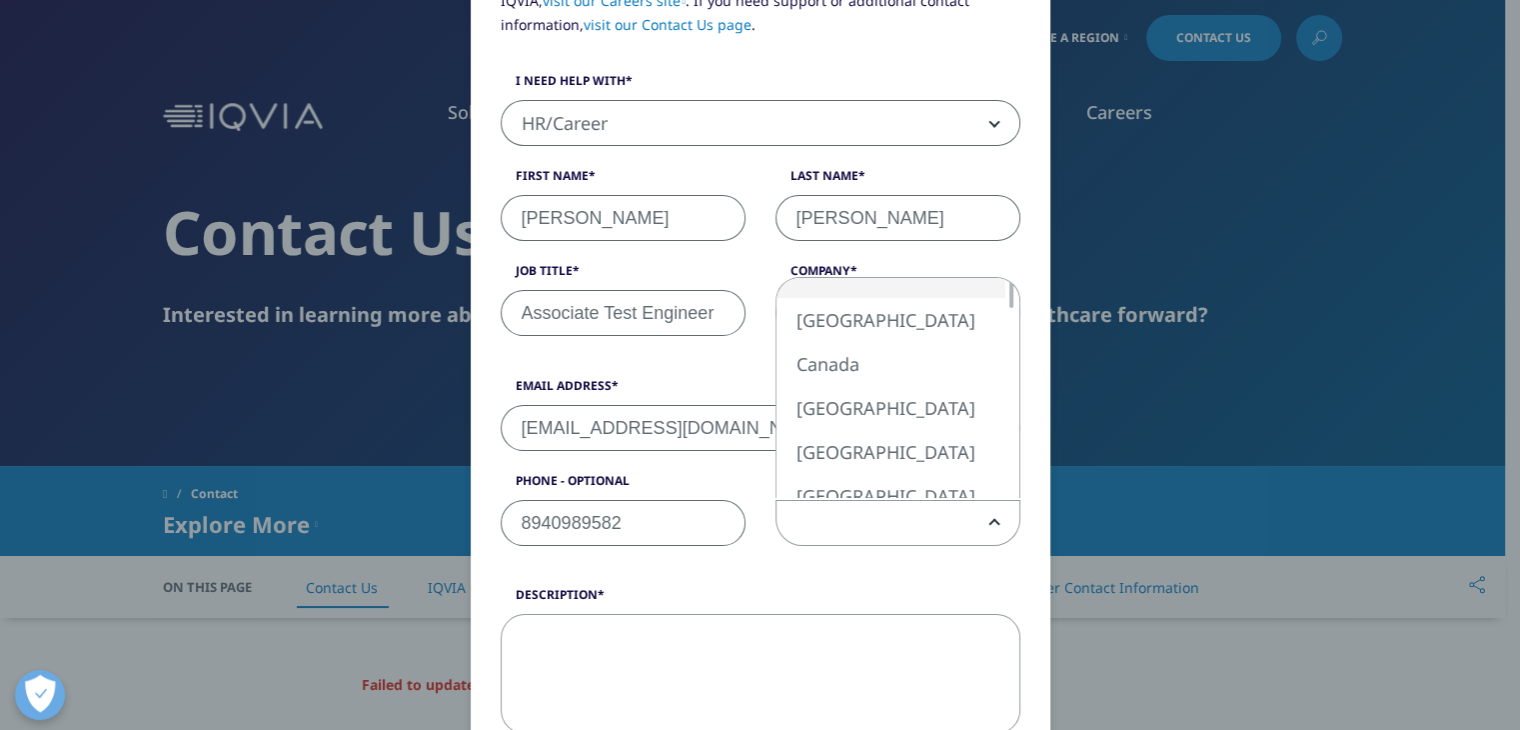
click at [899, 533] on span at bounding box center [898, 524] width 243 height 46
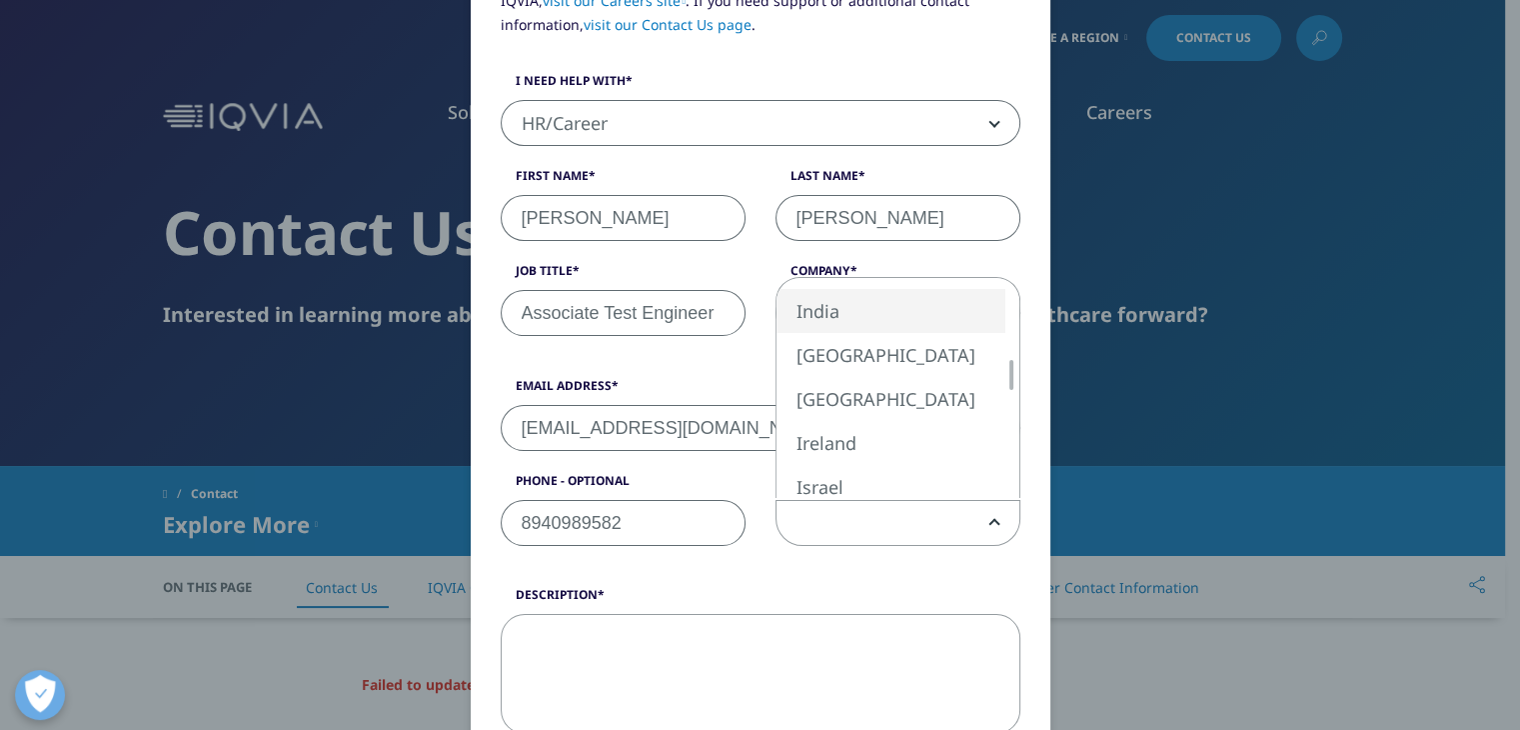
select select "India"
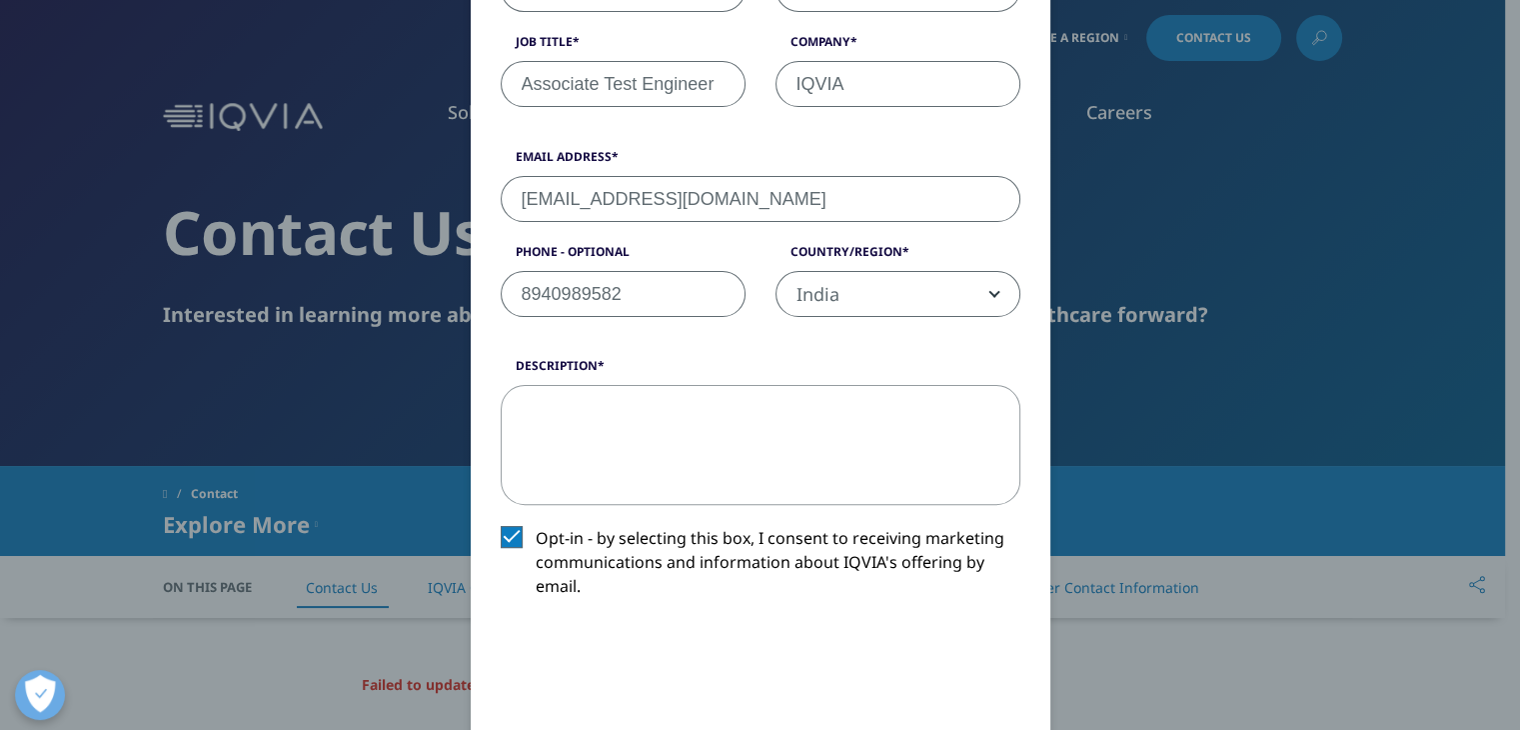
scroll to position [495, 0]
click at [712, 470] on textarea "Description" at bounding box center [761, 442] width 520 height 120
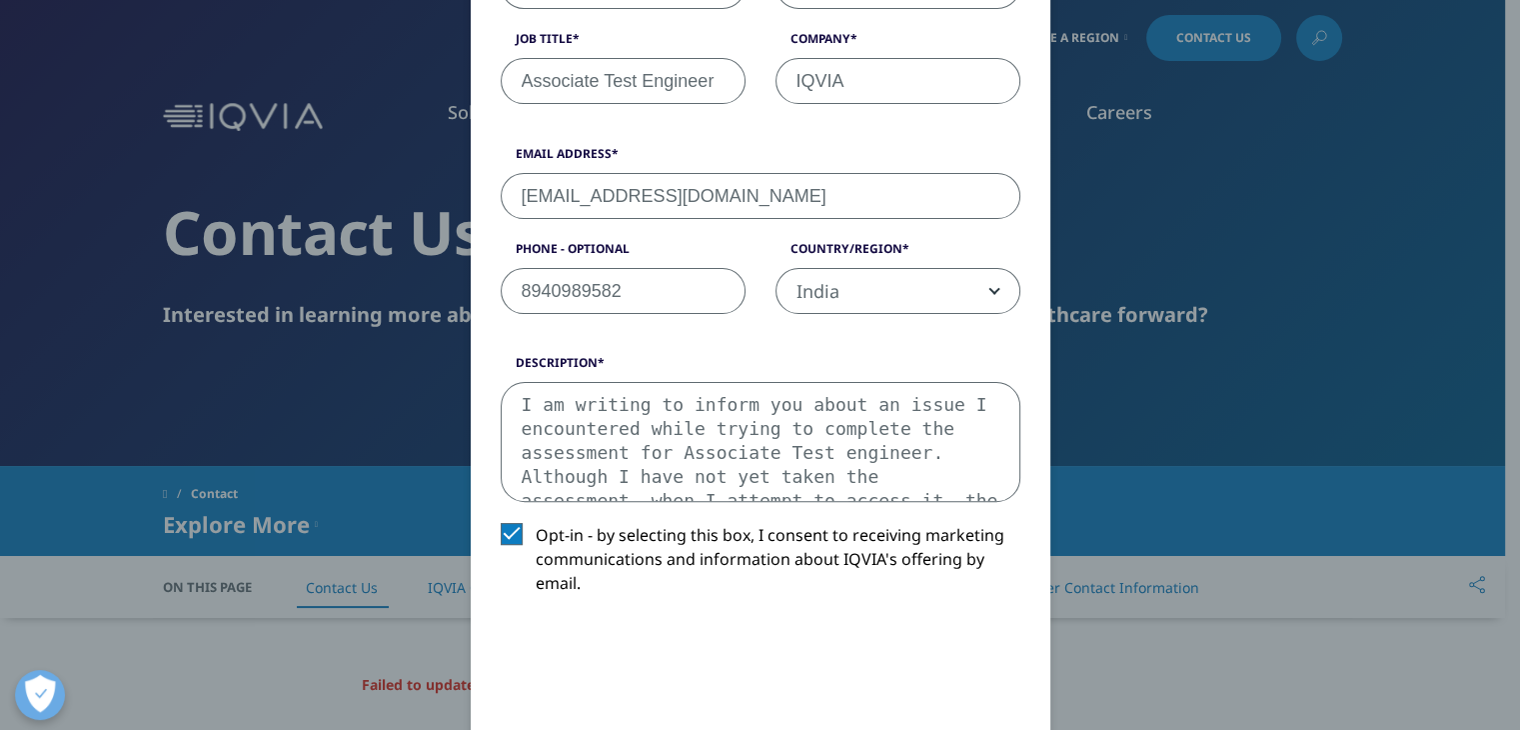
scroll to position [106, 0]
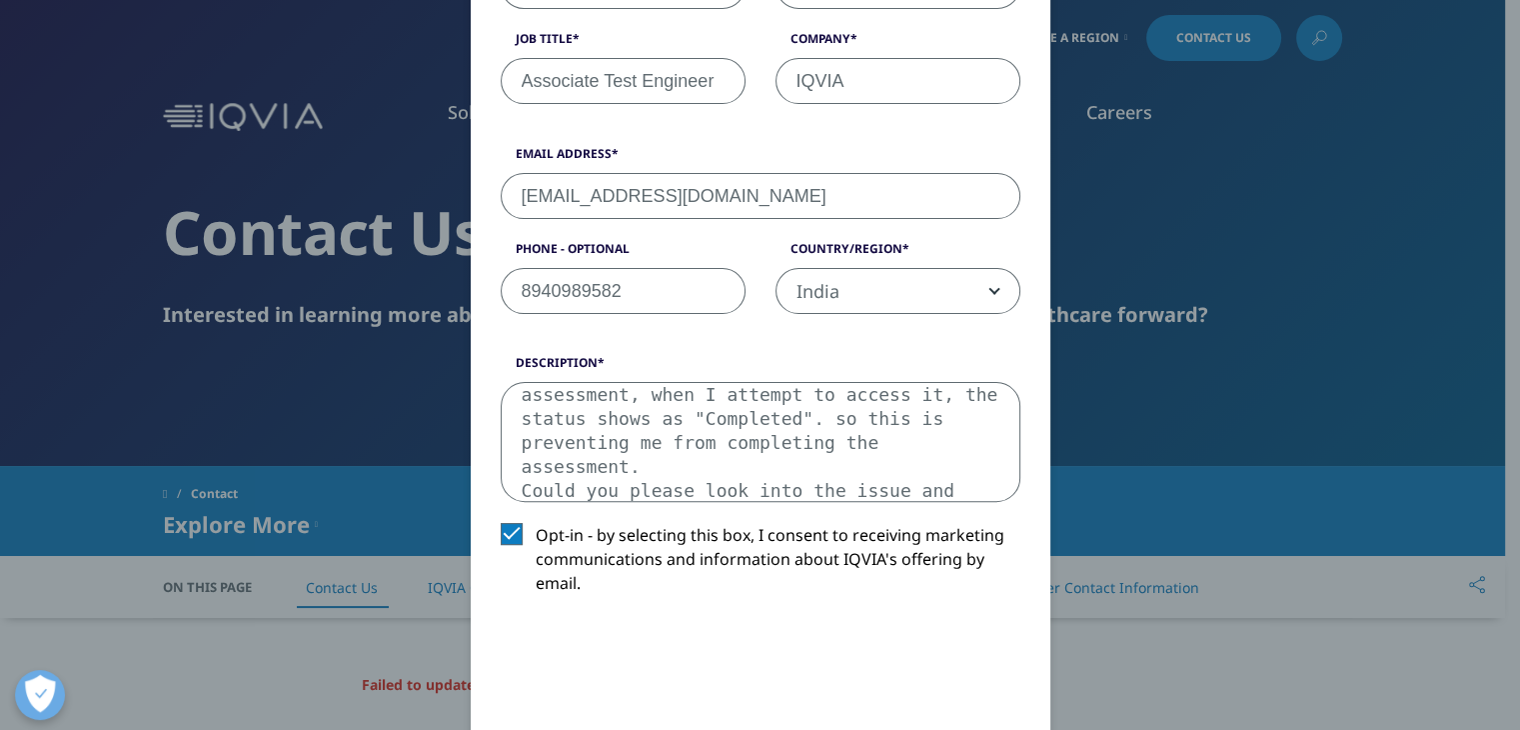
type textarea "I am writing to inform you about an issue I encountered while trying to complet…"
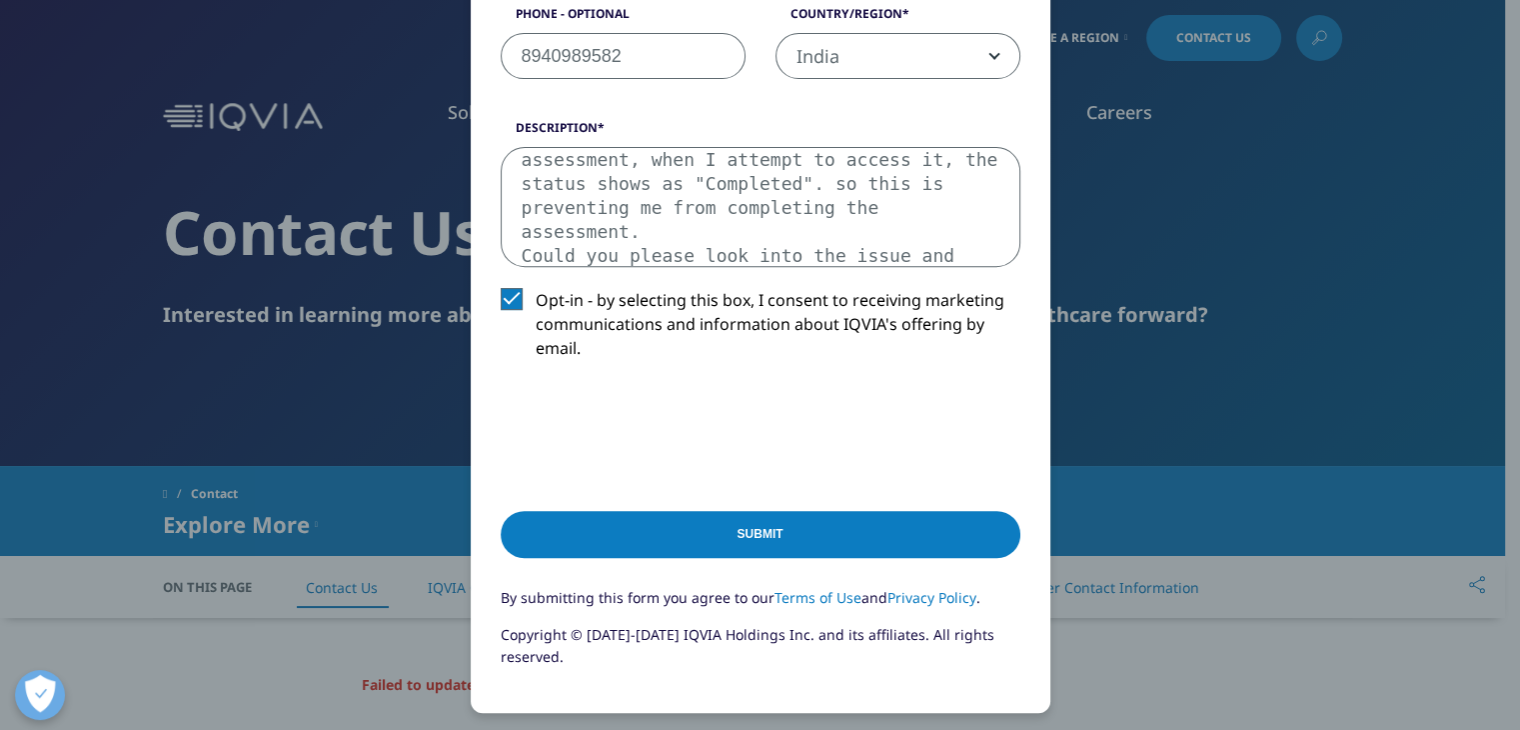
scroll to position [735, 0]
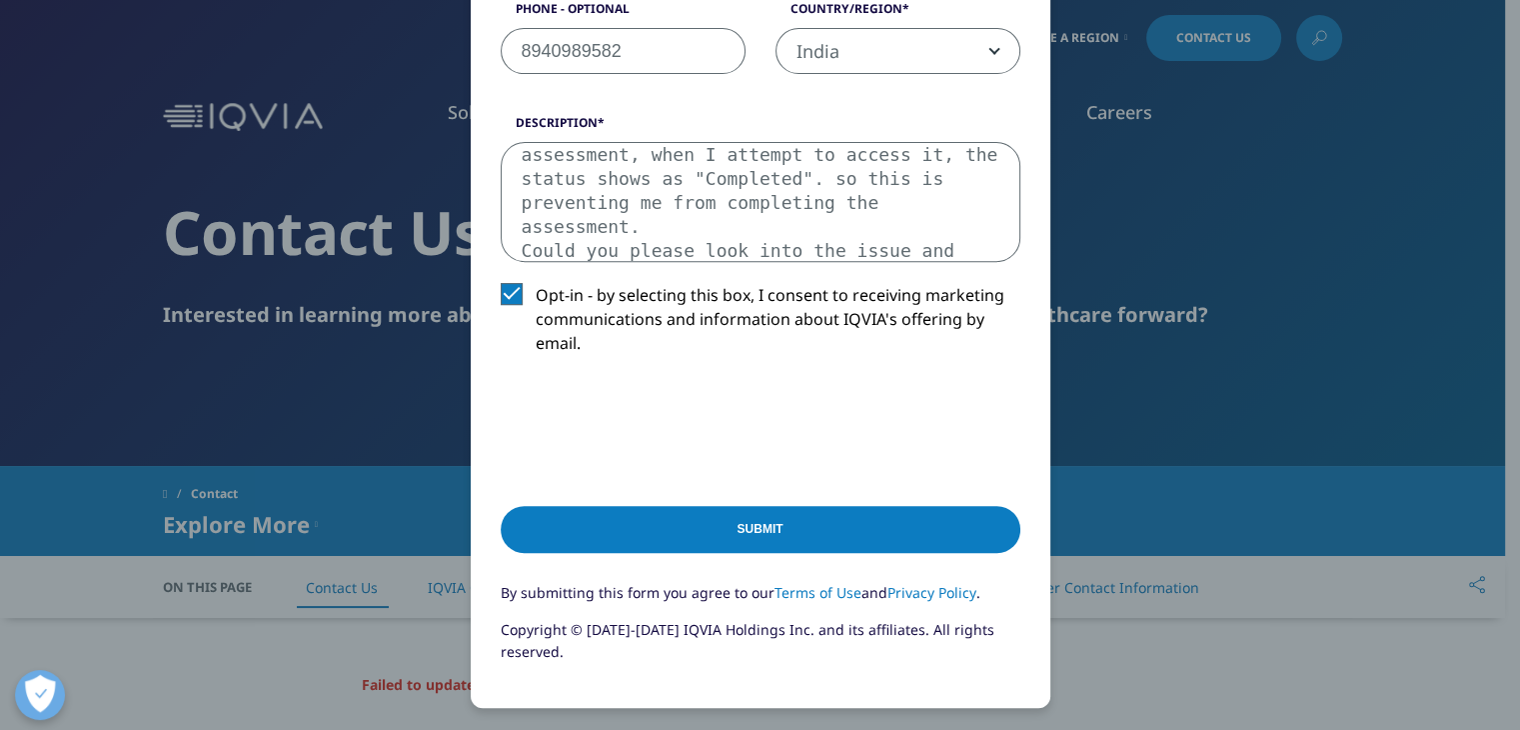
click at [701, 522] on input "Submit" at bounding box center [761, 529] width 520 height 47
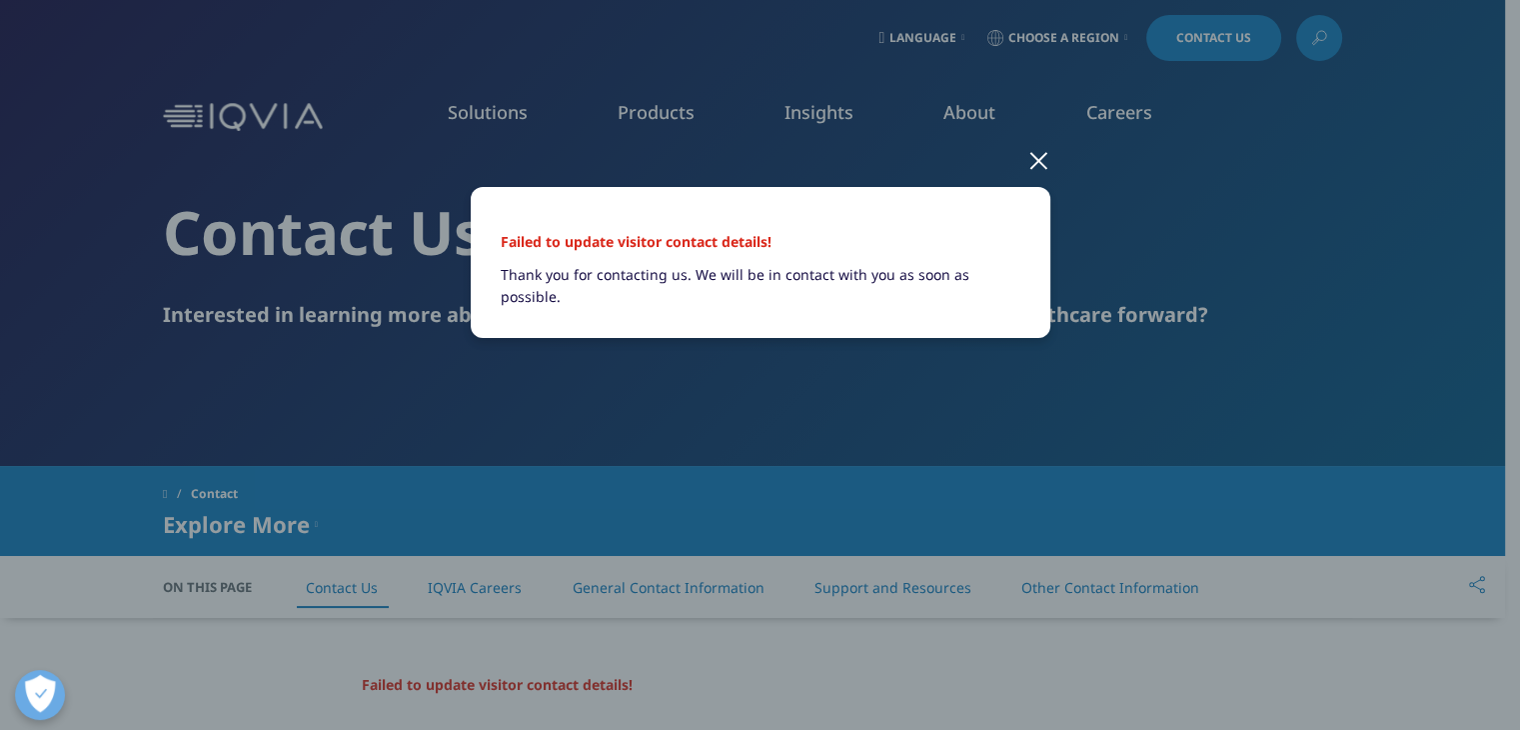
scroll to position [0, 0]
click at [1040, 155] on div at bounding box center [1038, 159] width 23 height 55
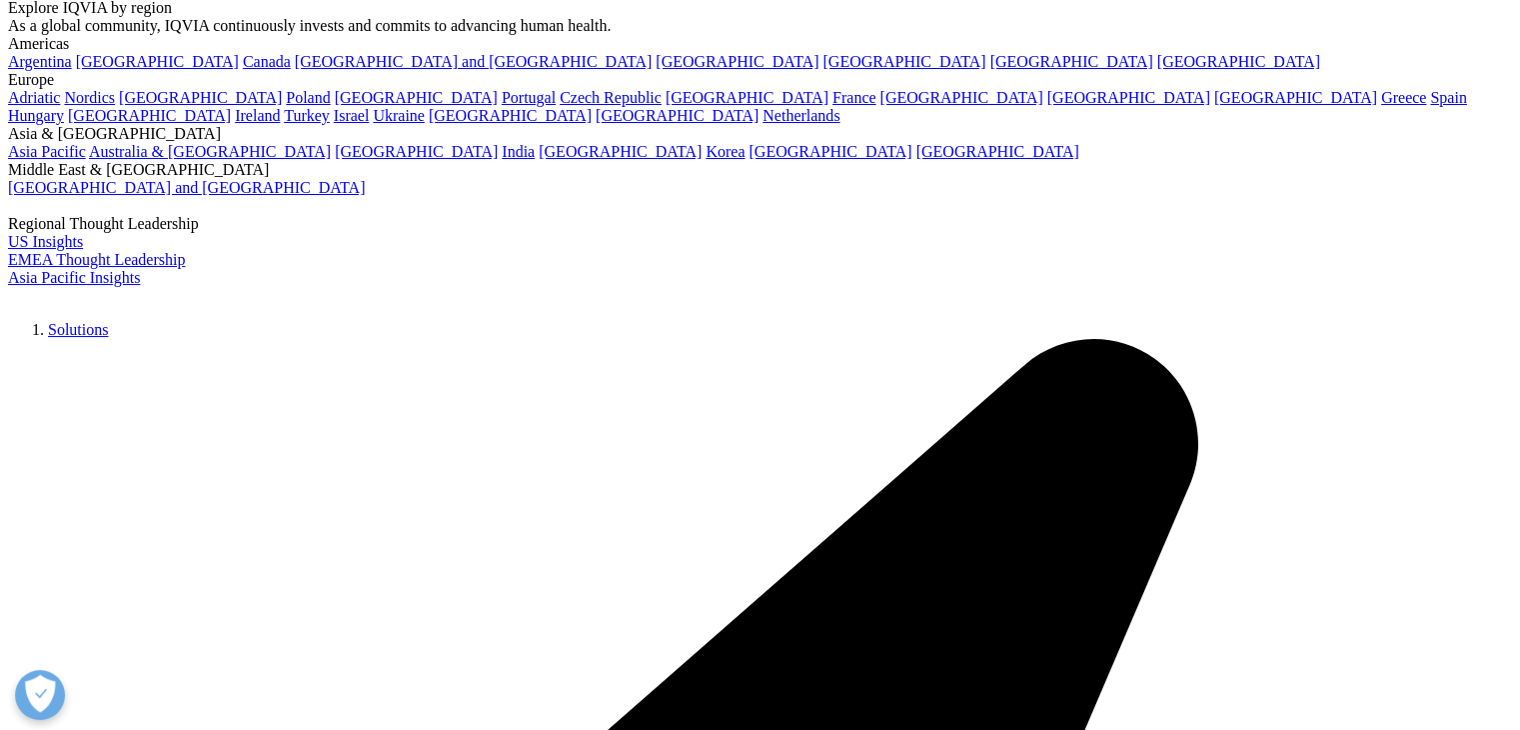
scroll to position [51, 0]
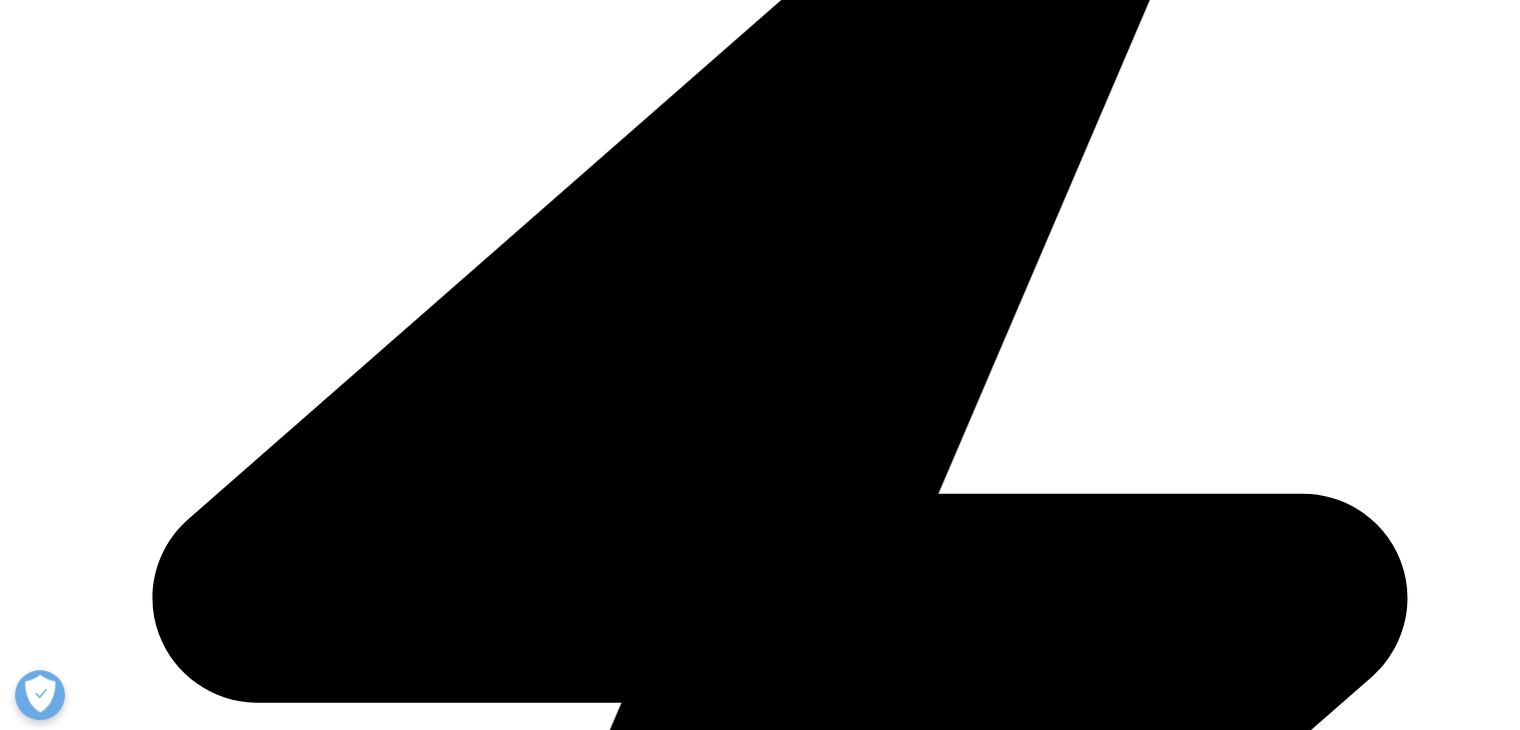
scroll to position [798, 0]
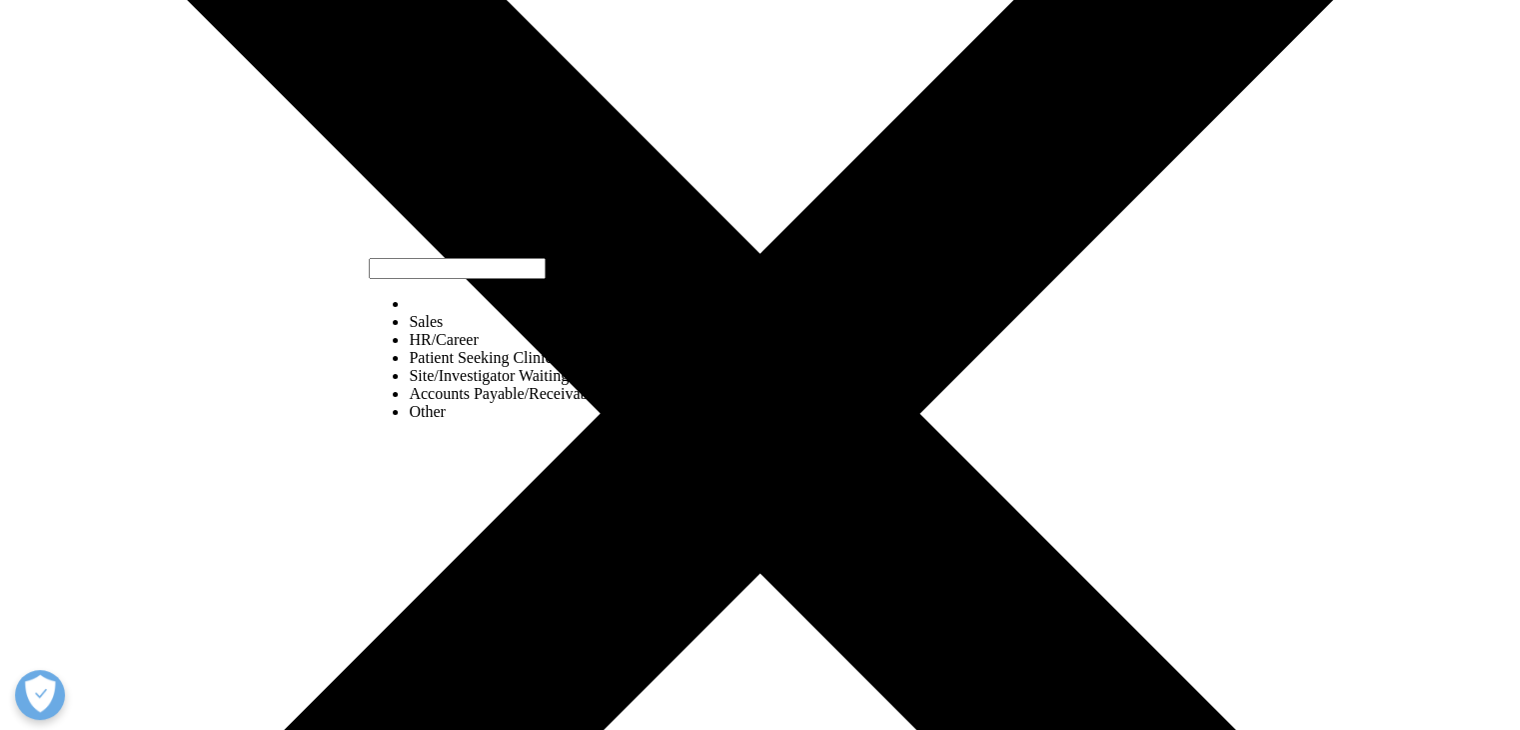
select select "HR/Career"
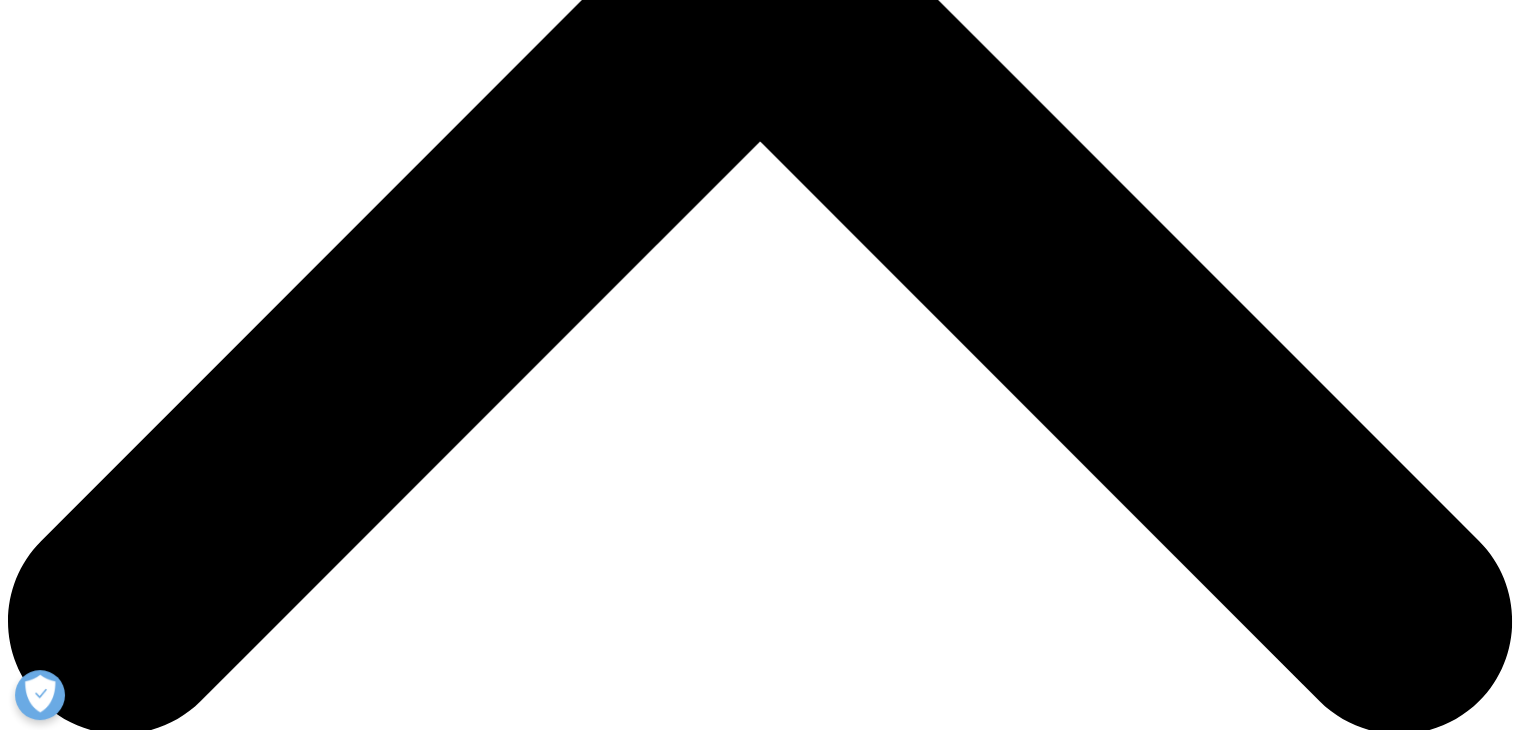
scroll to position [803, 0]
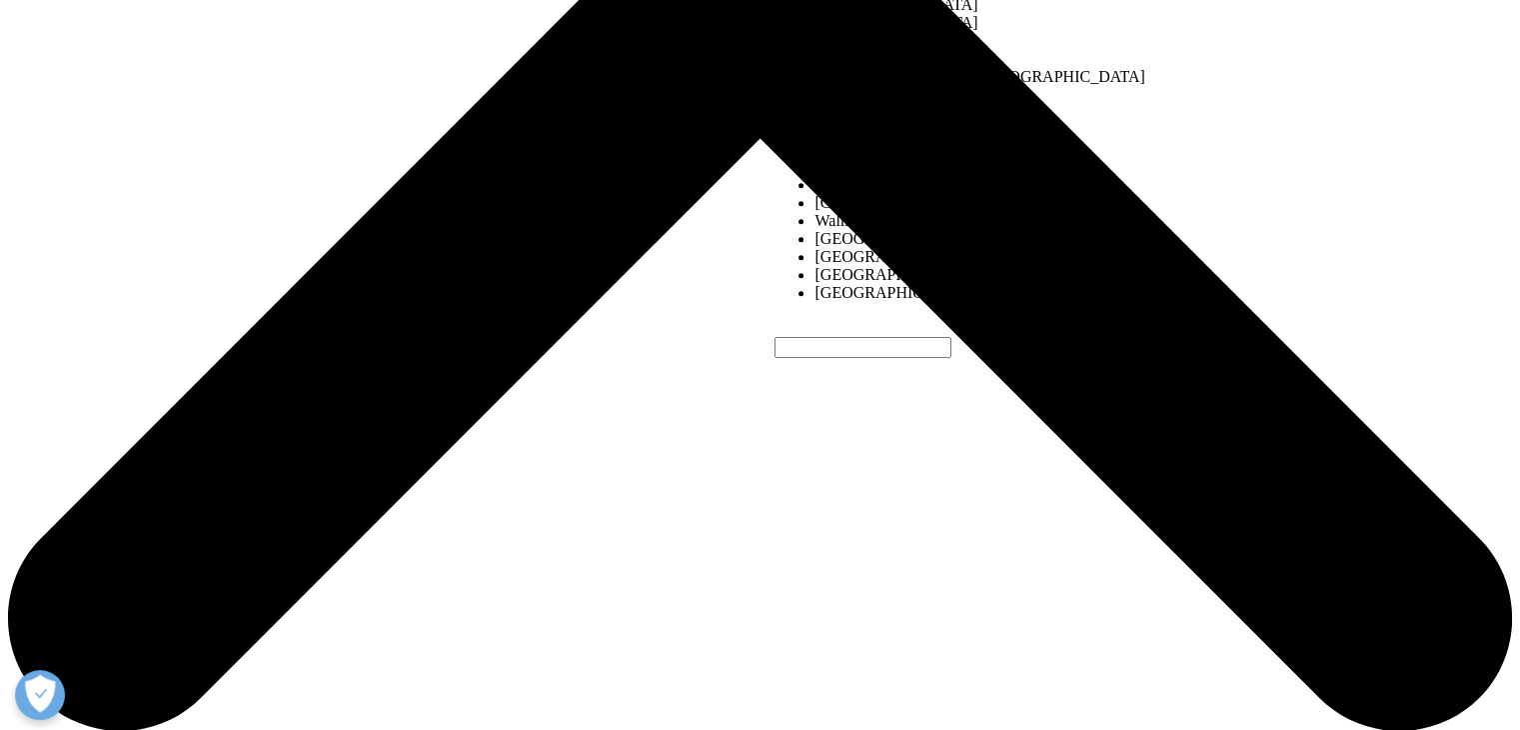
select select "India"
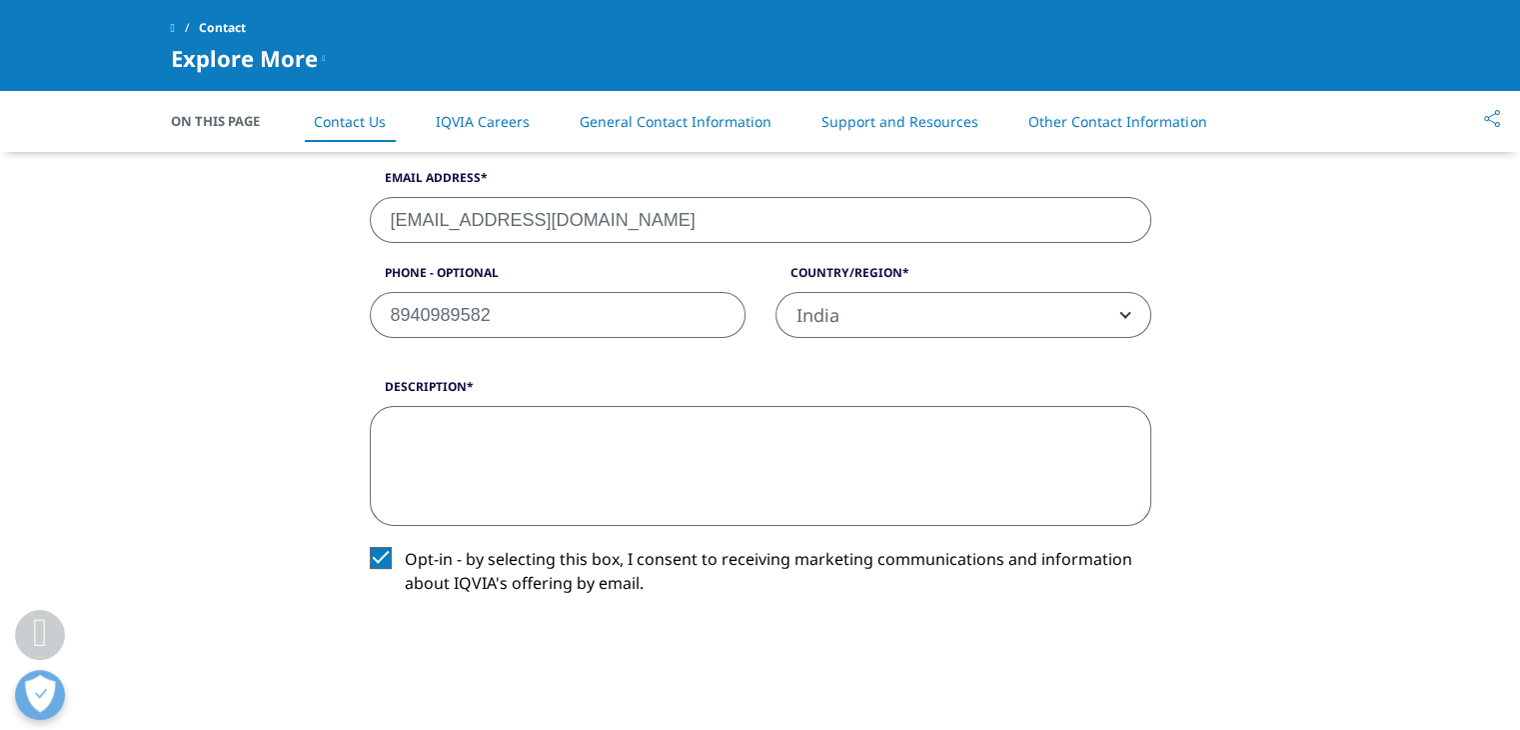
click at [801, 469] on textarea "Description" at bounding box center [761, 466] width 782 height 120
type textarea "v"
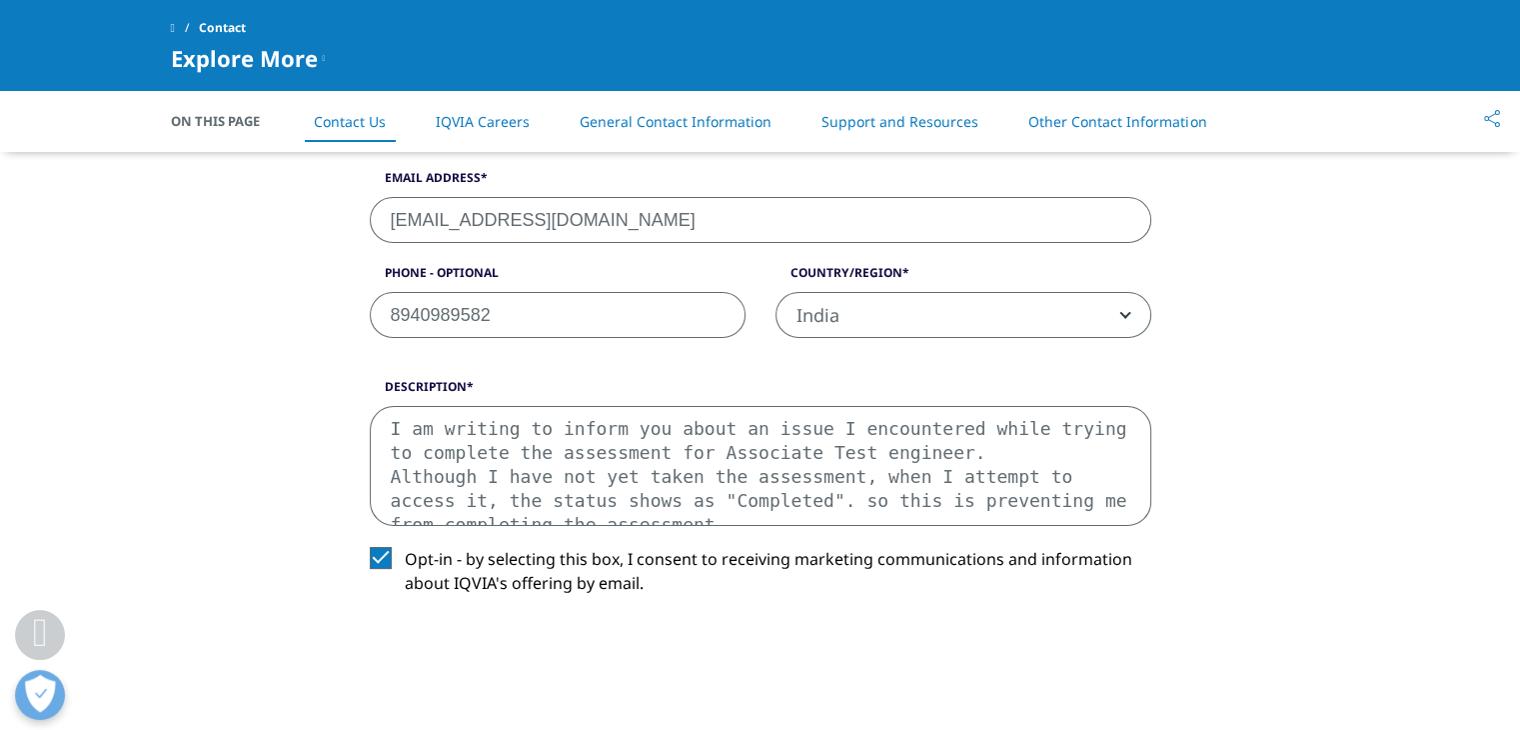
scroll to position [34, 0]
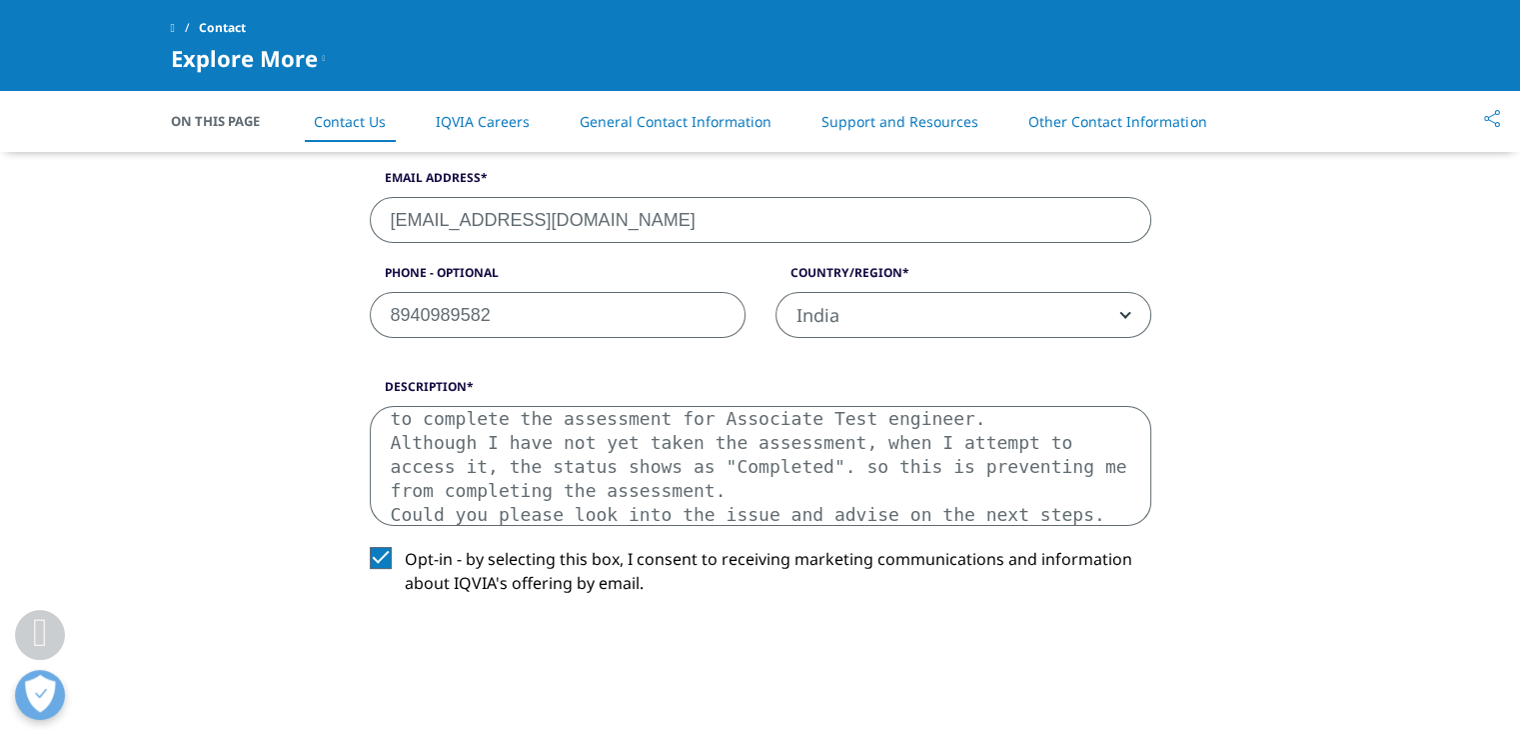
type textarea "I am writing to inform you about an issue I encountered while trying to complet…"
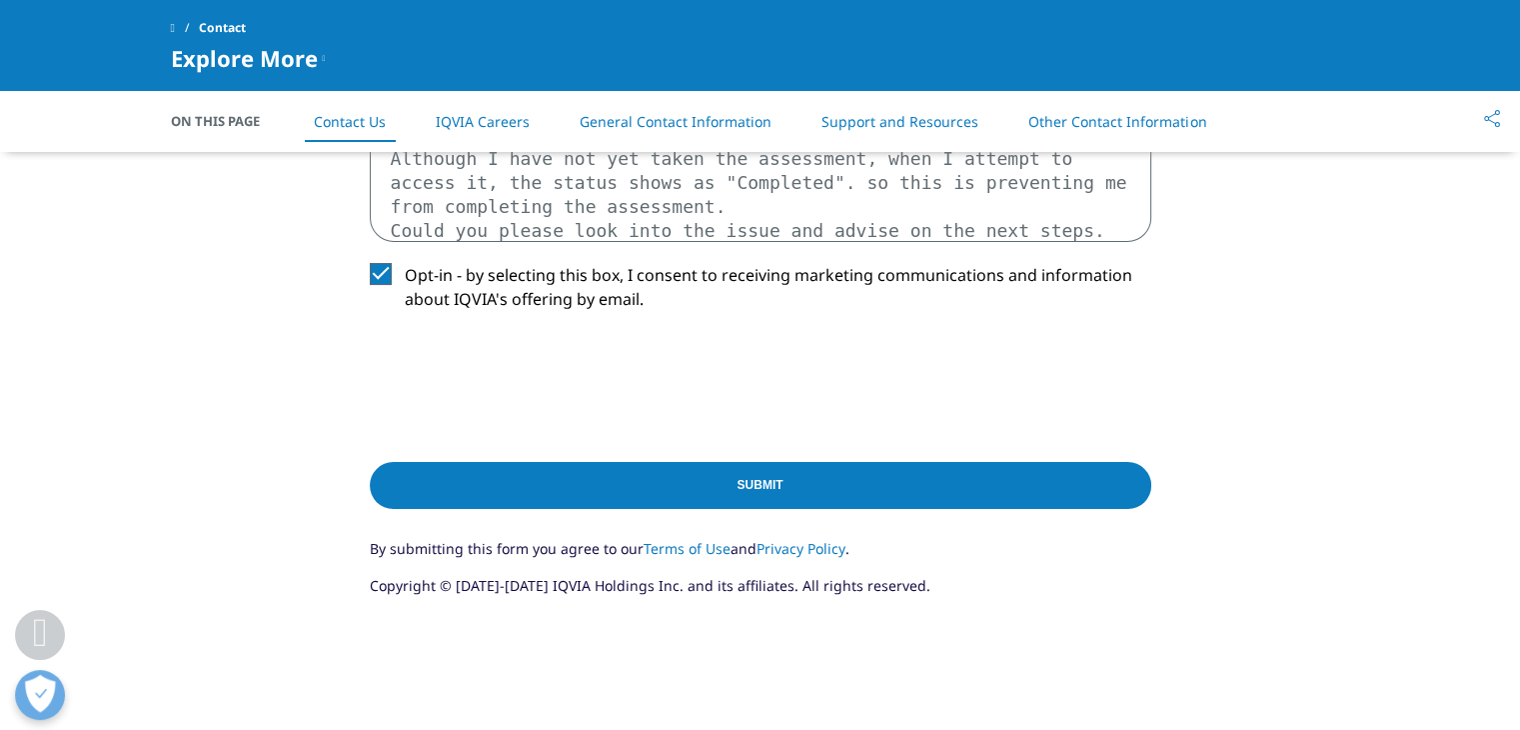
scroll to position [1101, 0]
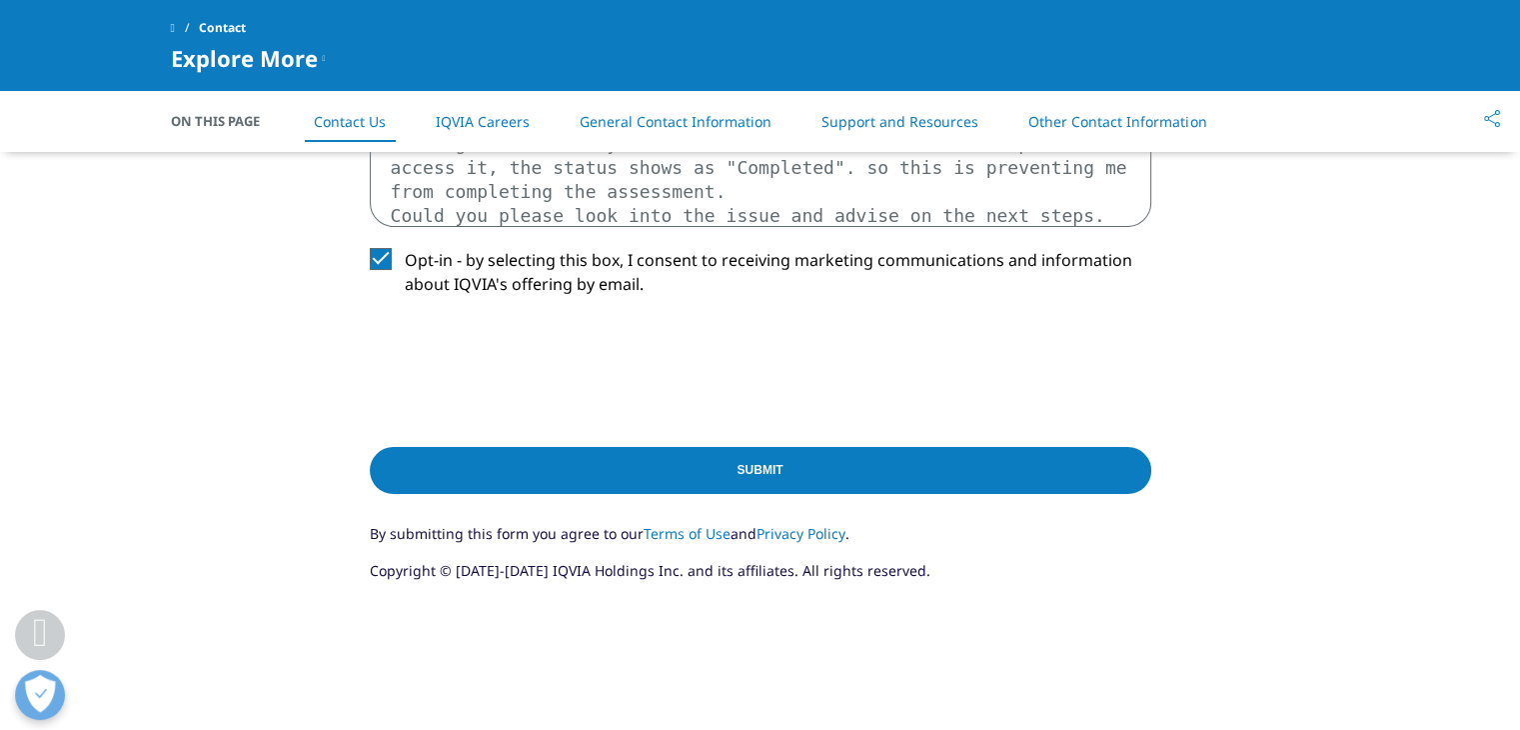
click at [740, 469] on input "Submit" at bounding box center [761, 470] width 782 height 47
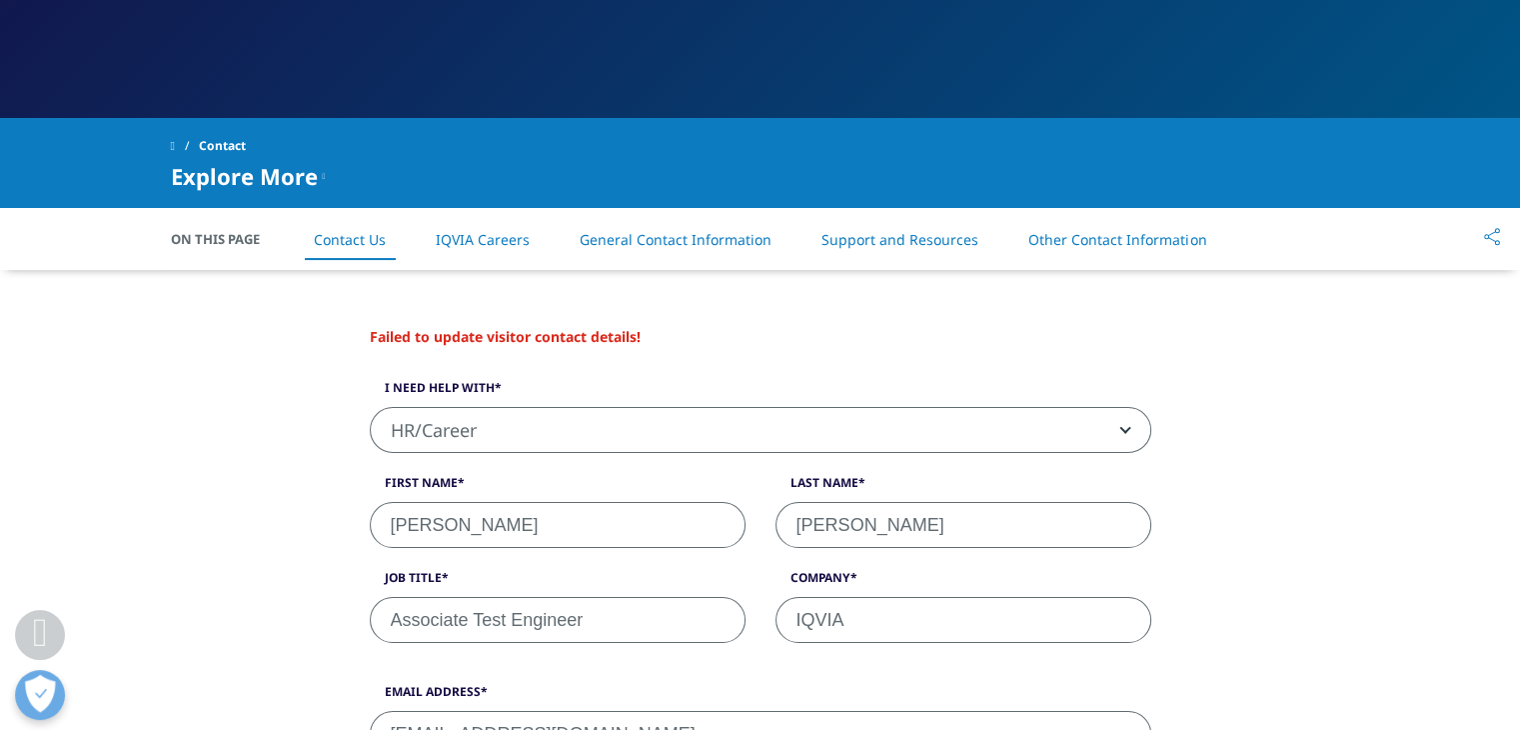
scroll to position [348, 0]
click at [1075, 233] on link "Other Contact Information" at bounding box center [1117, 239] width 178 height 19
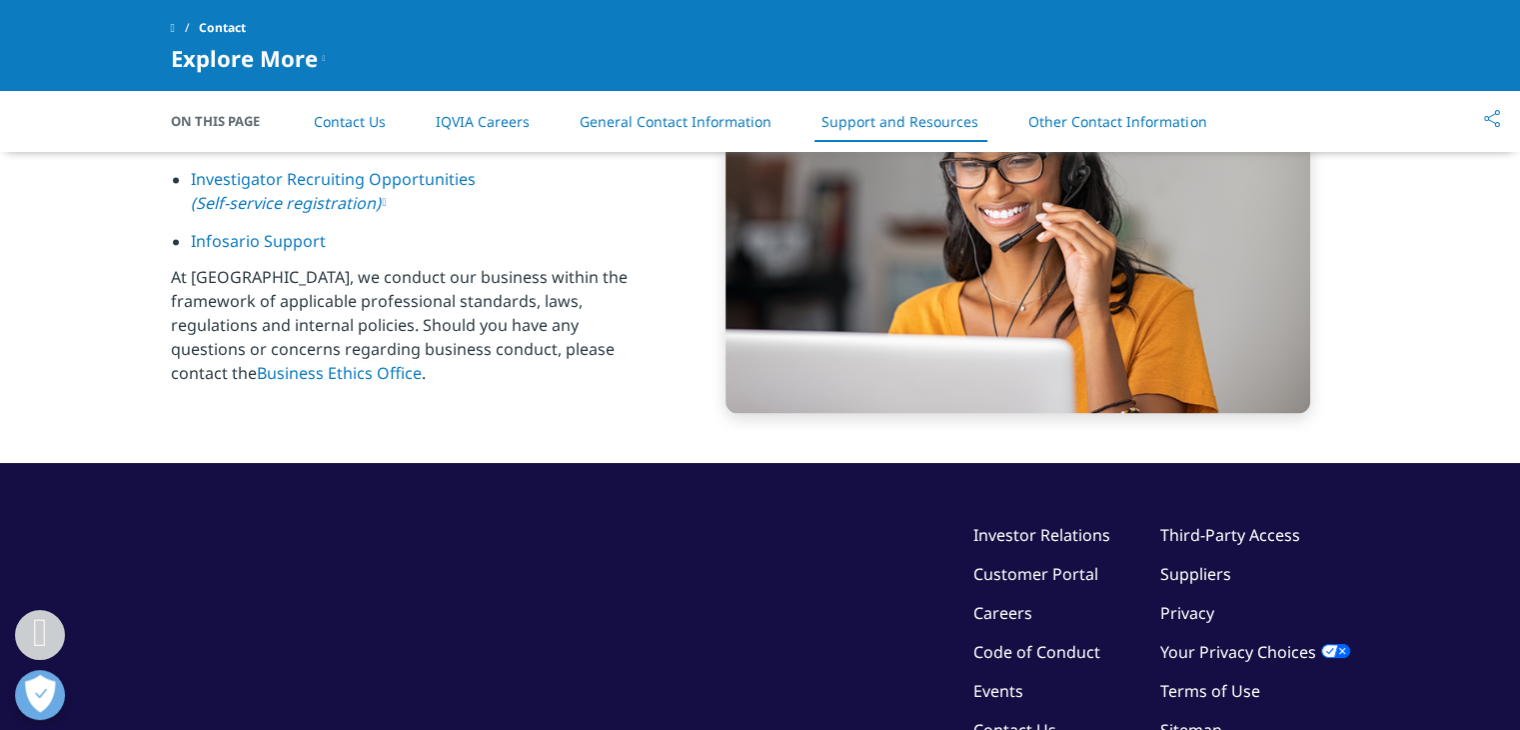
scroll to position [3110, 0]
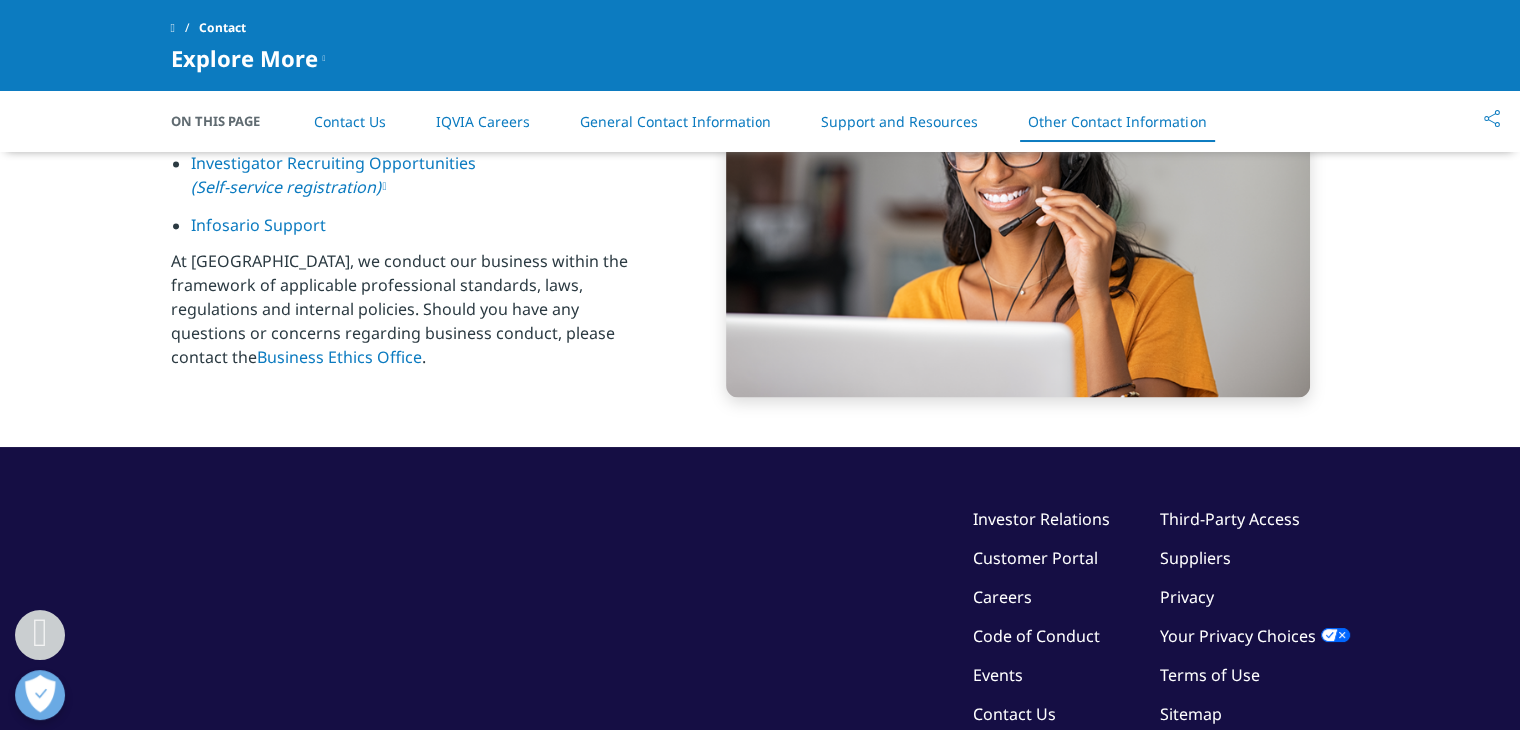
click at [923, 127] on link "Support and Resources" at bounding box center [900, 121] width 157 height 19
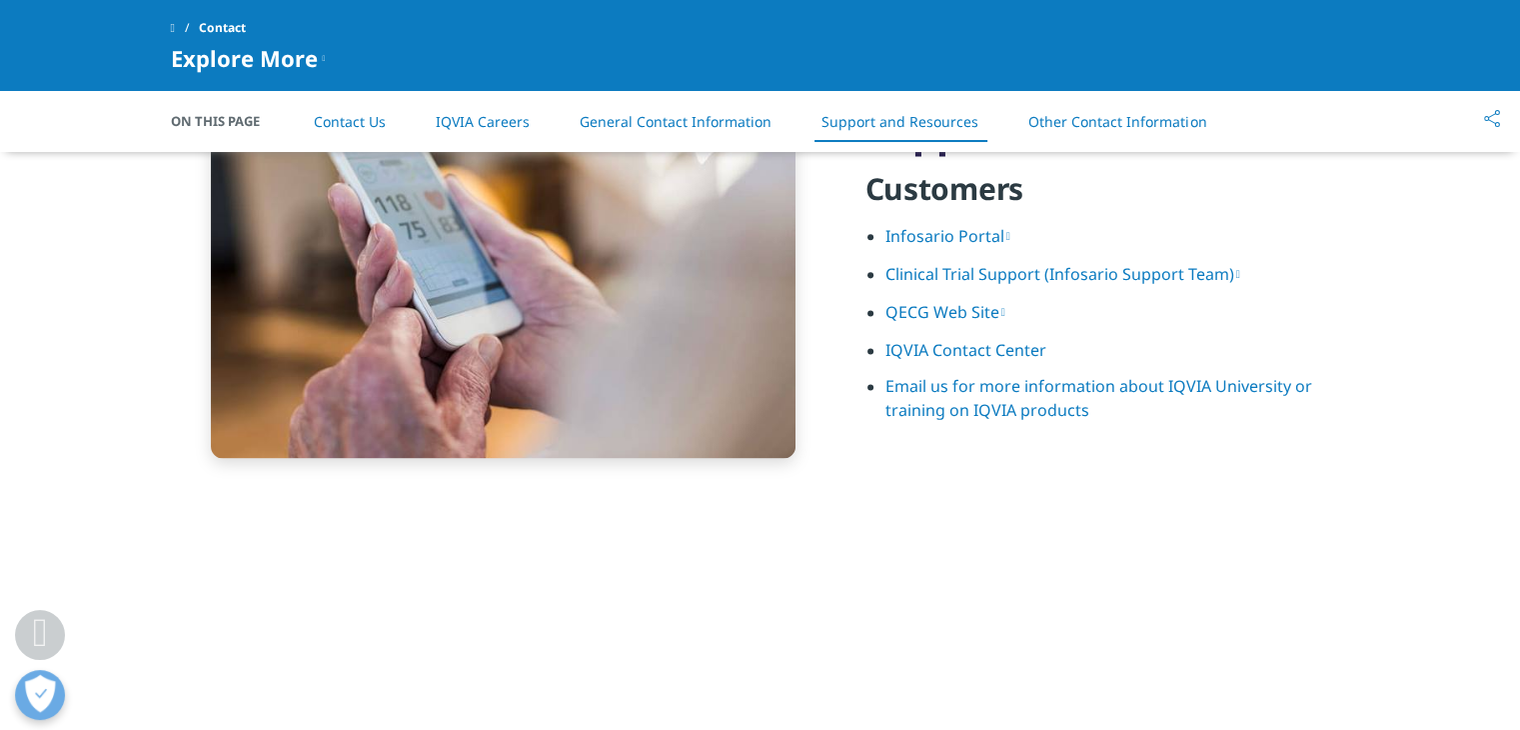
scroll to position [2547, 0]
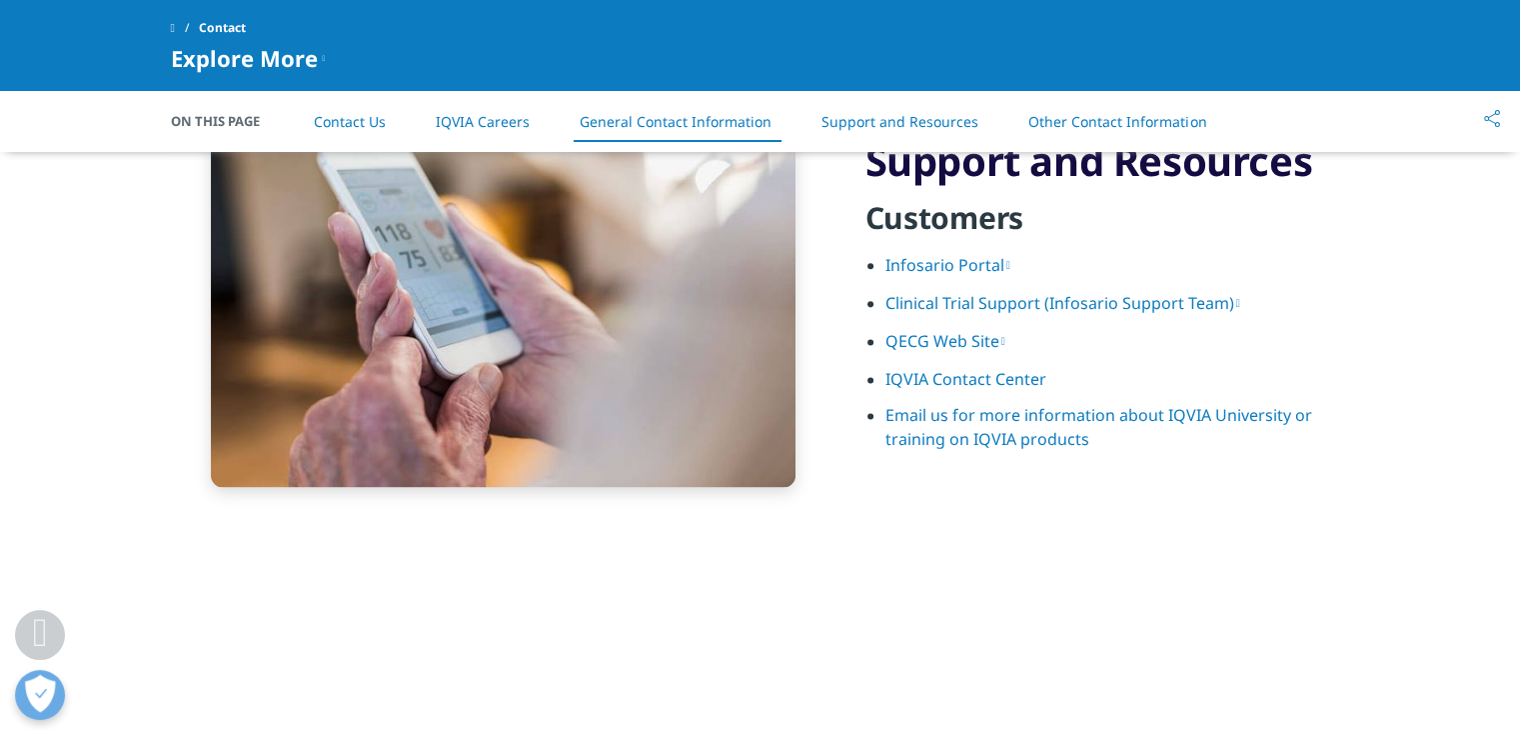
click at [977, 381] on link "IQVIA Contact Center" at bounding box center [966, 379] width 161 height 22
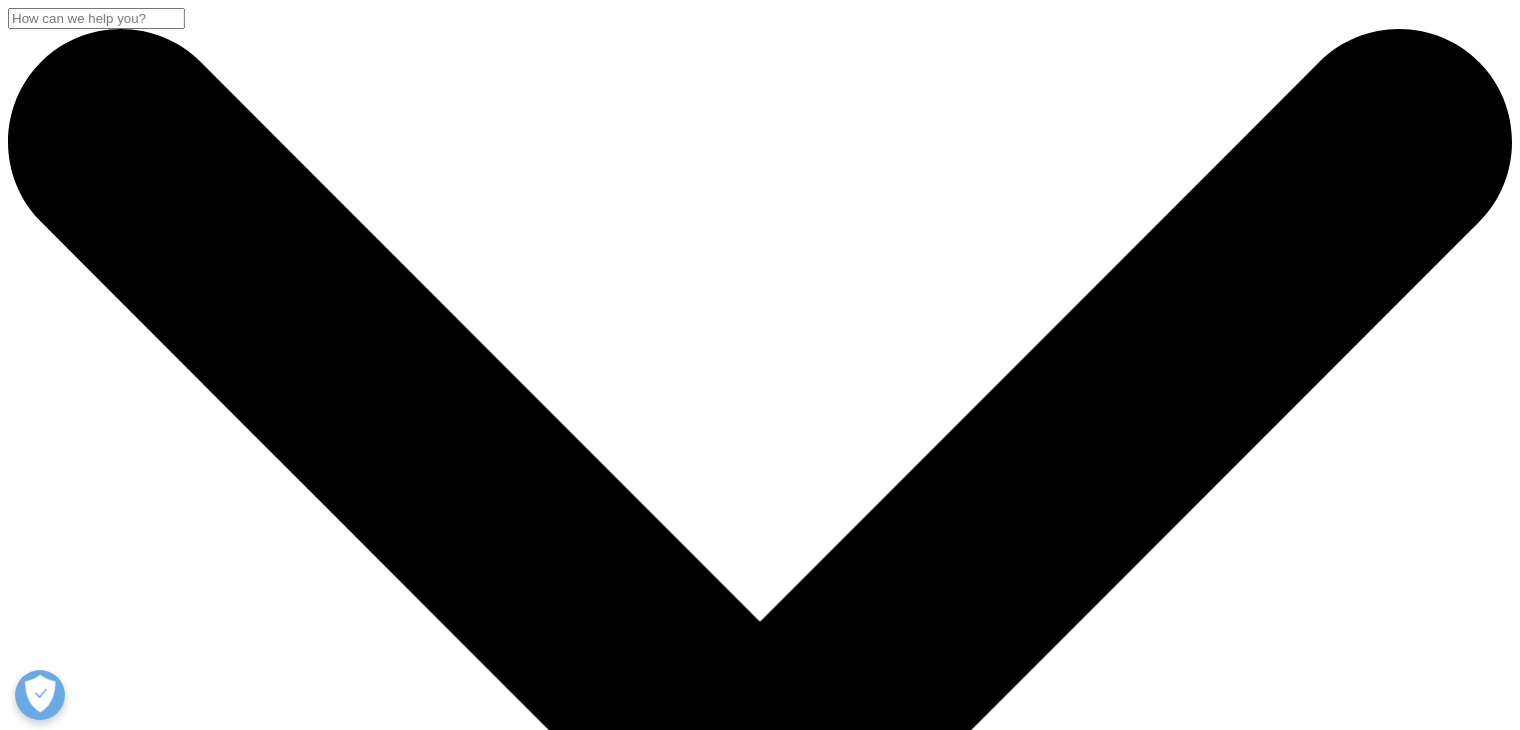
select select "HR/Career"
select select "India"
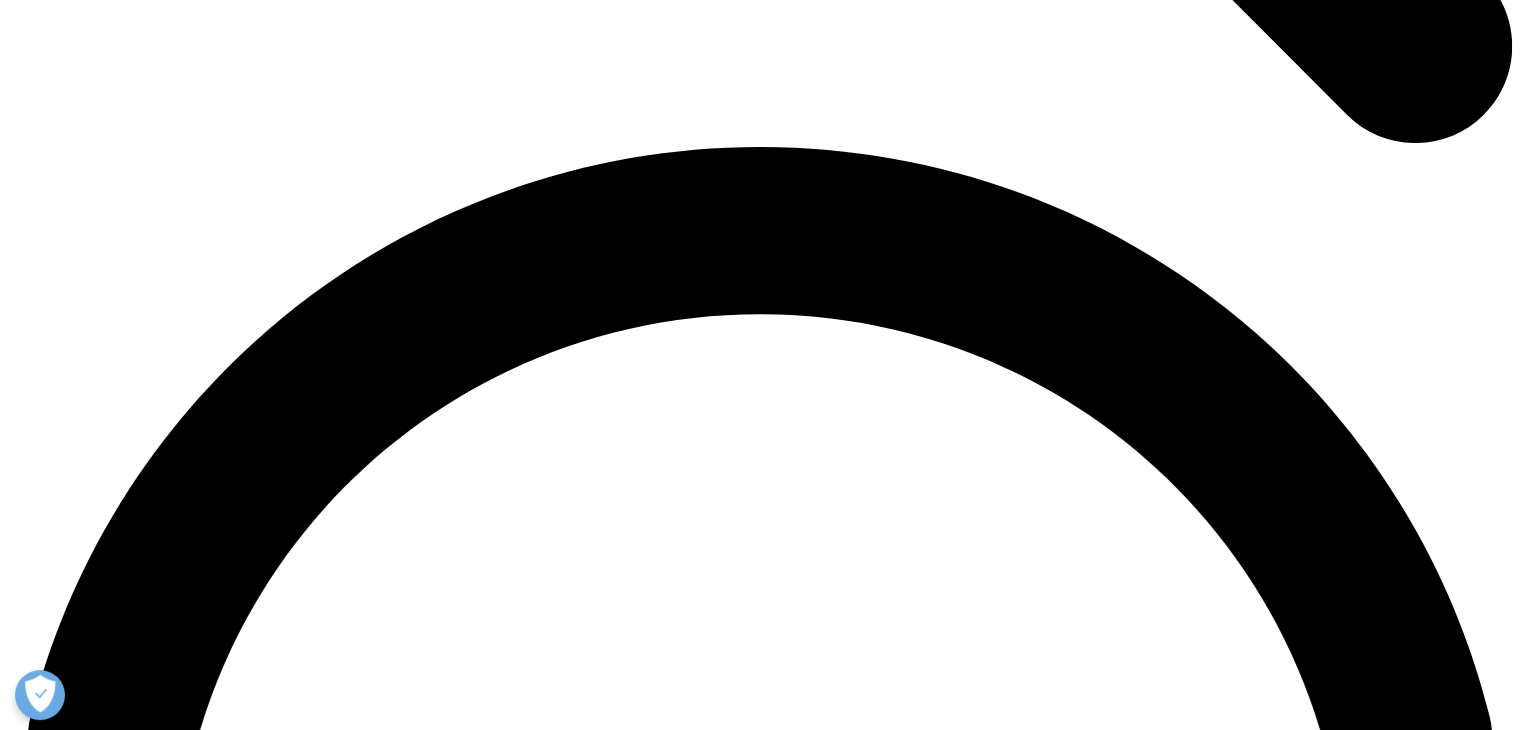
scroll to position [2547, 0]
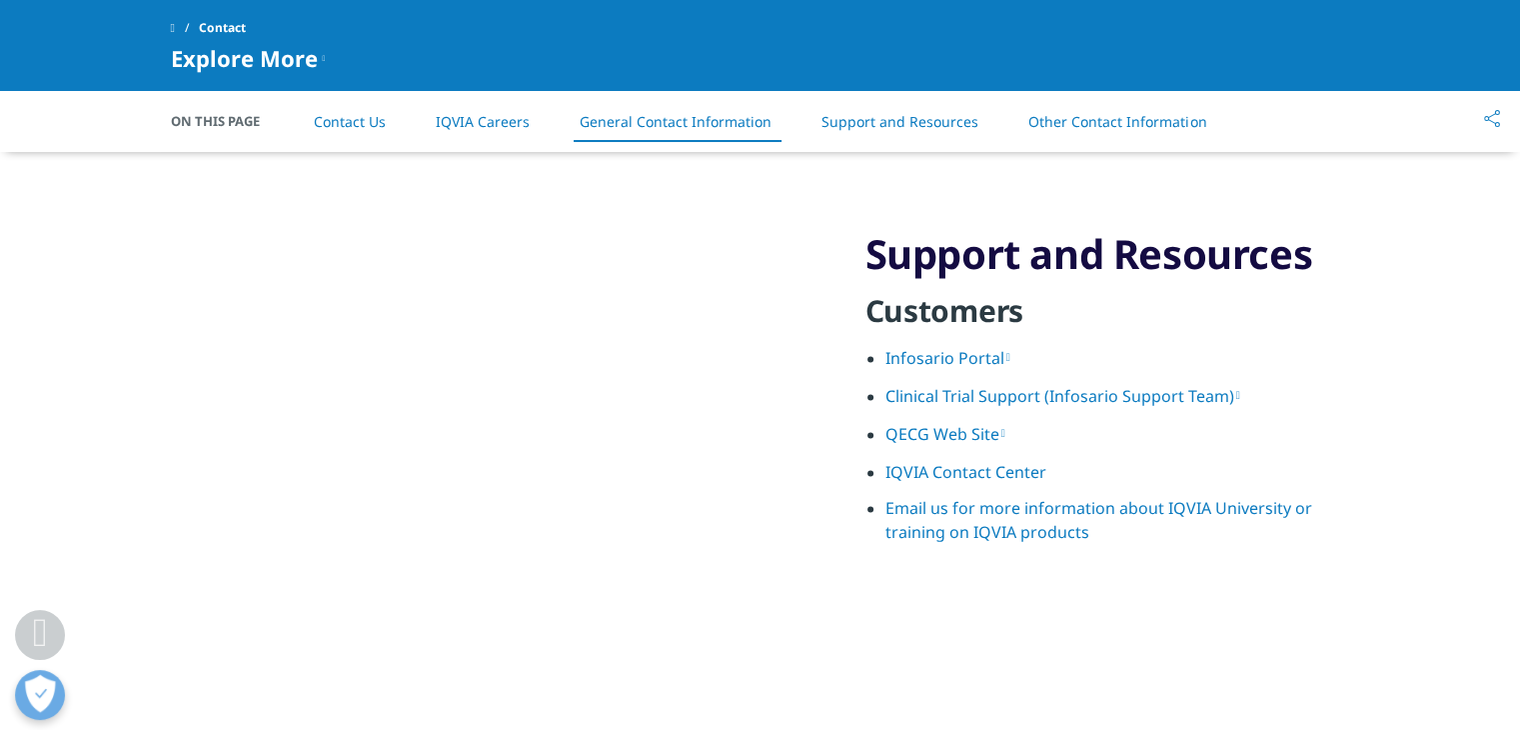
click at [1102, 409] on li "Clinical Trial Support (Infosario Support Team)" at bounding box center [1118, 403] width 465 height 38
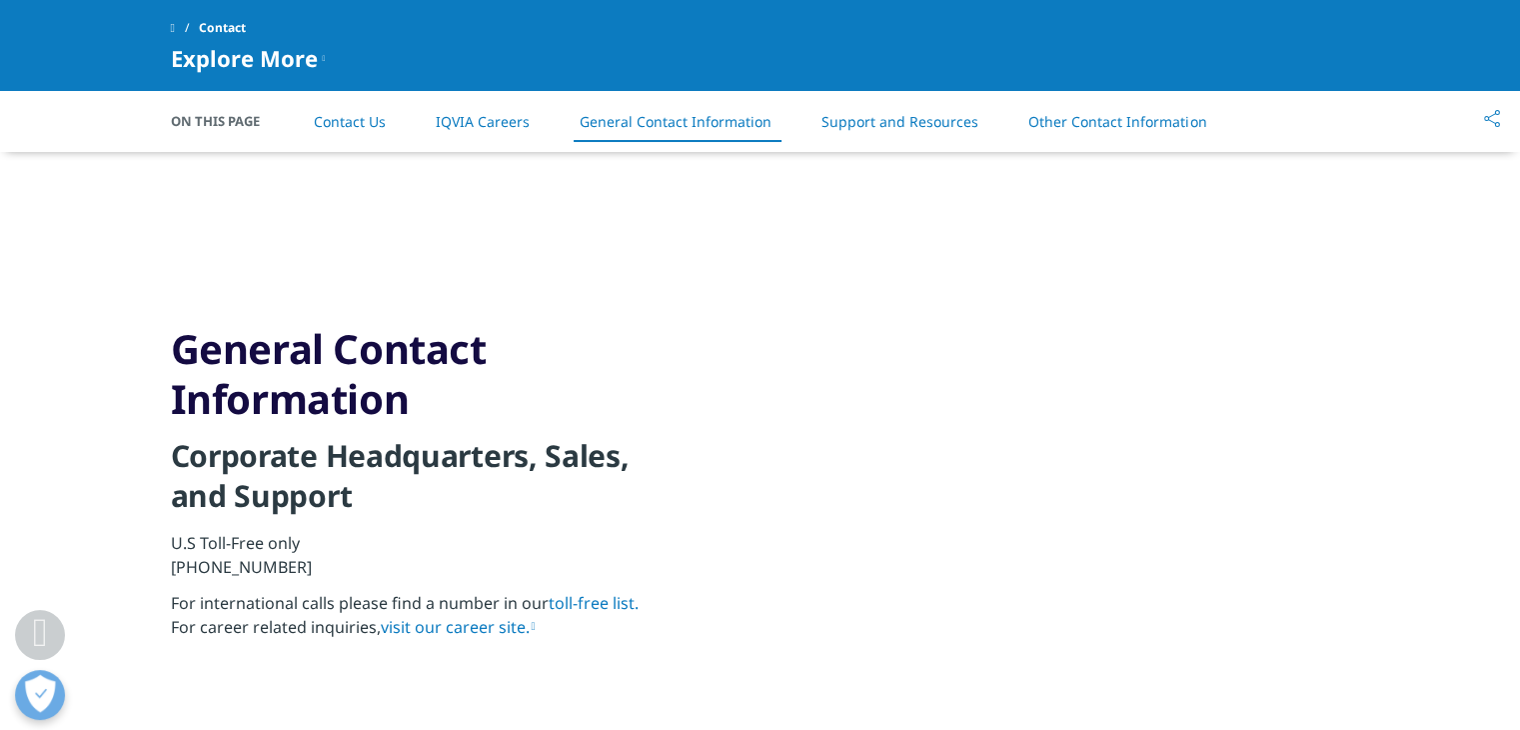
scroll to position [1975, 0]
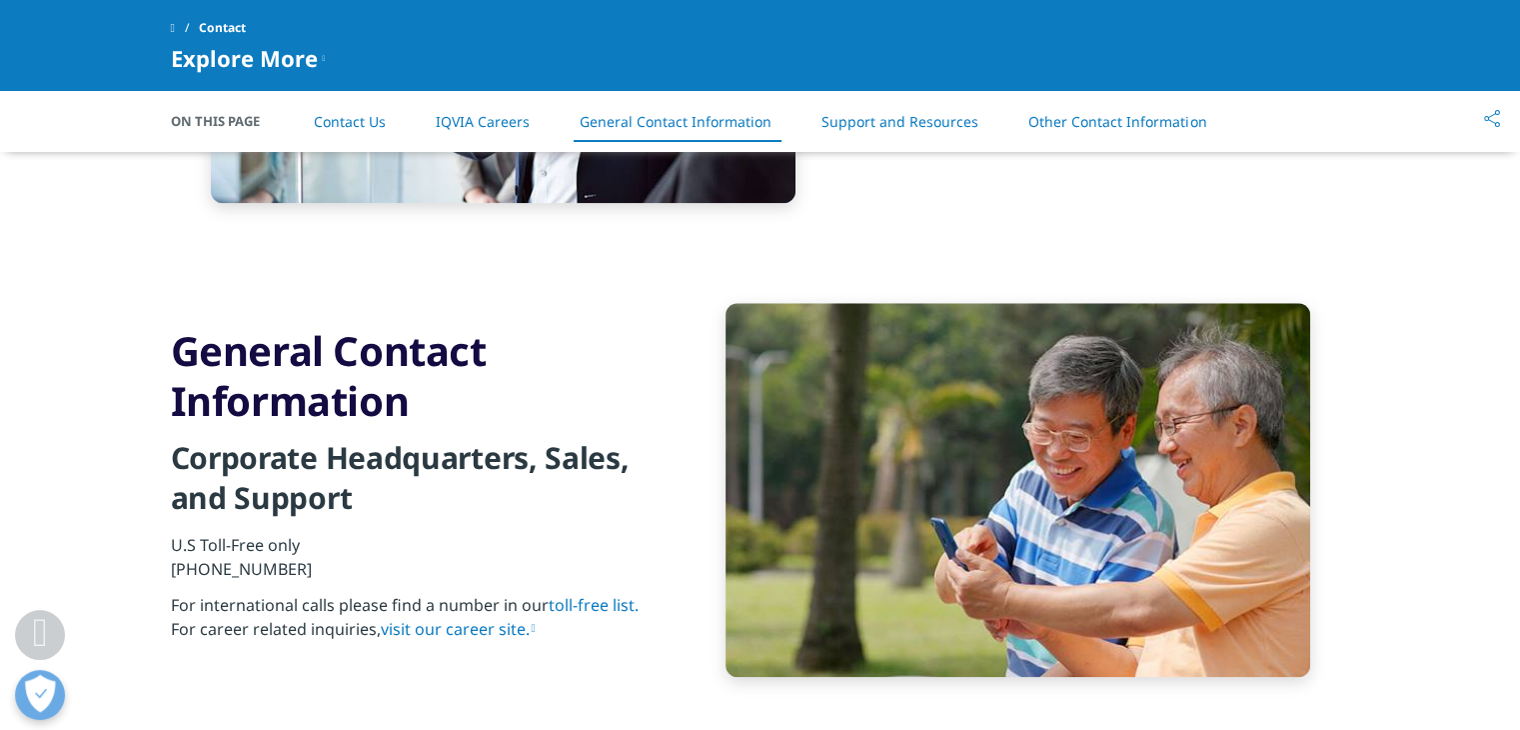
click at [474, 627] on link "visit our career site." at bounding box center [458, 629] width 155 height 22
